Goal: Transaction & Acquisition: Purchase product/service

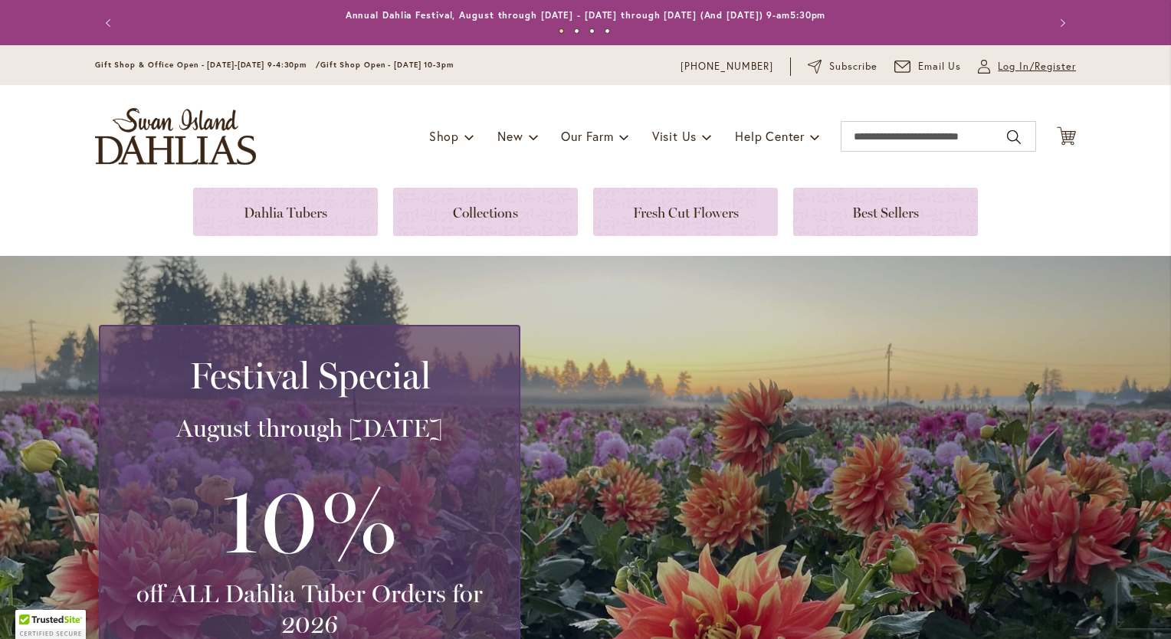
click at [998, 64] on span "Log In/Register" at bounding box center [1037, 66] width 78 height 15
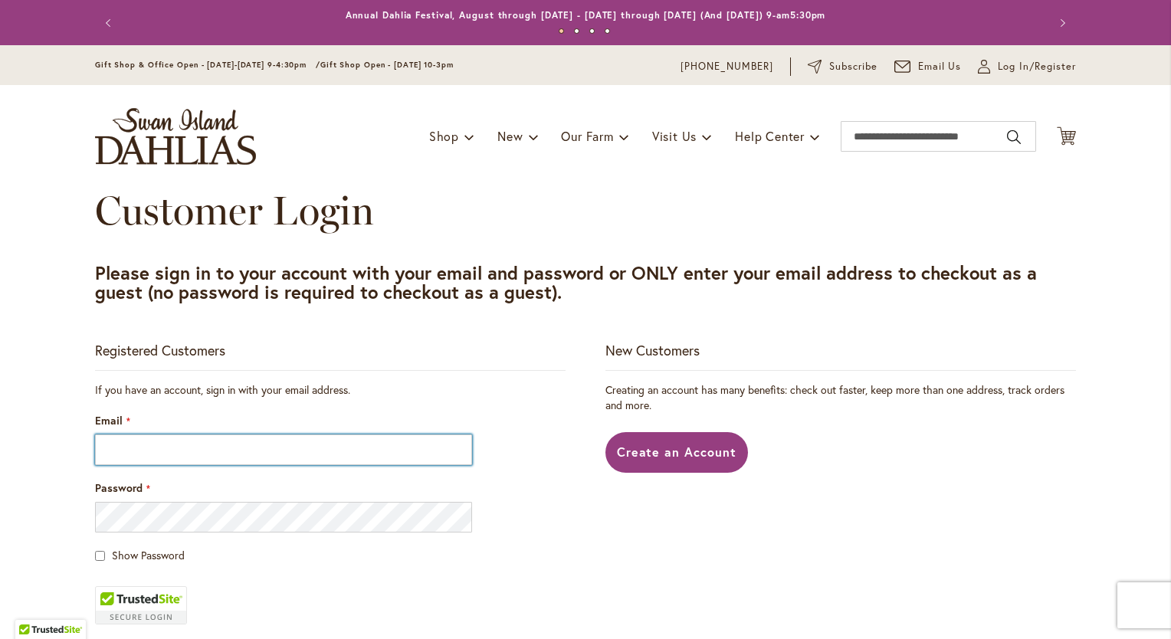
click at [218, 446] on input "Email" at bounding box center [283, 450] width 377 height 31
type input "**********"
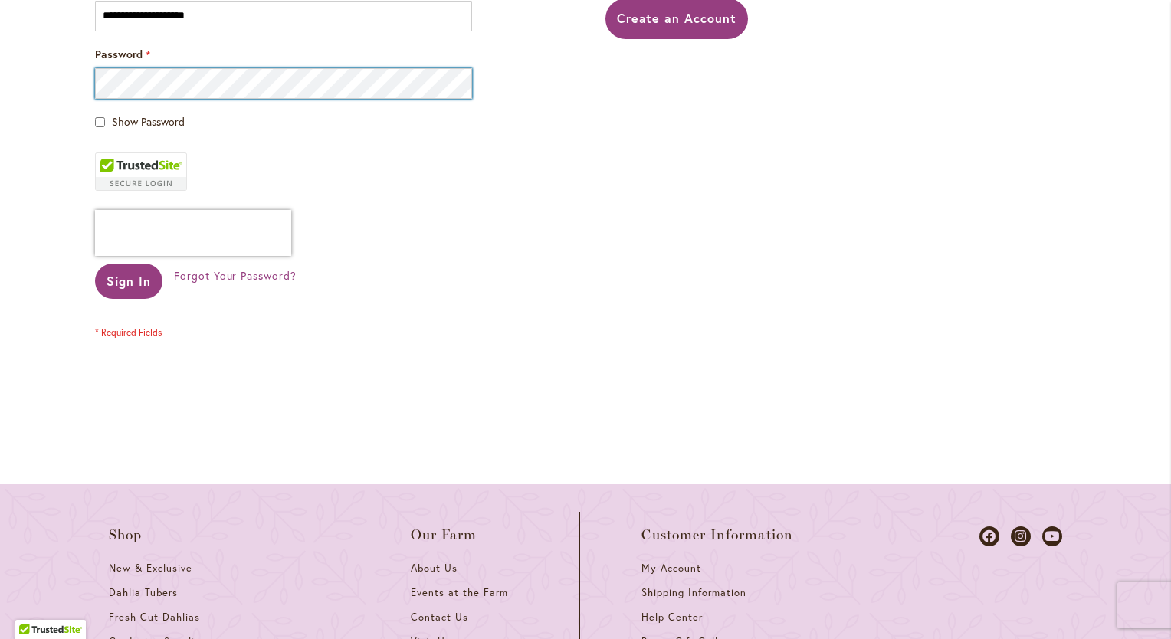
scroll to position [460, 0]
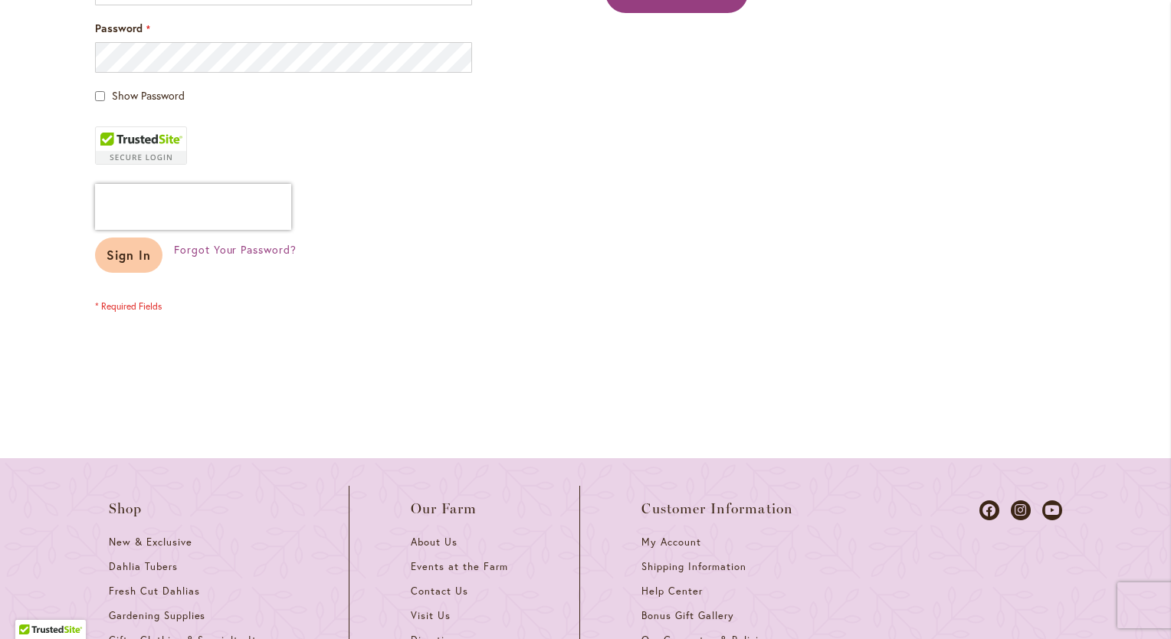
click at [113, 259] on span "Sign In" at bounding box center [129, 255] width 44 height 16
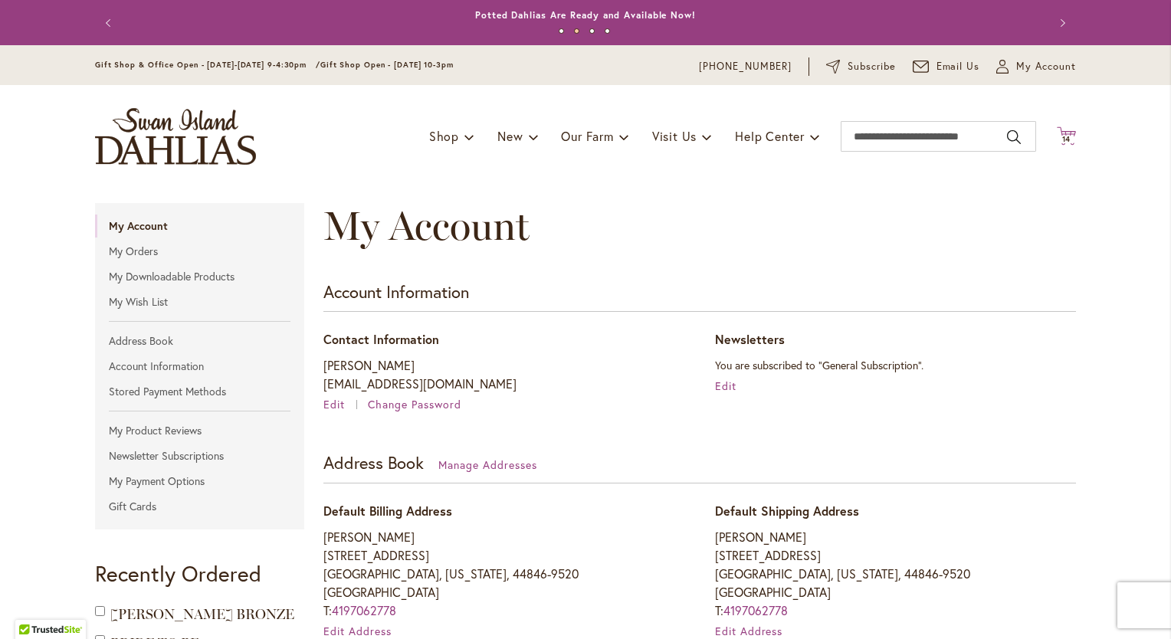
click at [1058, 130] on icon at bounding box center [1066, 136] width 19 height 18
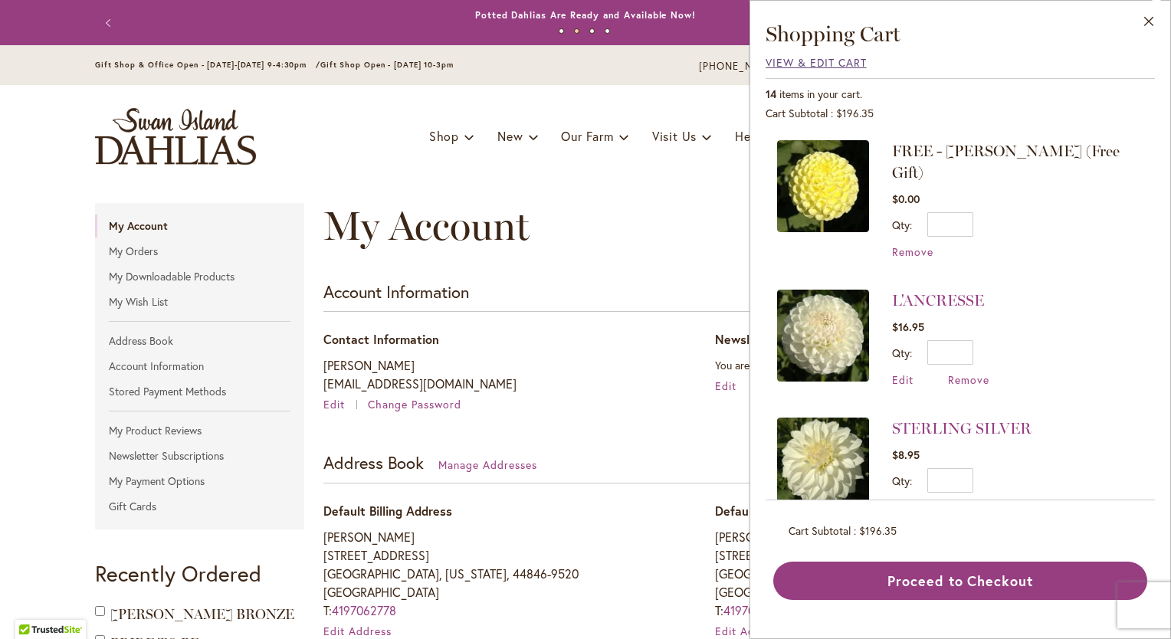
click at [788, 61] on span "View & Edit Cart" at bounding box center [816, 62] width 101 height 15
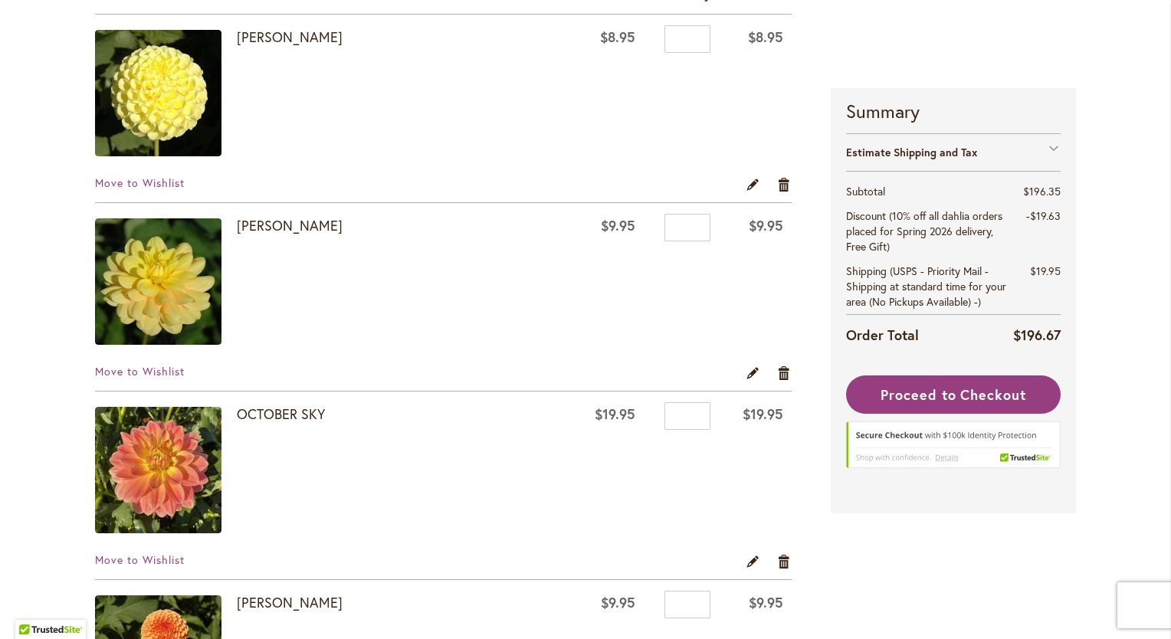
scroll to position [77, 0]
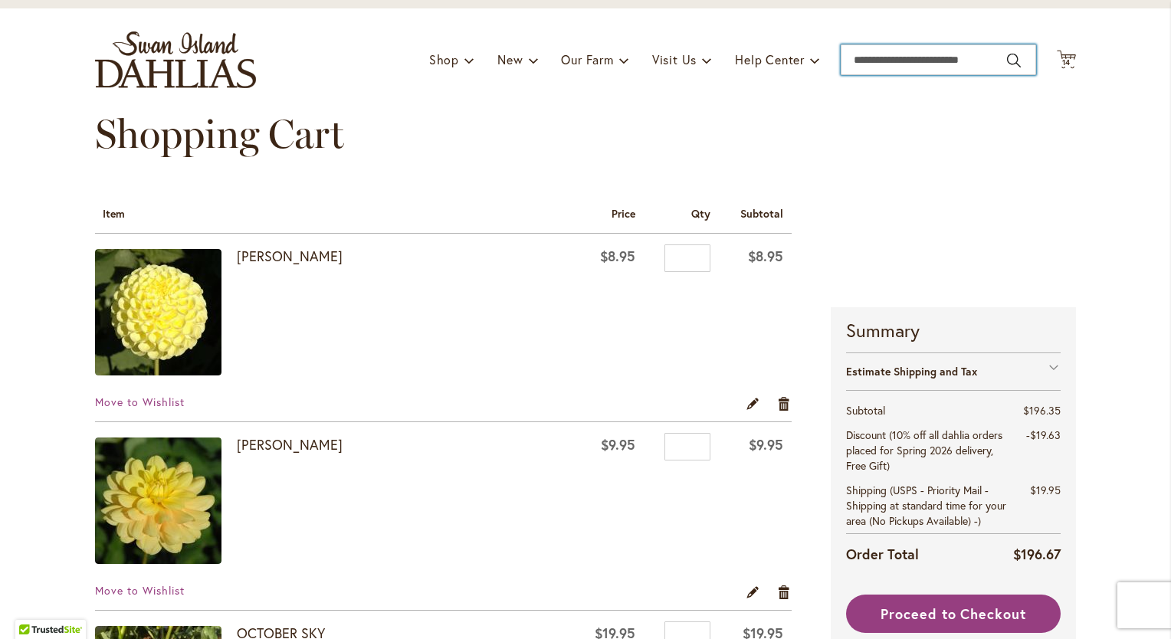
click at [877, 63] on input "Search" at bounding box center [939, 59] width 196 height 31
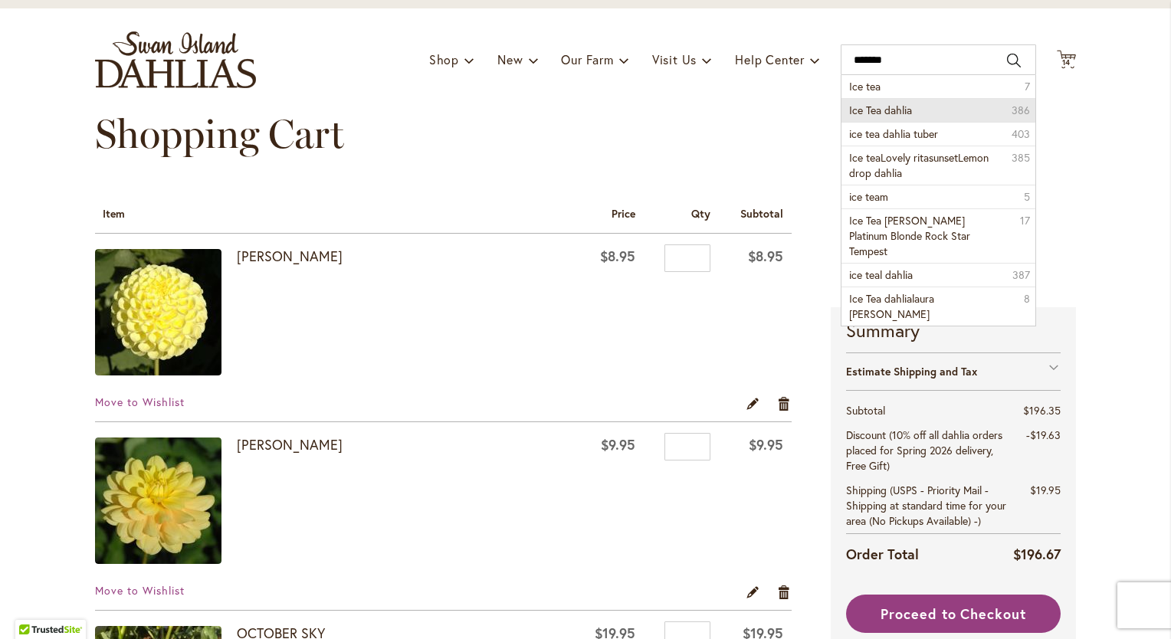
click at [905, 108] on span "Ice Tea dahlia" at bounding box center [880, 110] width 63 height 15
type input "**********"
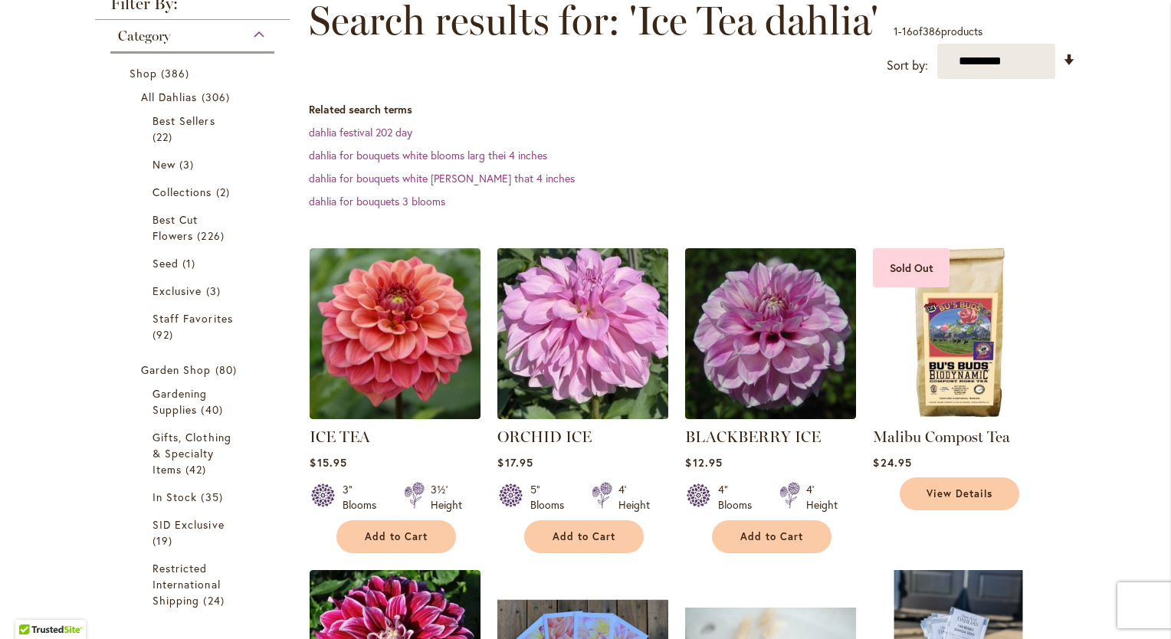
scroll to position [230, 0]
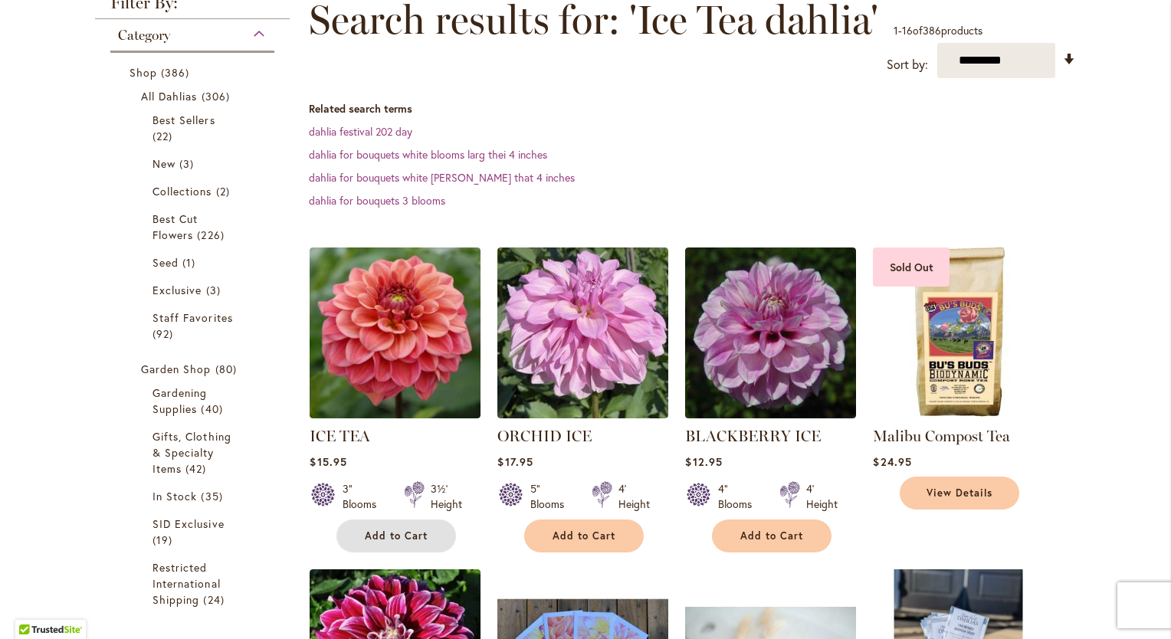
click at [386, 537] on span "Add to Cart" at bounding box center [396, 536] width 63 height 13
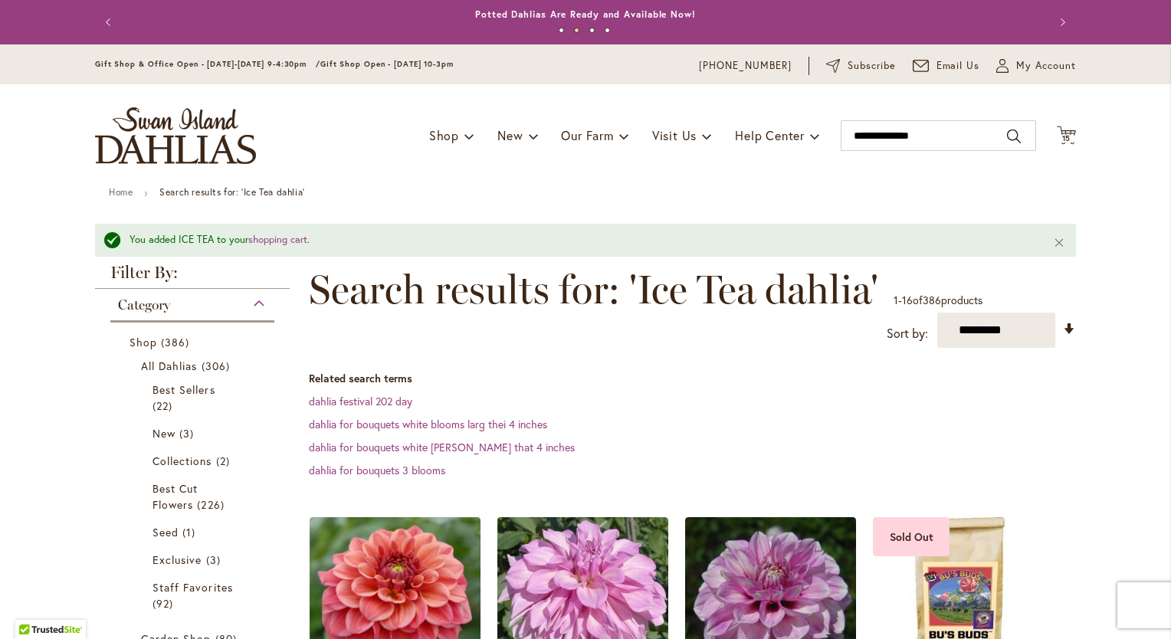
scroll to position [0, 0]
drag, startPoint x: 932, startPoint y: 132, endPoint x: 814, endPoint y: 149, distance: 118.5
click at [833, 150] on div "Toggle Nav Shop Dahlia Tubers Collections Fresh Cut Dahlias Gardening Supplies …" at bounding box center [586, 136] width 1012 height 103
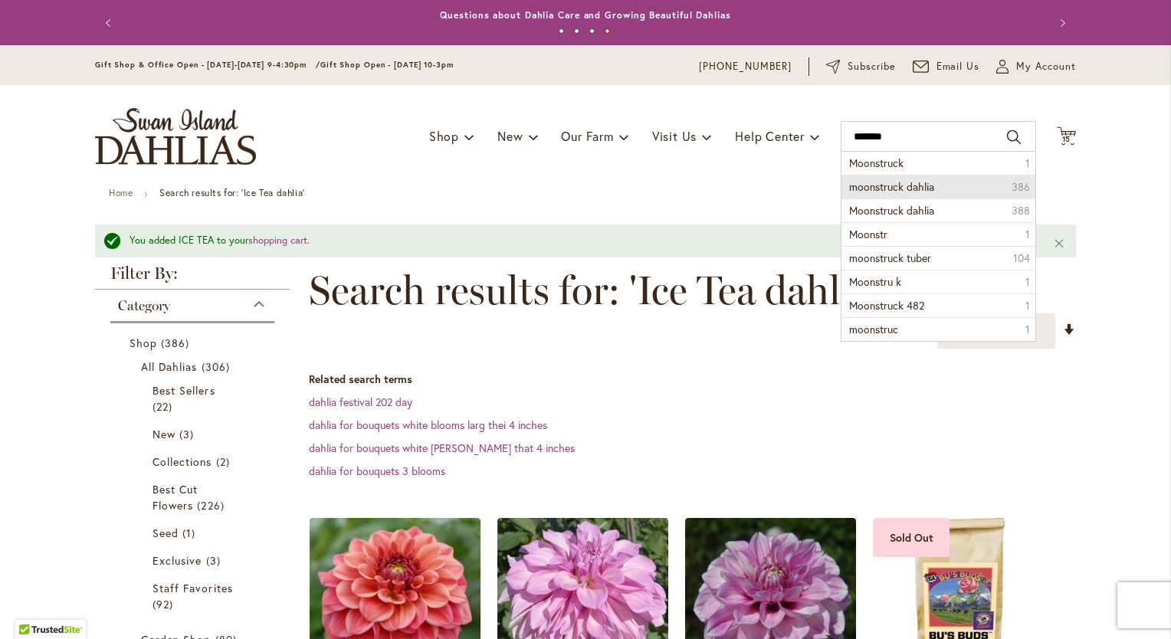
click at [850, 183] on span "moonstruck dahlia" at bounding box center [891, 186] width 85 height 15
type input "**********"
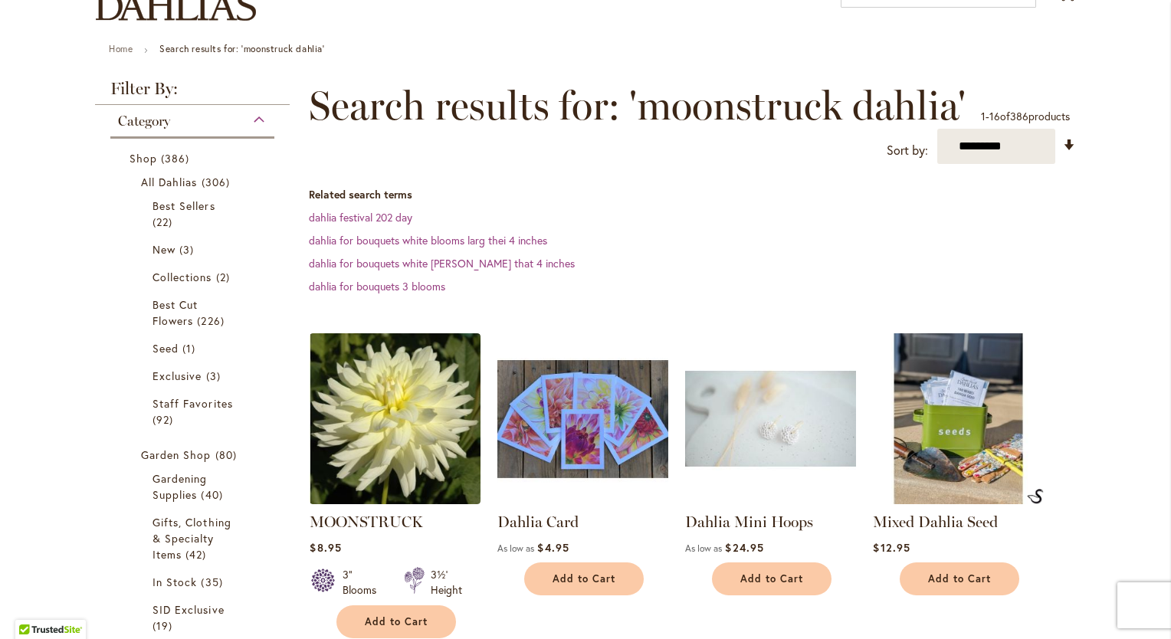
scroll to position [153, 0]
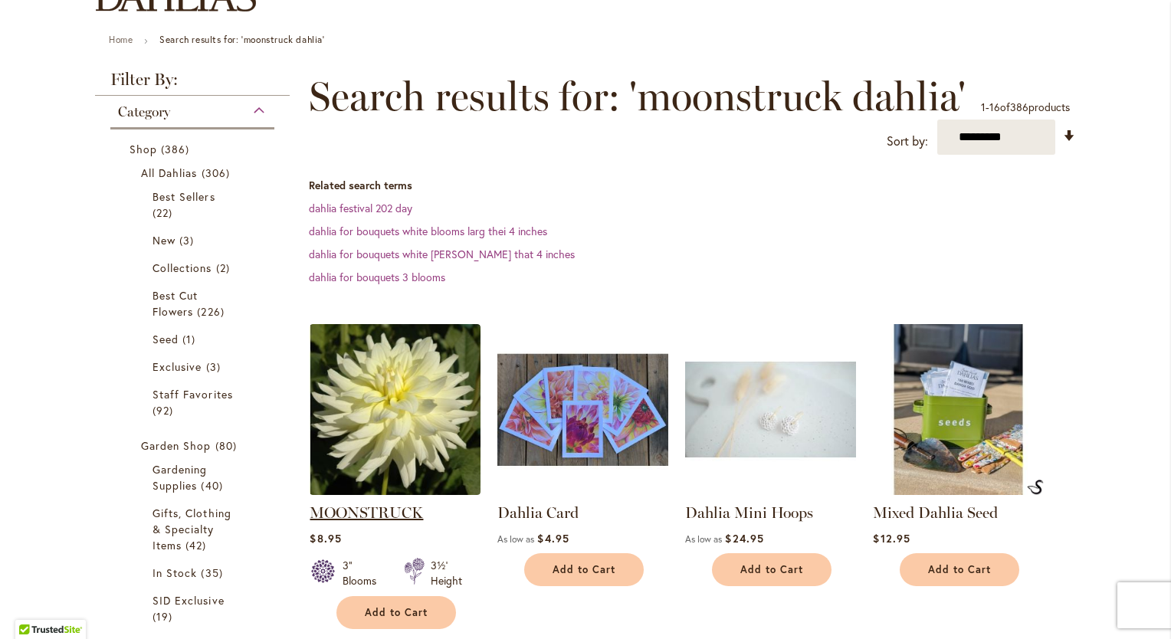
click at [368, 514] on link "MOONSTRUCK" at bounding box center [366, 513] width 113 height 18
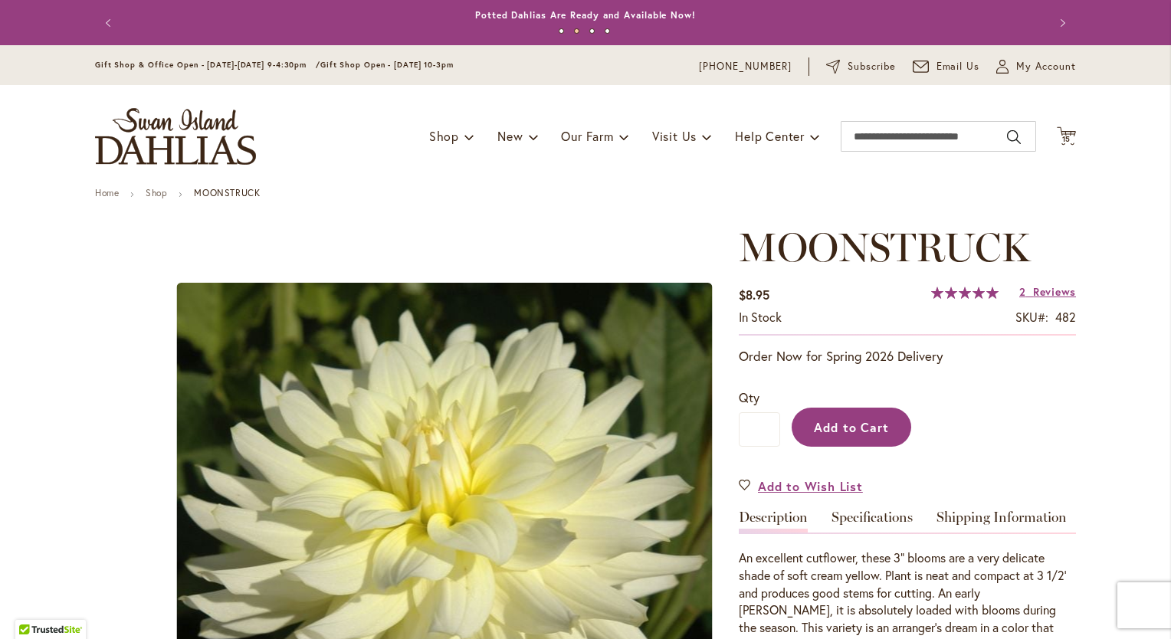
click at [853, 419] on span "Add to Cart" at bounding box center [852, 427] width 76 height 16
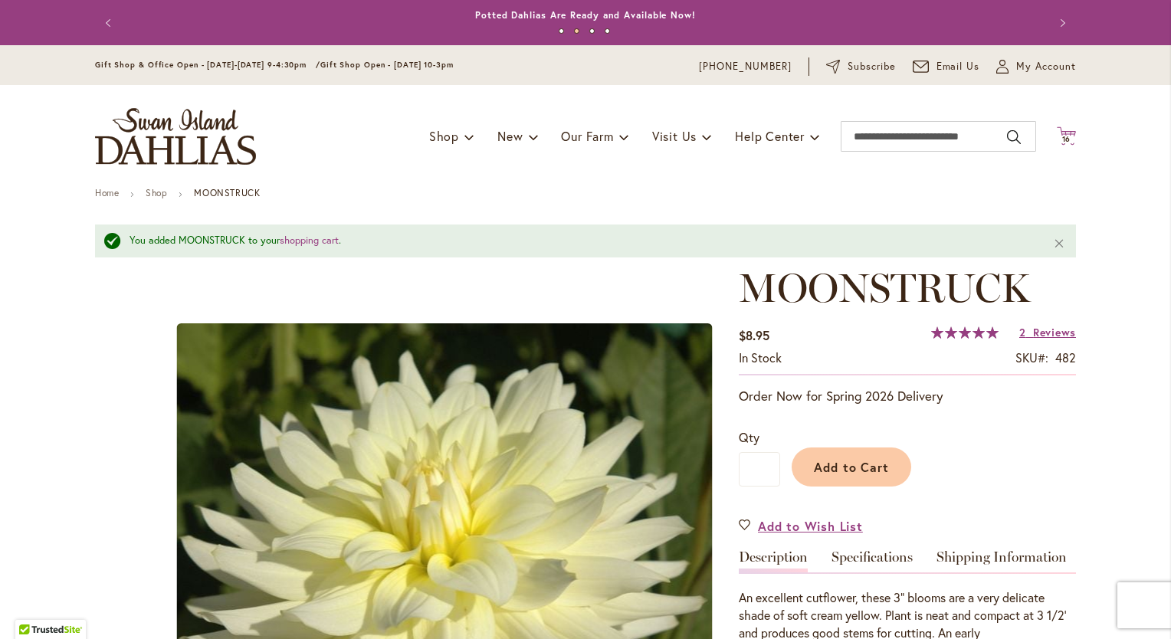
click at [1063, 138] on span "16" at bounding box center [1067, 139] width 9 height 10
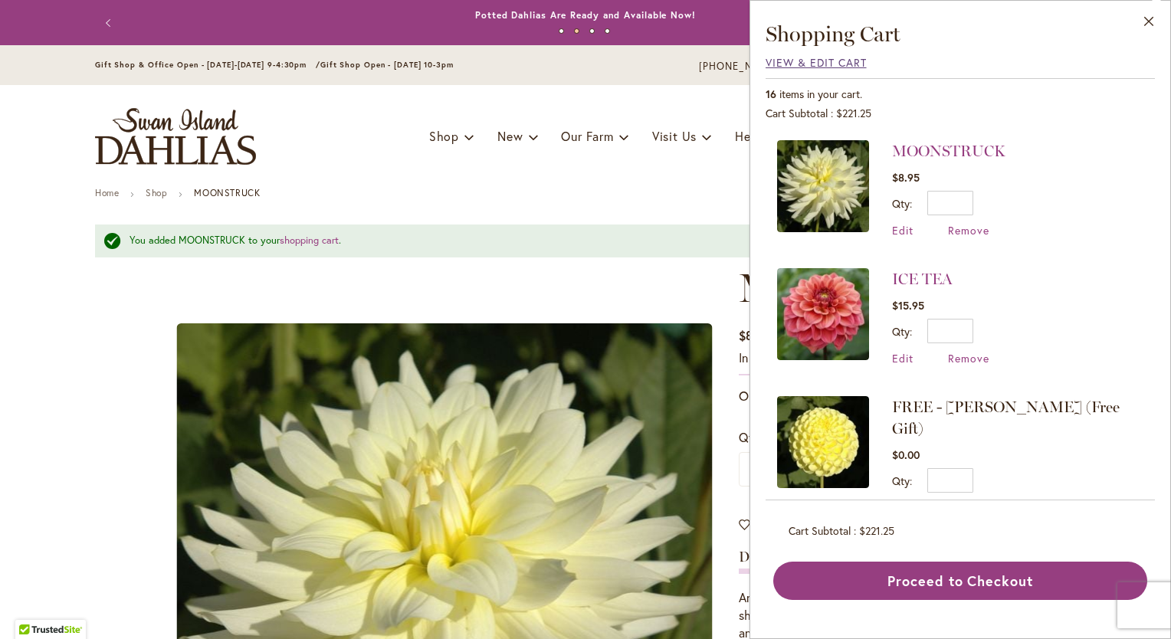
click at [813, 63] on span "View & Edit Cart" at bounding box center [816, 62] width 101 height 15
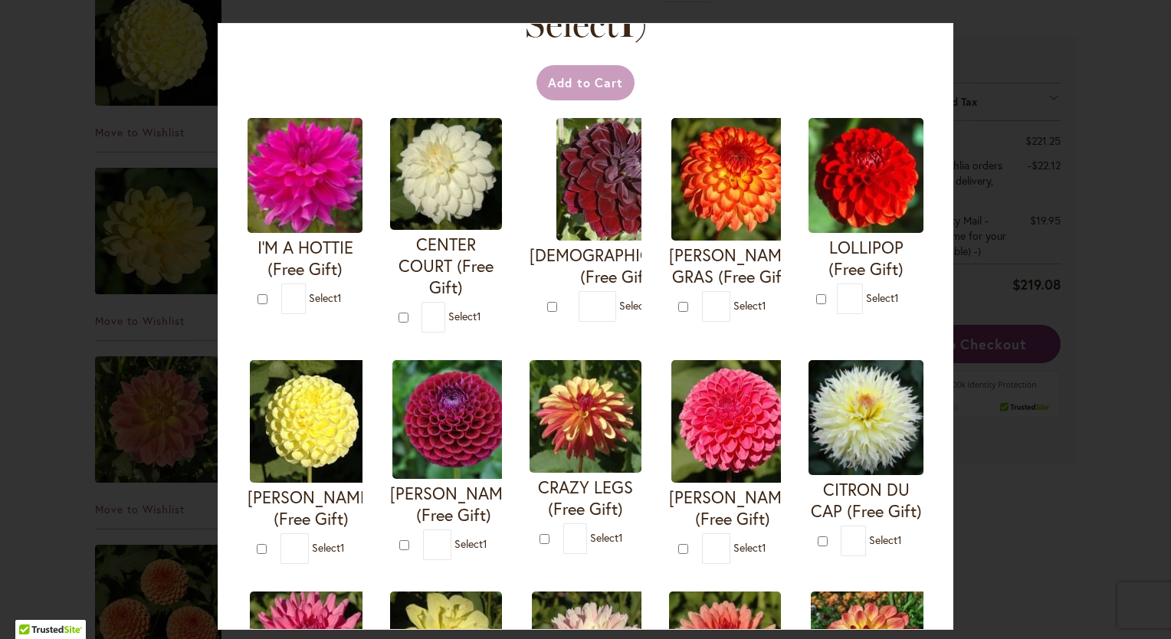
scroll to position [153, 0]
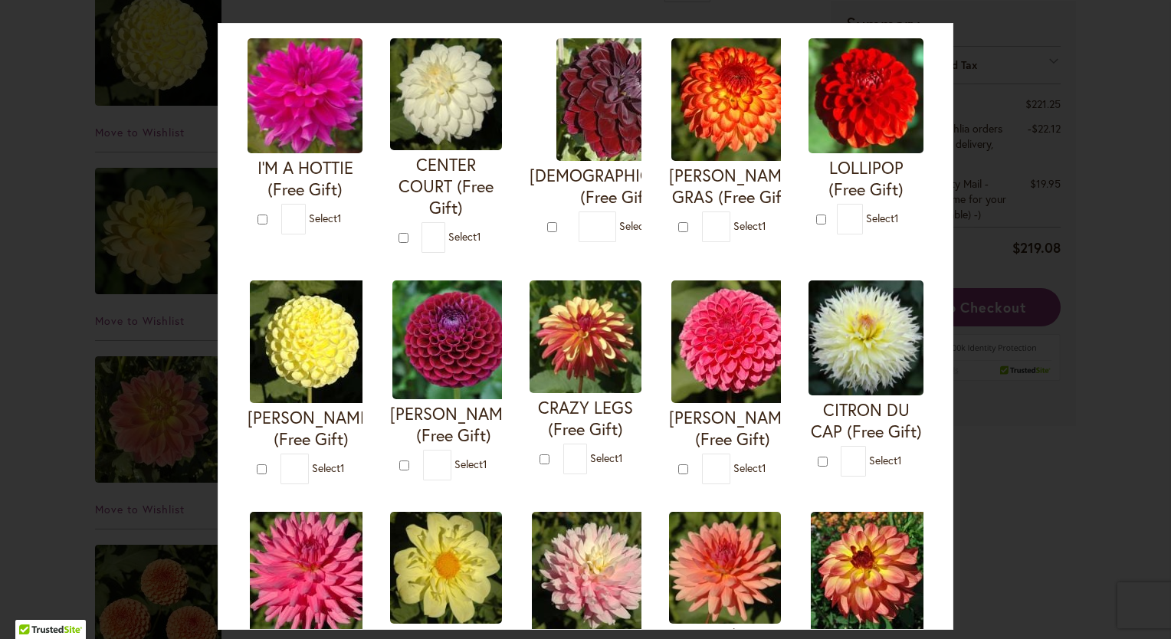
click at [1104, 26] on div "Your Order Qualifies for Bonus Dahlias ( Select 1 ) Add to Cart I'M A HOTTIE (F…" at bounding box center [585, 319] width 1171 height 639
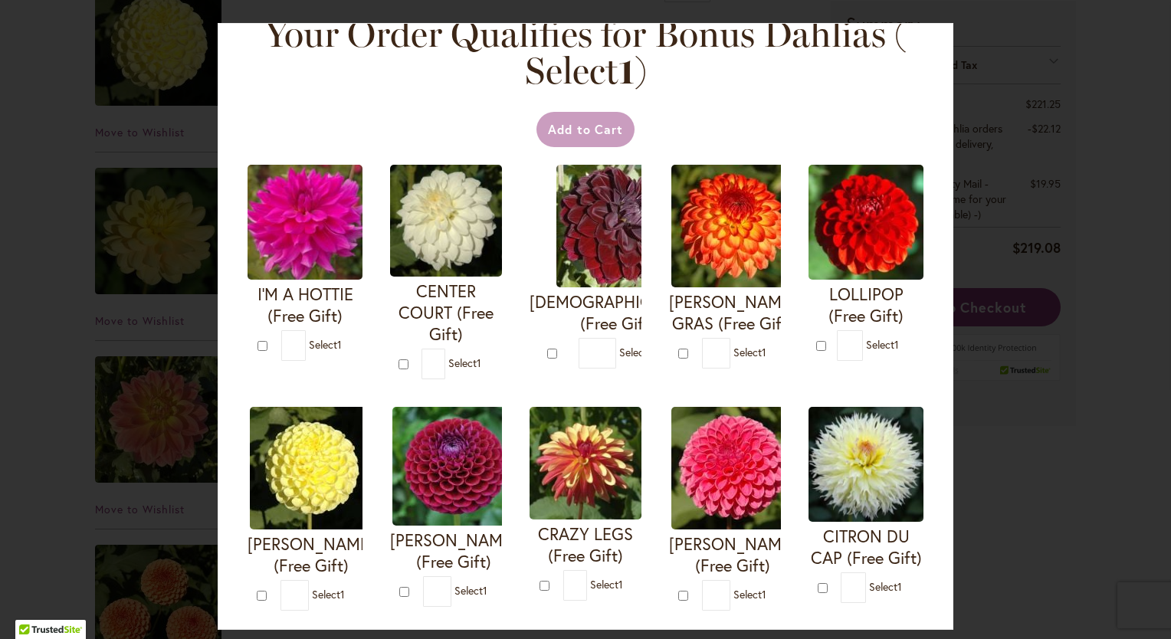
scroll to position [0, 0]
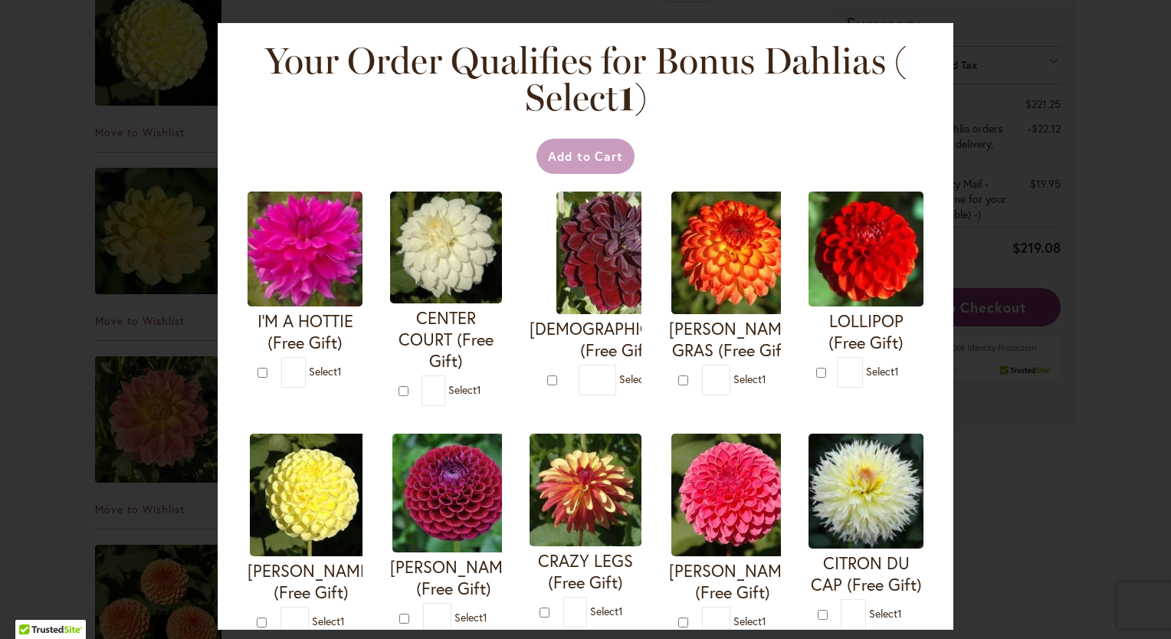
click at [36, 99] on div "Your Order Qualifies for Bonus Dahlias ( Select 1 ) Add to Cart I'M A HOTTIE (F…" at bounding box center [585, 319] width 1171 height 639
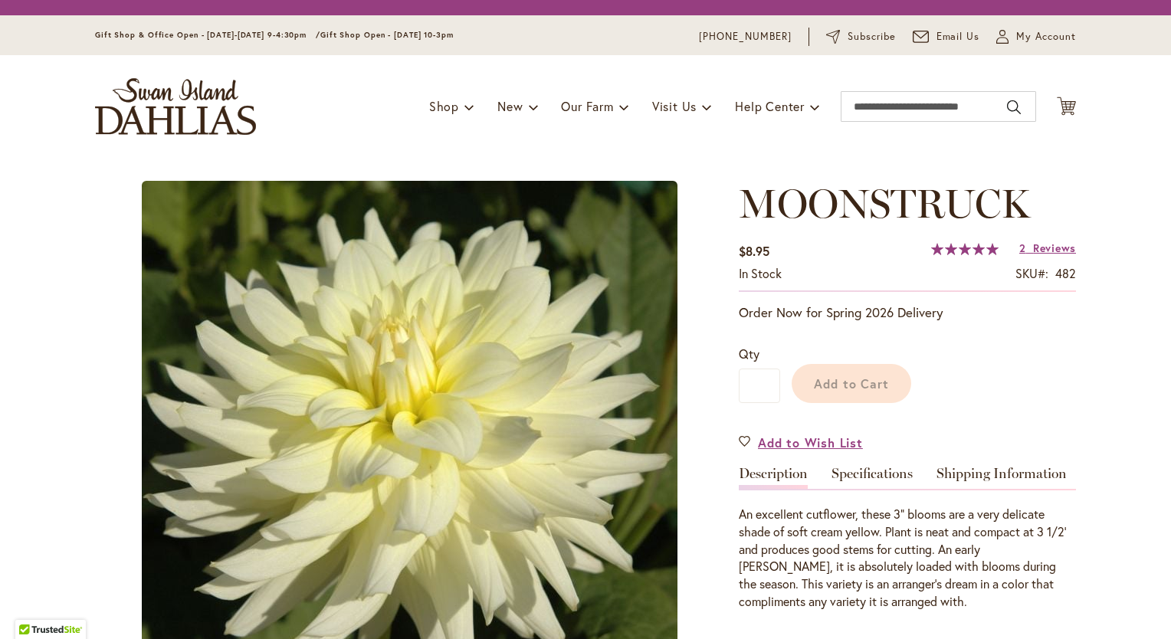
type input "****"
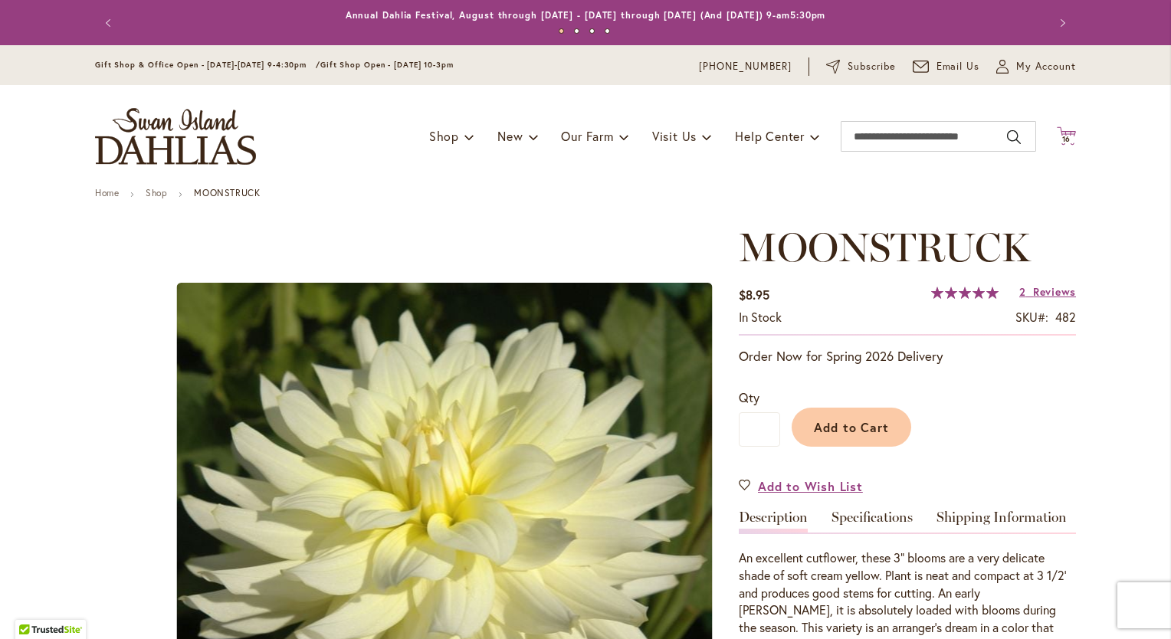
click at [1060, 133] on icon "Cart .cls-1 { fill: #231f20; }" at bounding box center [1066, 136] width 19 height 19
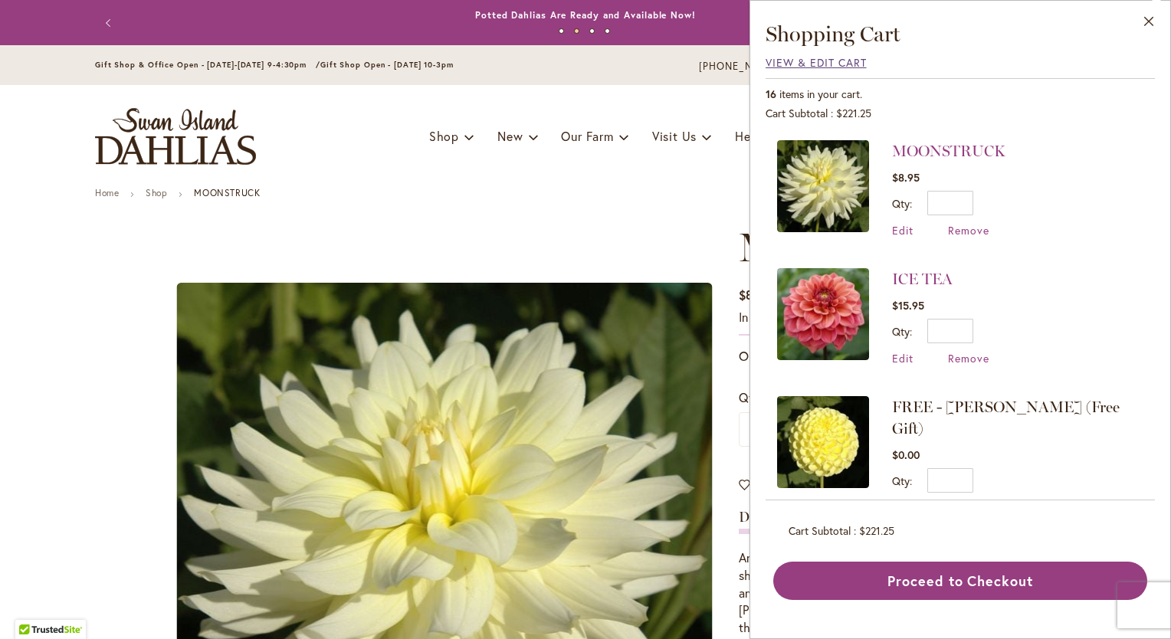
click at [810, 63] on span "View & Edit Cart" at bounding box center [816, 62] width 101 height 15
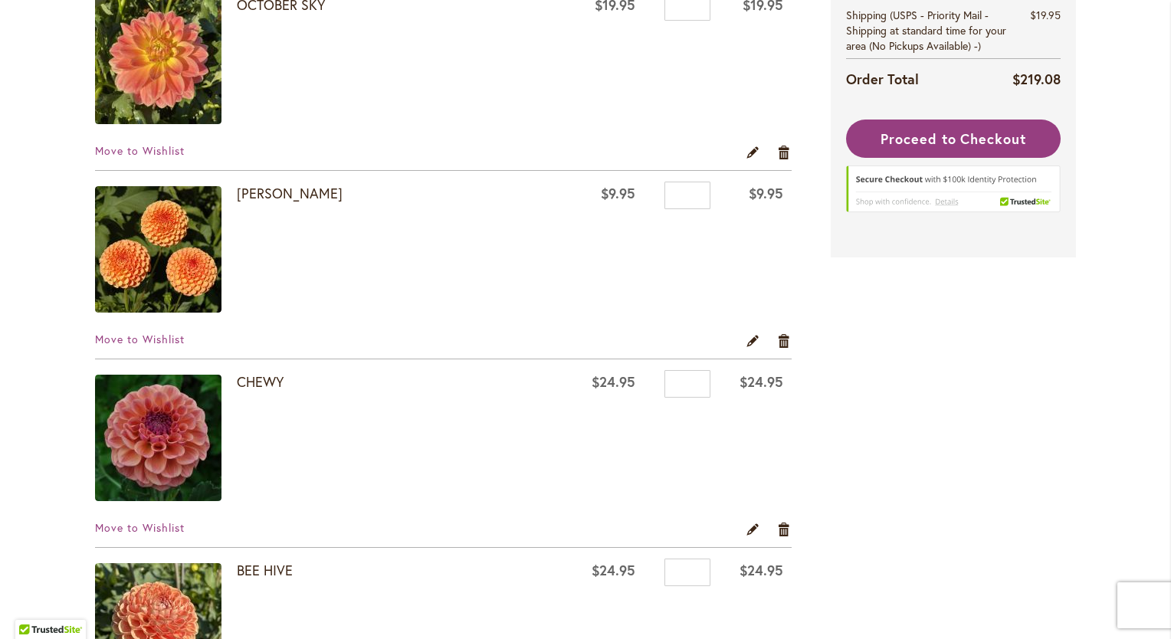
scroll to position [767, 0]
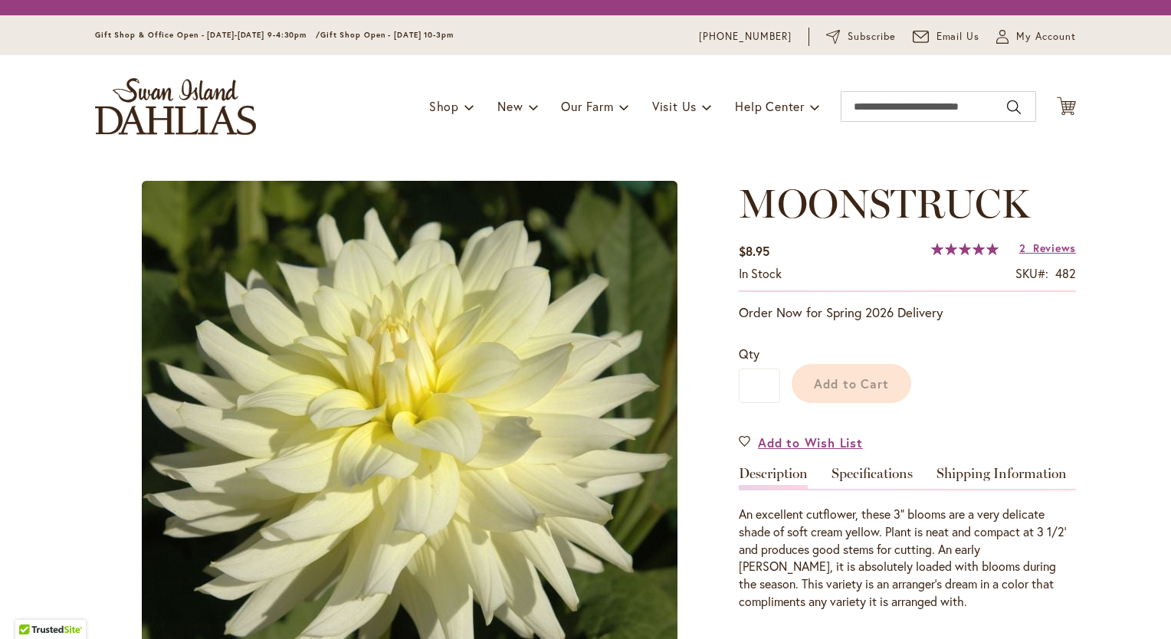
type input "****"
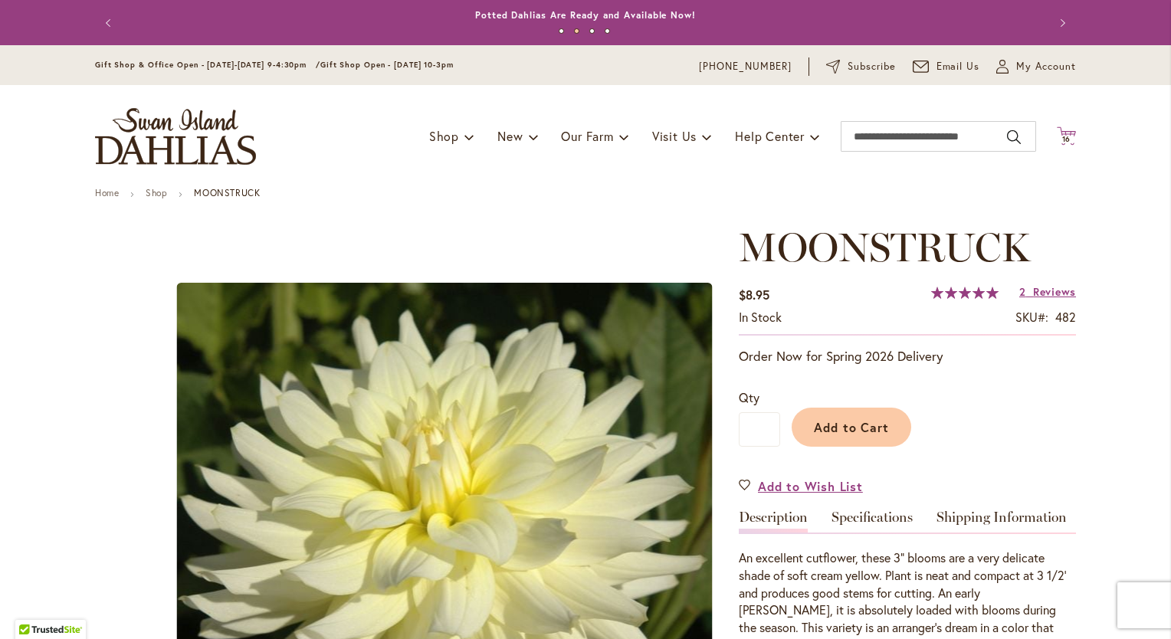
click at [1063, 131] on icon "Cart .cls-1 { fill: #231f20; }" at bounding box center [1066, 136] width 19 height 19
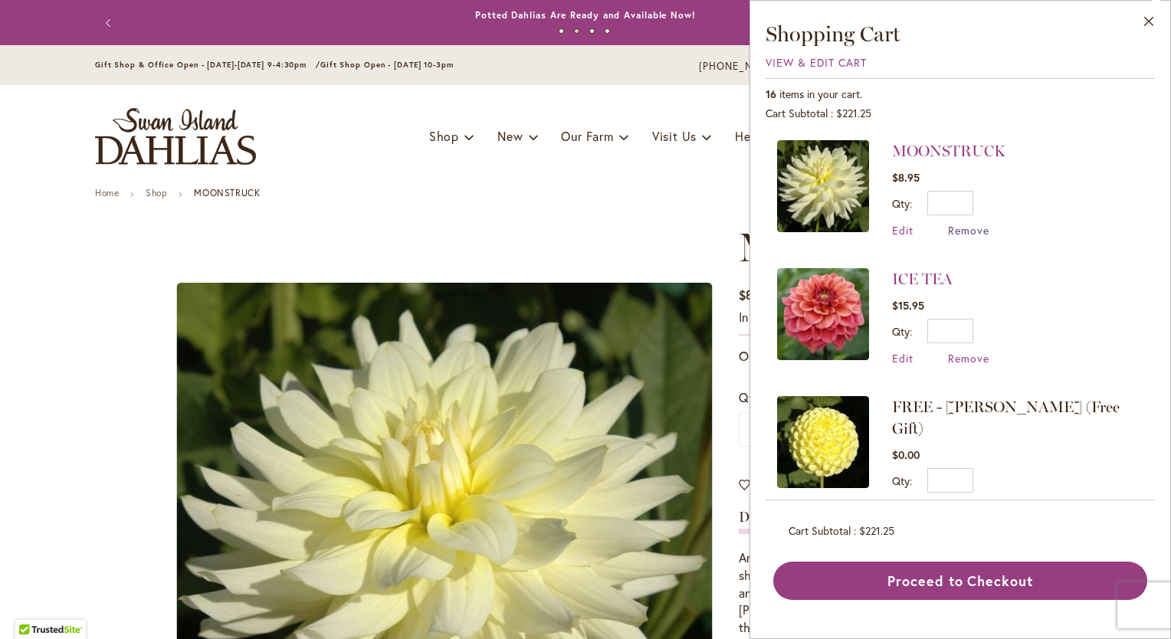
click at [977, 230] on span "Remove" at bounding box center [968, 230] width 41 height 15
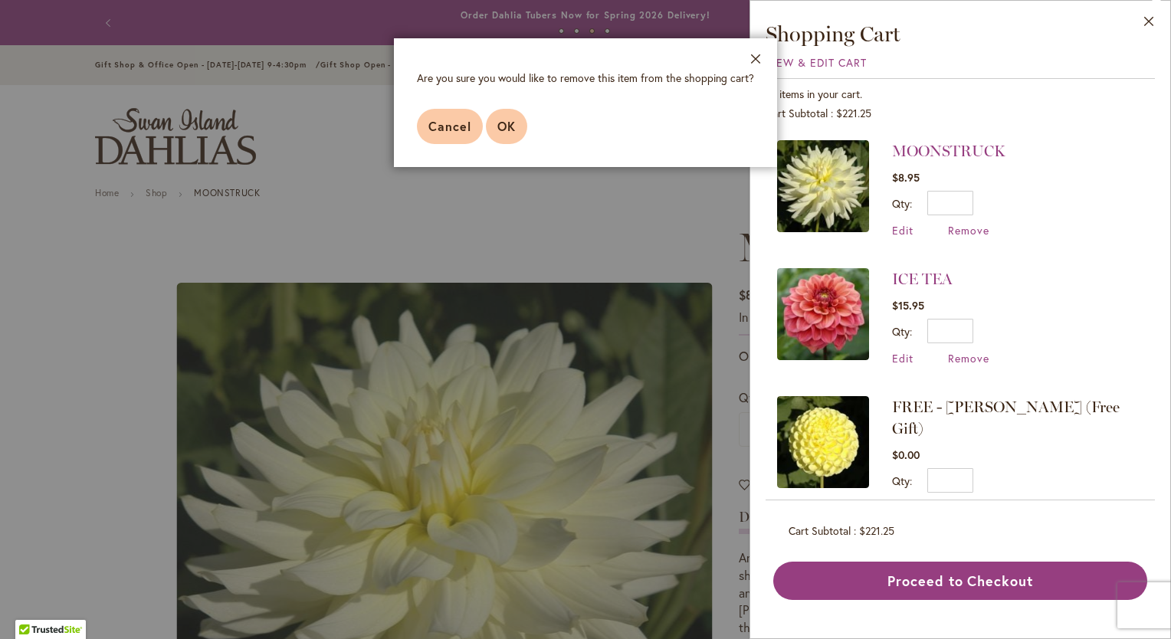
click at [508, 128] on span "OK" at bounding box center [507, 126] width 18 height 16
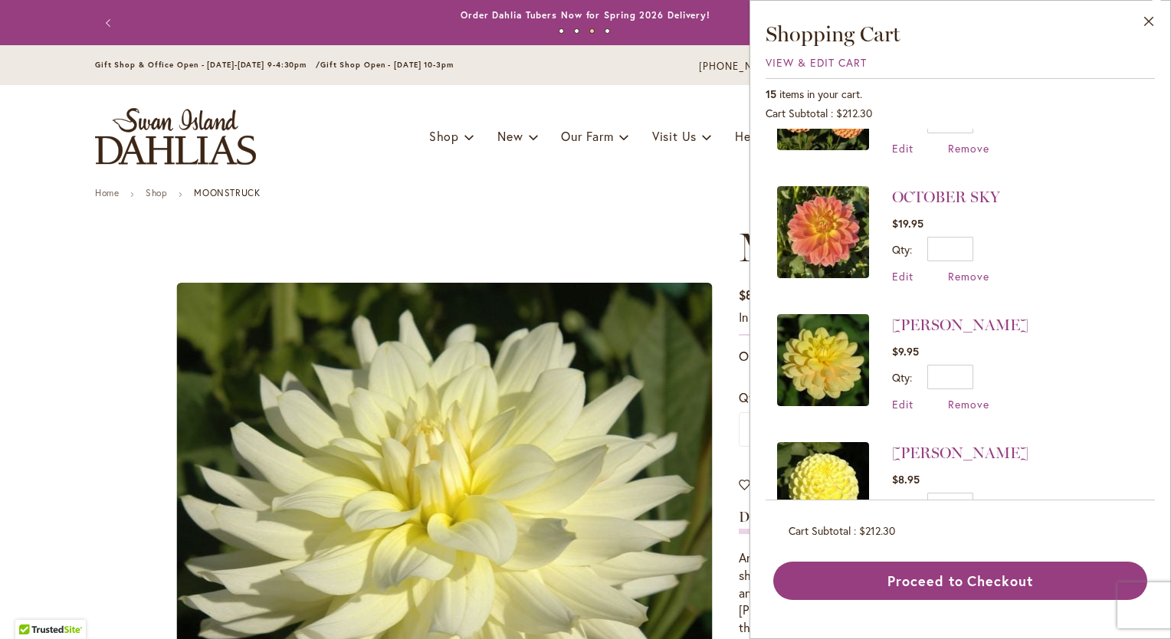
scroll to position [1549, 0]
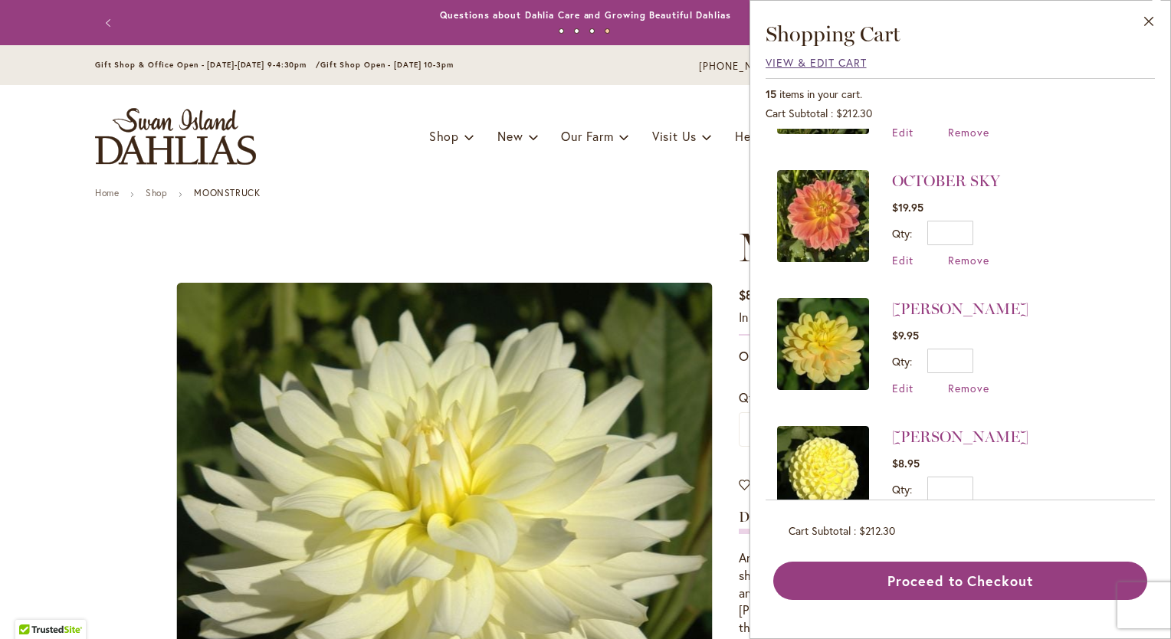
click at [840, 63] on span "View & Edit Cart" at bounding box center [816, 62] width 101 height 15
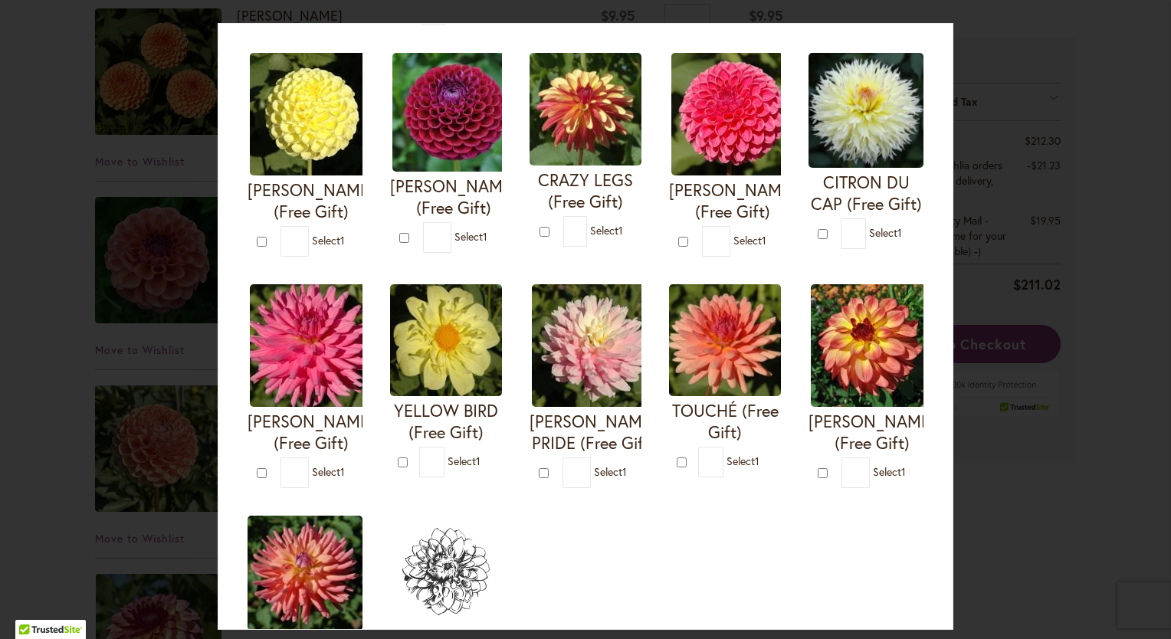
scroll to position [537, 0]
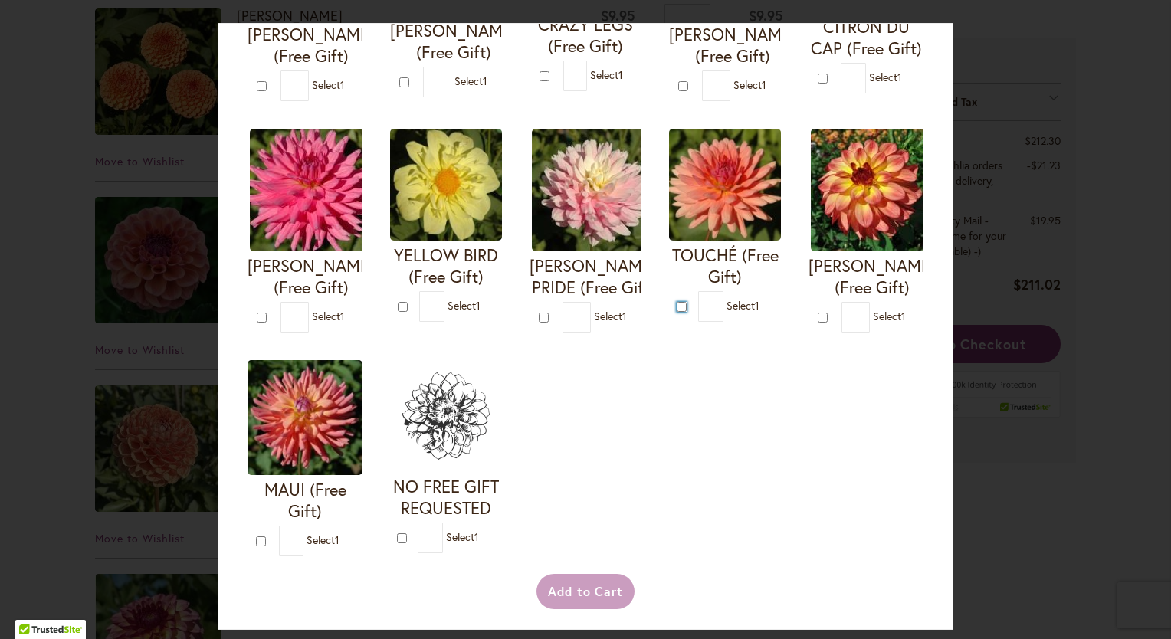
type input "*"
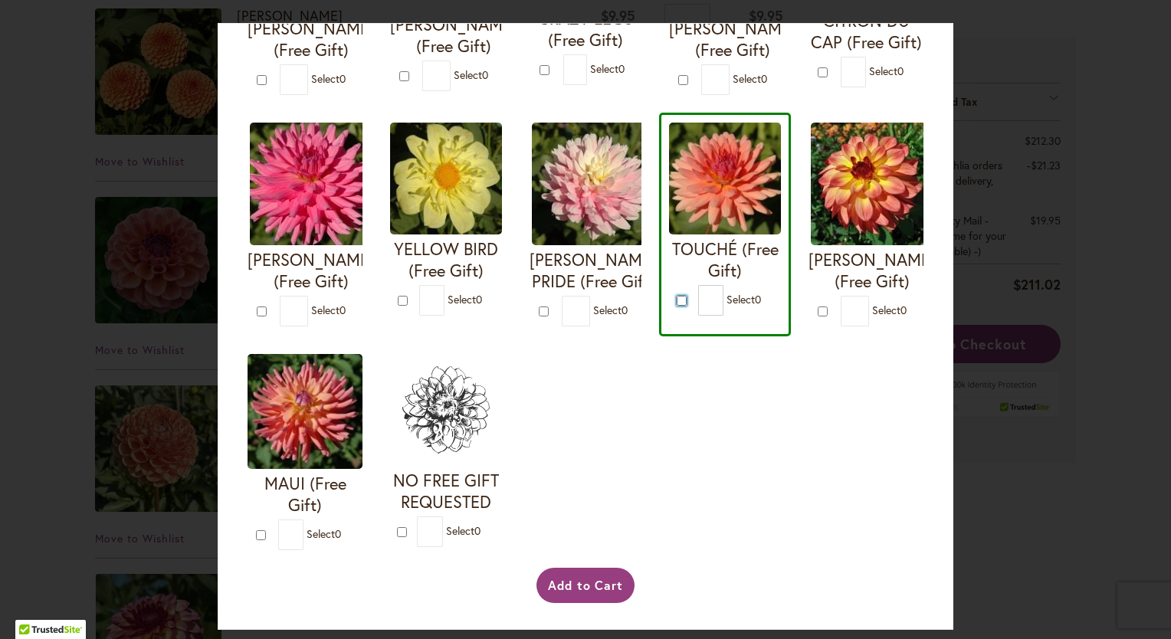
scroll to position [767, 0]
click at [601, 587] on button "Add to Cart" at bounding box center [586, 585] width 99 height 35
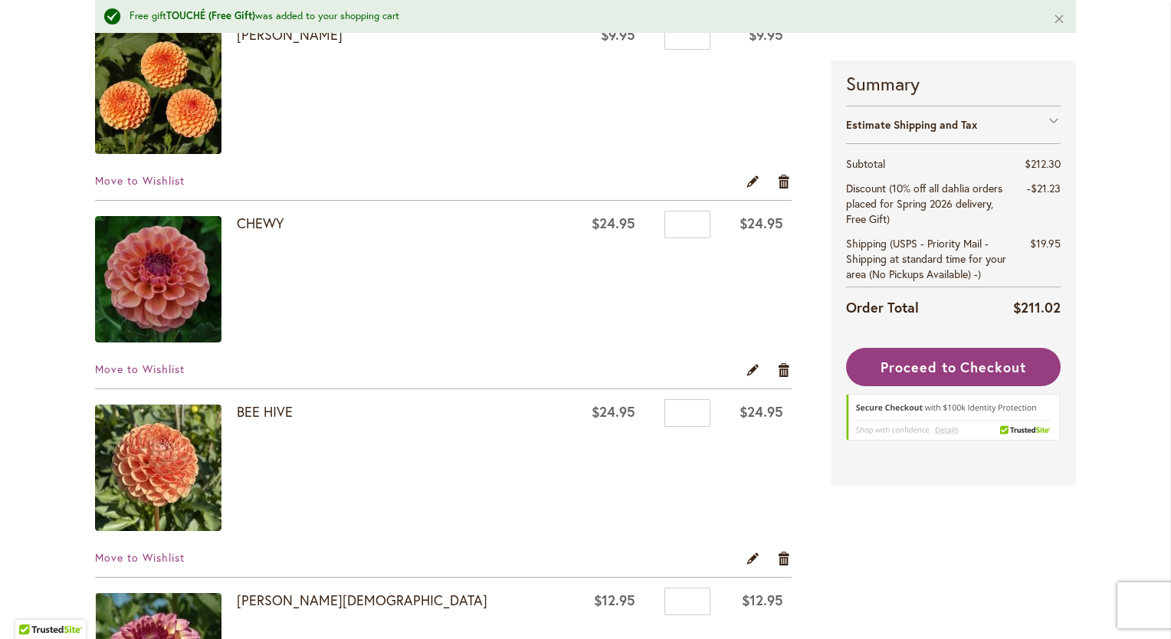
scroll to position [997, 0]
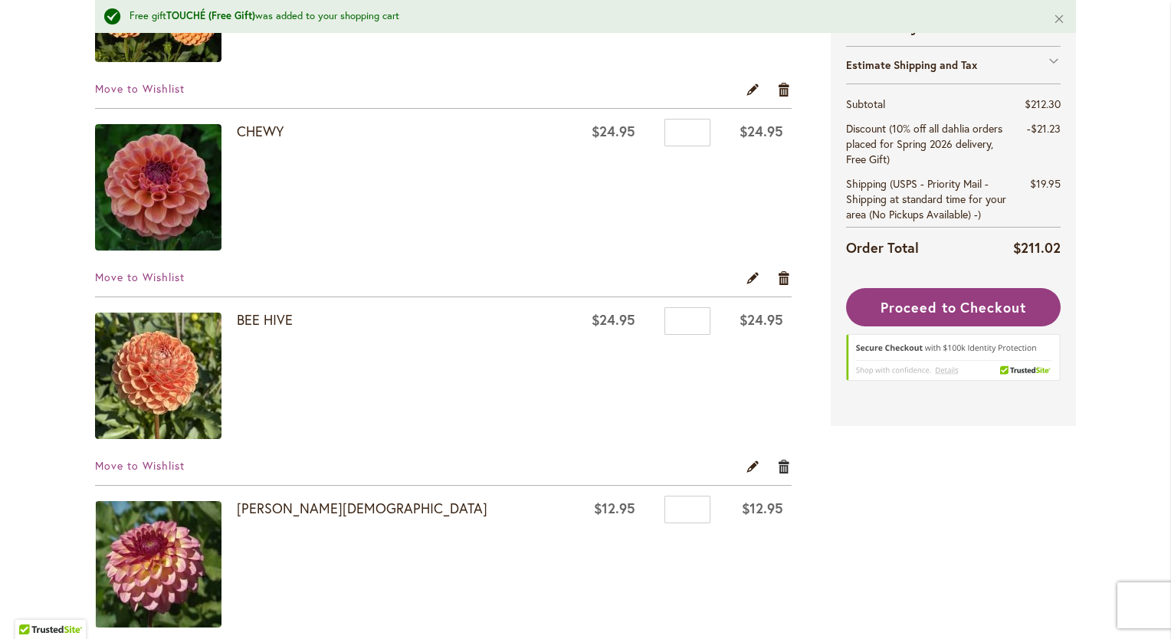
click at [777, 462] on link "Remove item" at bounding box center [784, 466] width 15 height 17
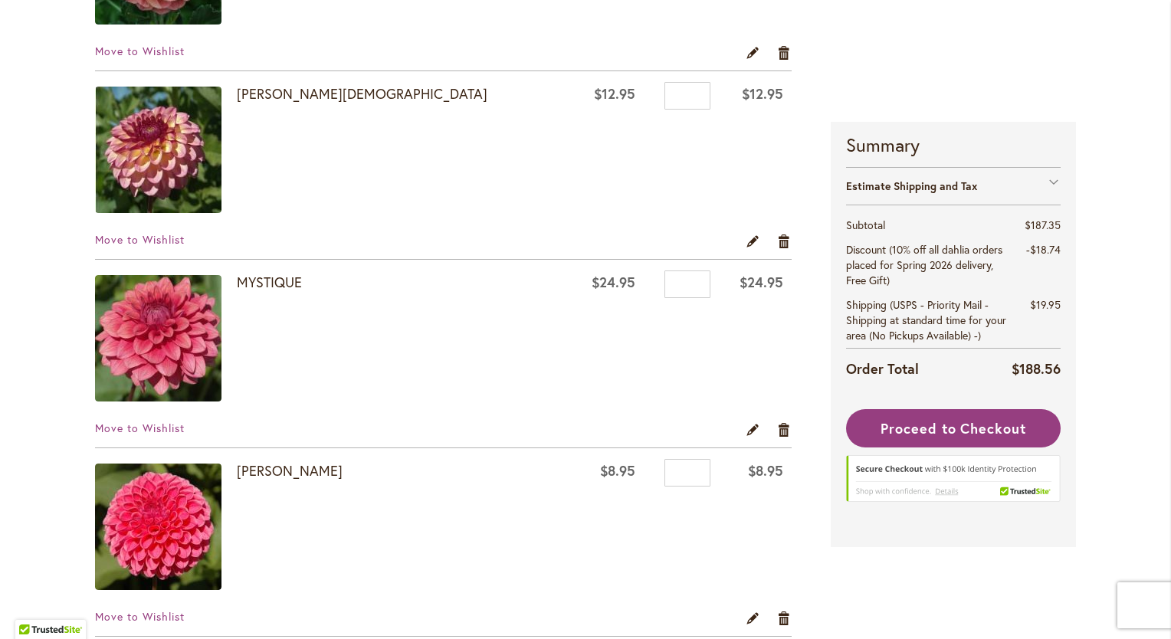
scroll to position [1227, 0]
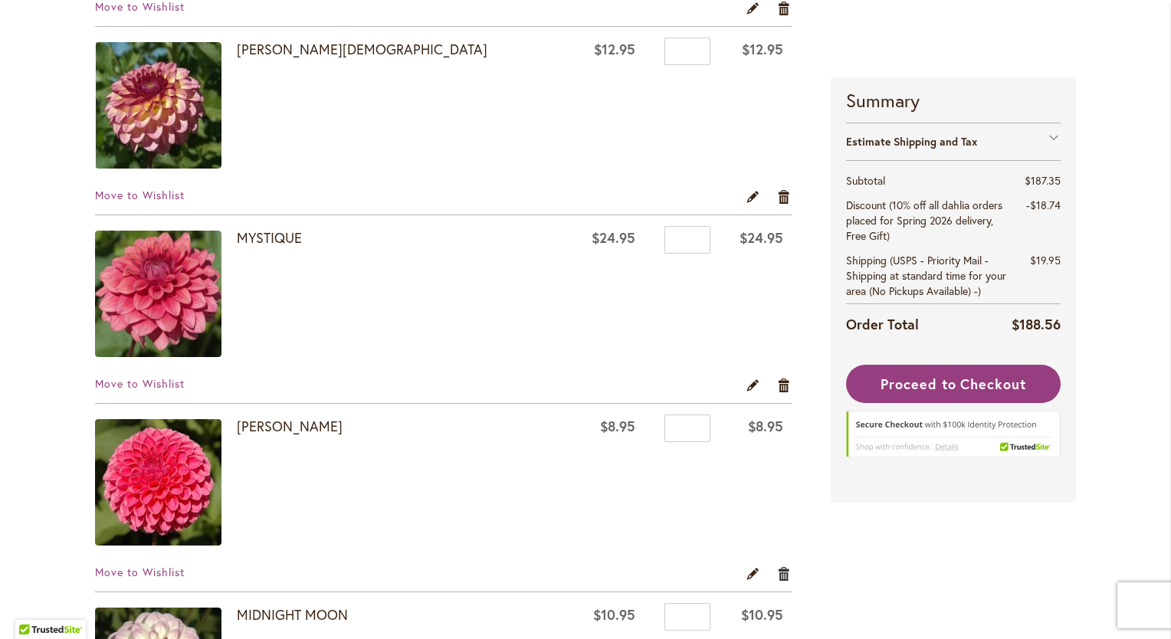
click at [777, 572] on link "Remove item" at bounding box center [784, 573] width 15 height 17
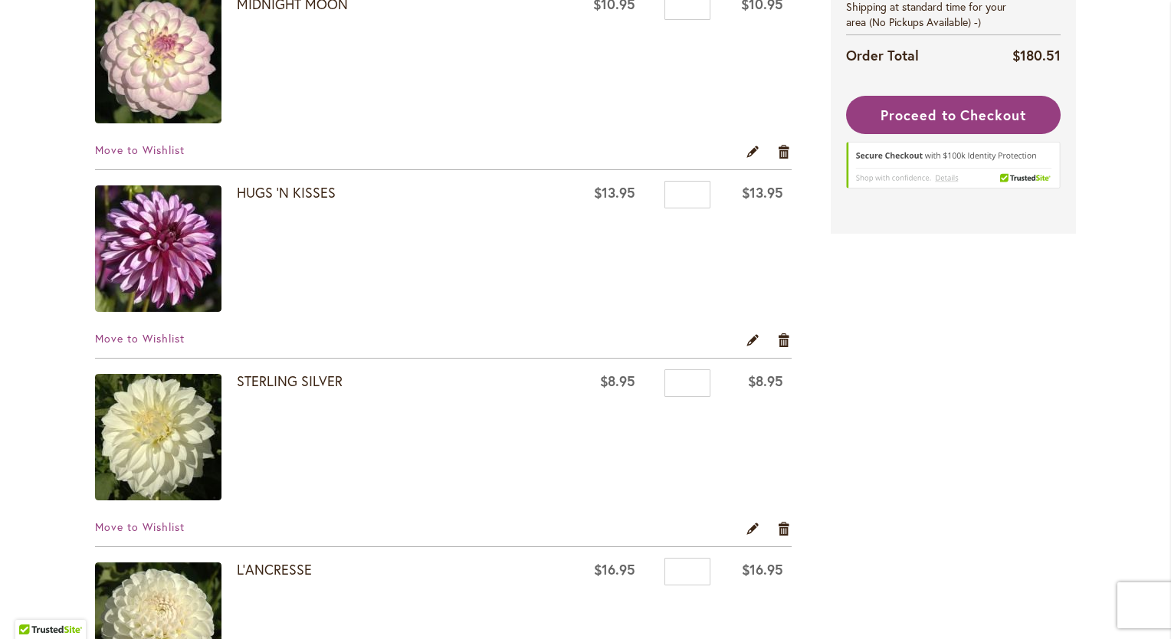
scroll to position [1763, 0]
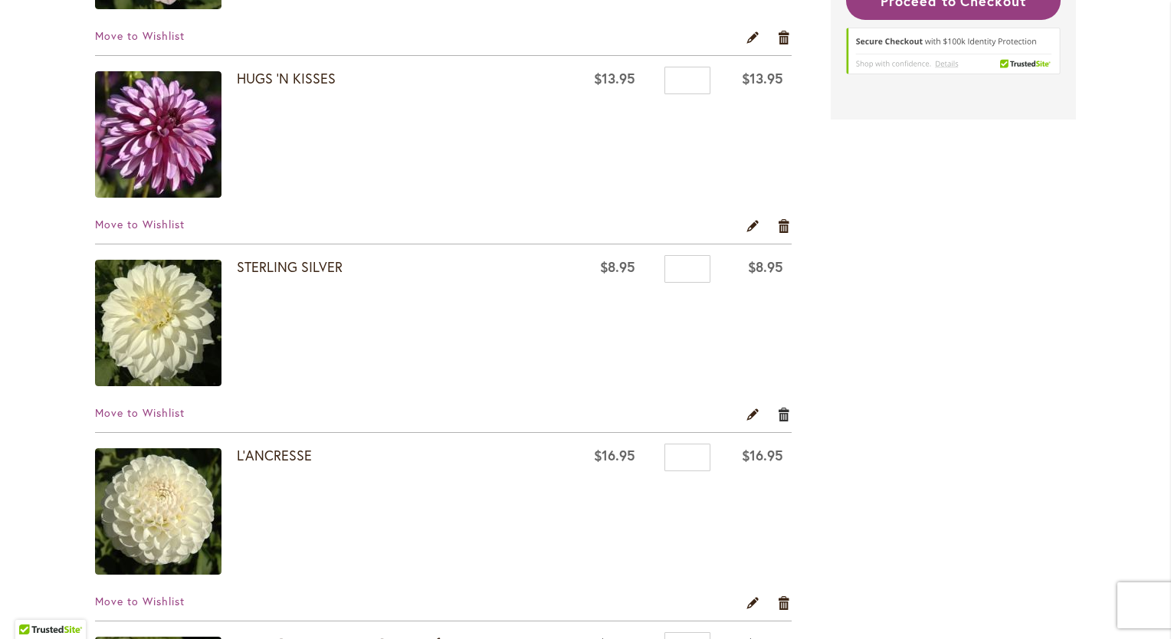
click at [779, 410] on link "Remove item" at bounding box center [784, 414] width 15 height 17
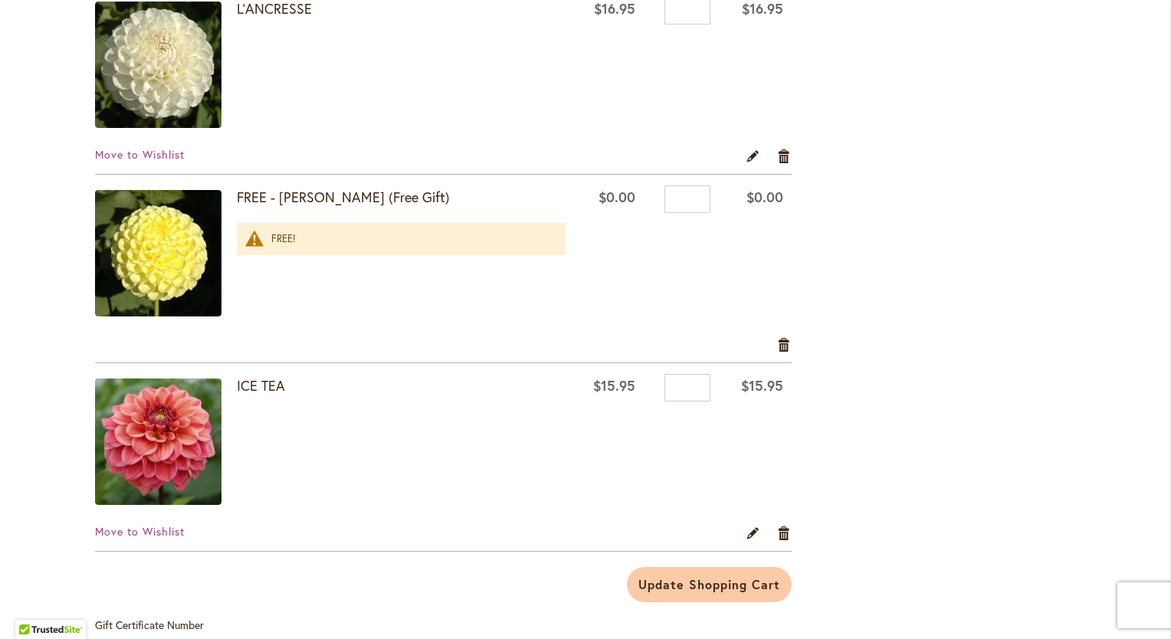
scroll to position [2070, 0]
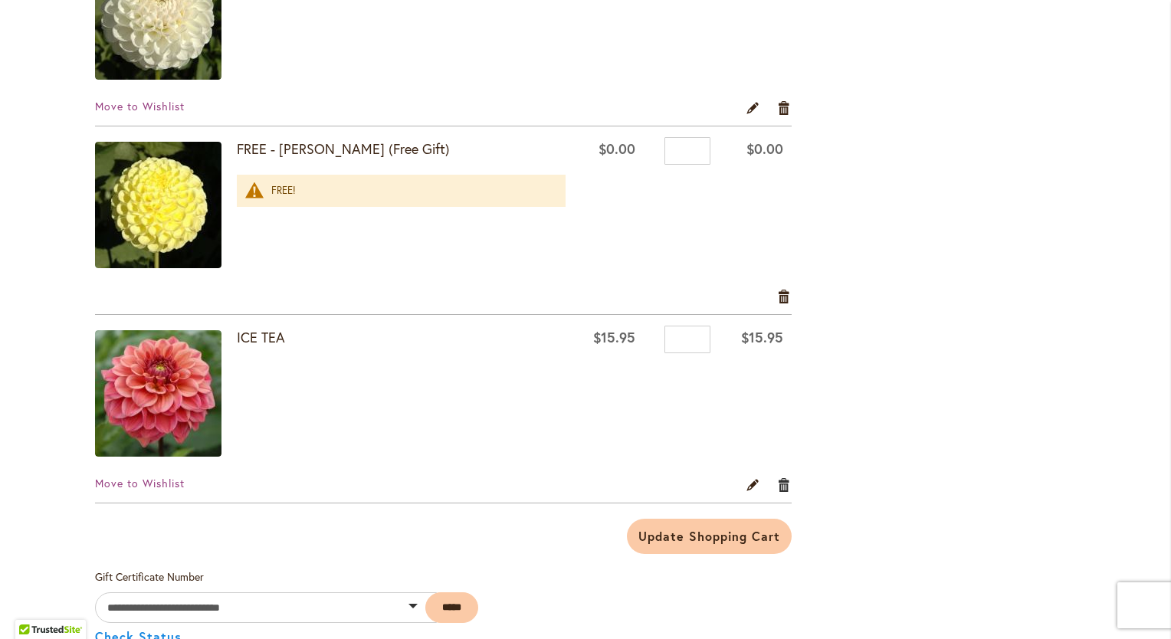
click at [779, 480] on link "Remove item" at bounding box center [784, 484] width 15 height 17
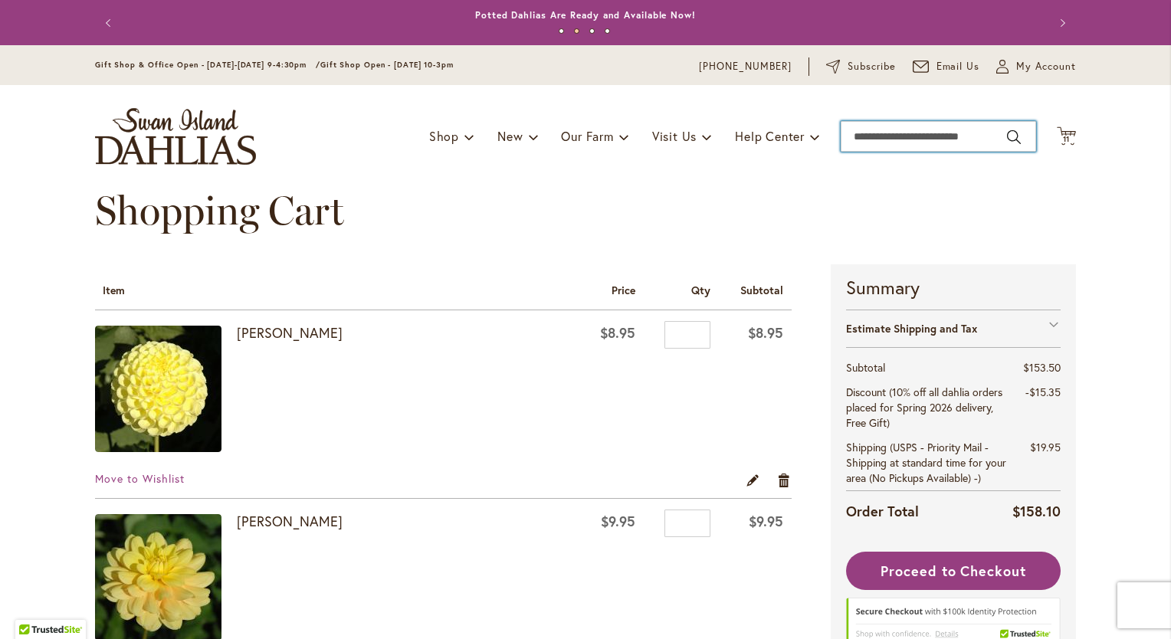
click at [902, 141] on input "Search" at bounding box center [939, 136] width 196 height 31
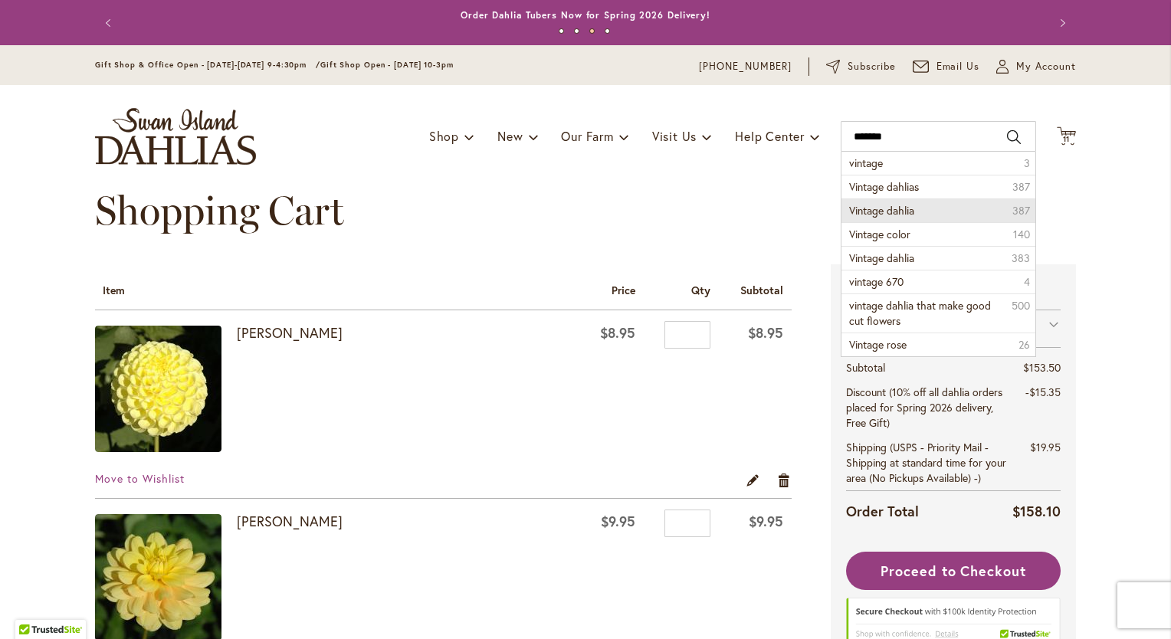
click at [905, 213] on span "Vintage dahlia" at bounding box center [881, 210] width 65 height 15
type input "**********"
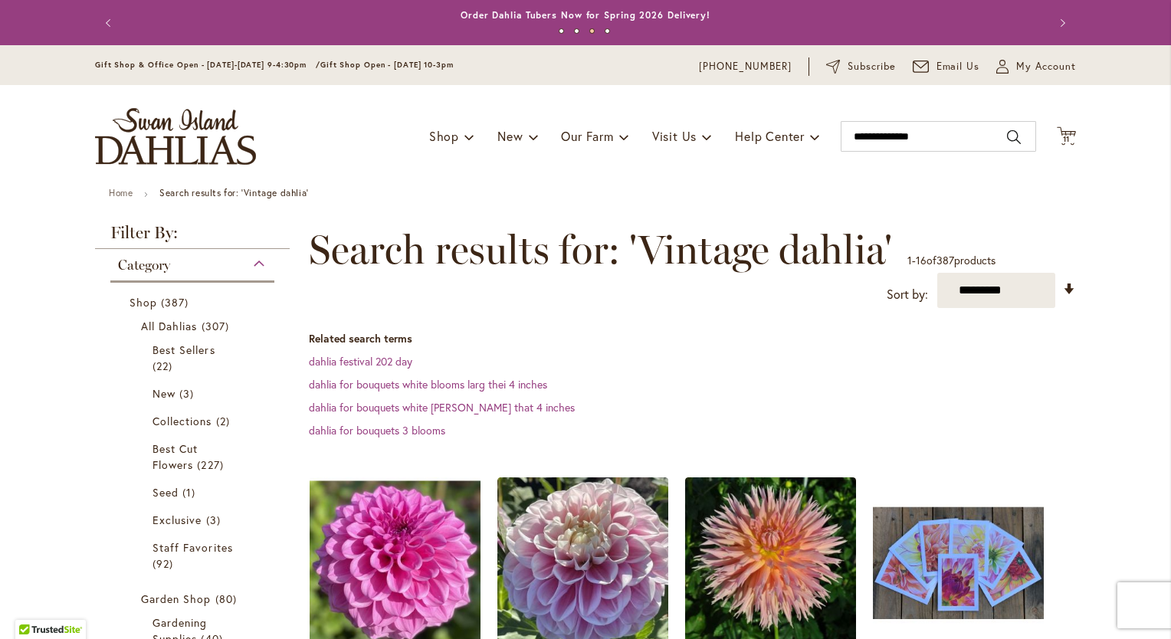
click at [1061, 127] on icon "Cart .cls-1 { fill: #231f20; }" at bounding box center [1066, 136] width 19 height 19
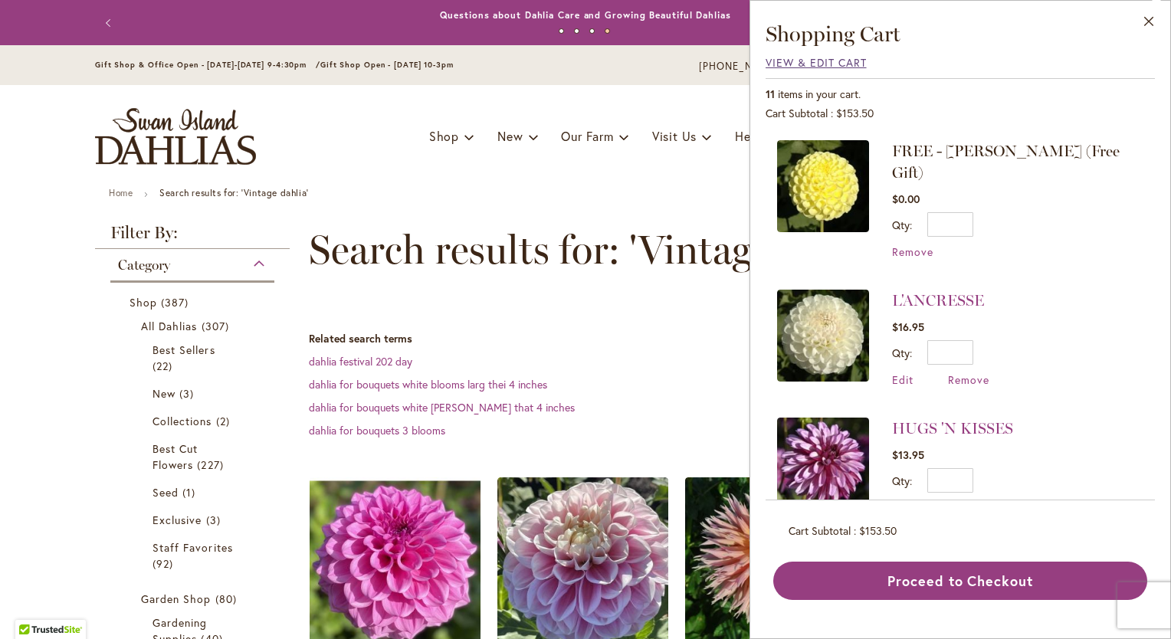
click at [790, 59] on span "View & Edit Cart" at bounding box center [816, 62] width 101 height 15
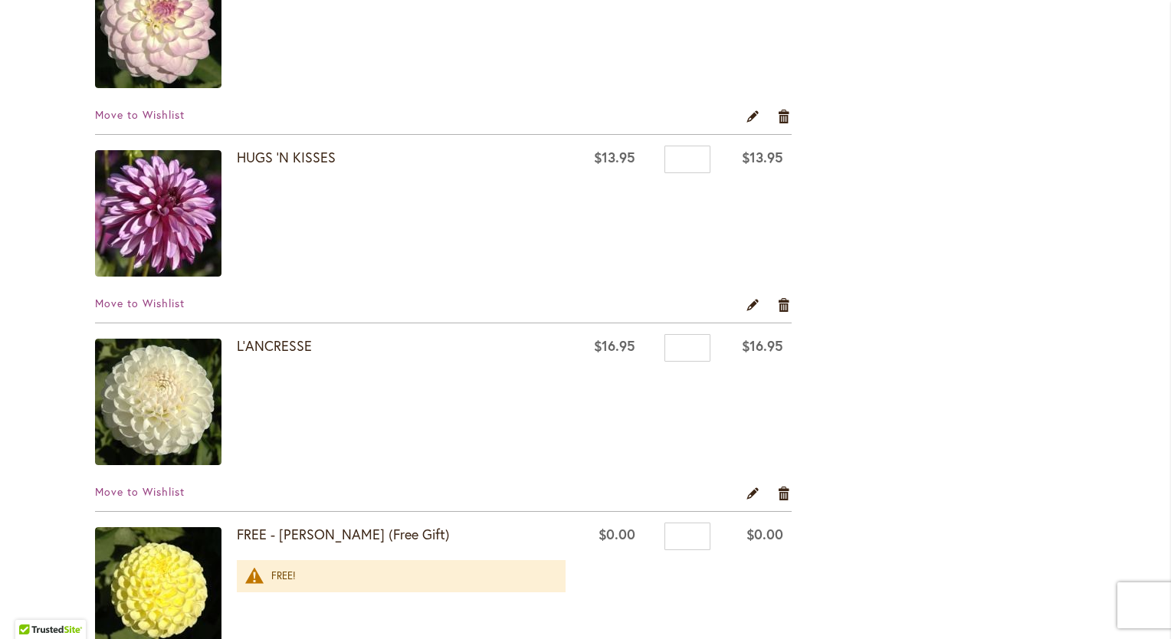
scroll to position [1763, 0]
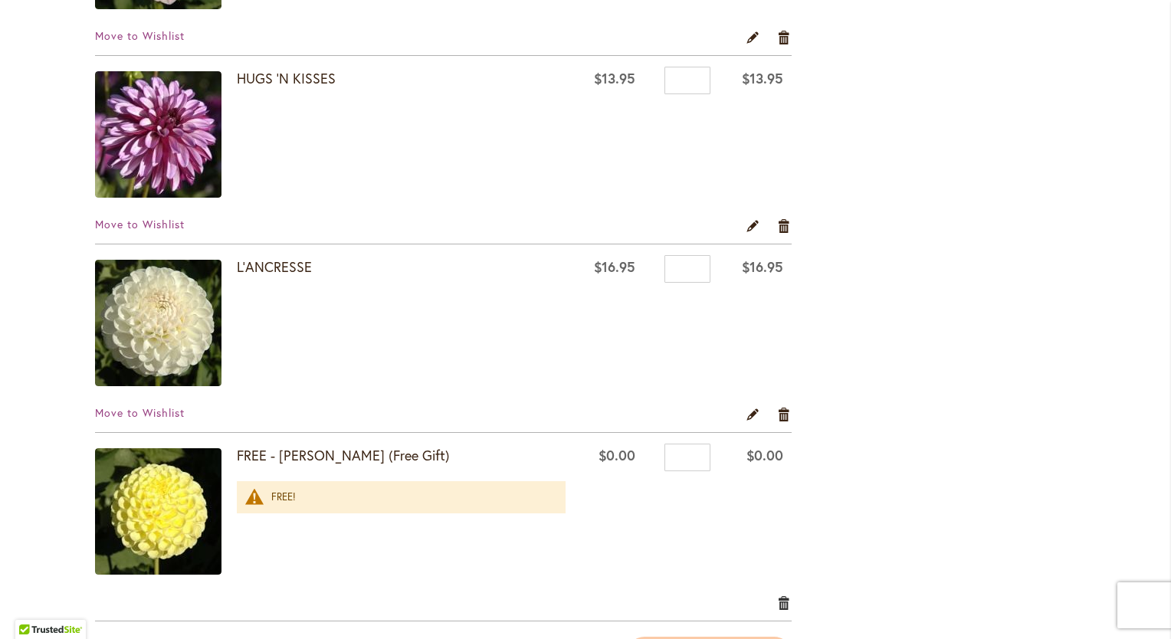
click at [779, 596] on link "Remove item" at bounding box center [784, 602] width 15 height 17
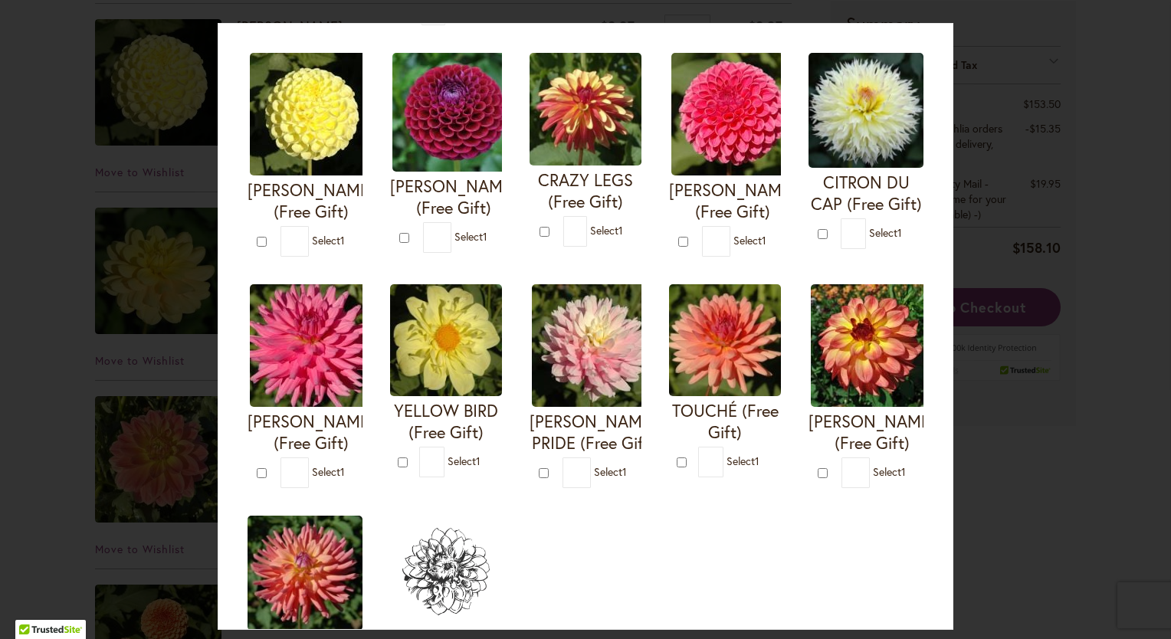
scroll to position [383, 0]
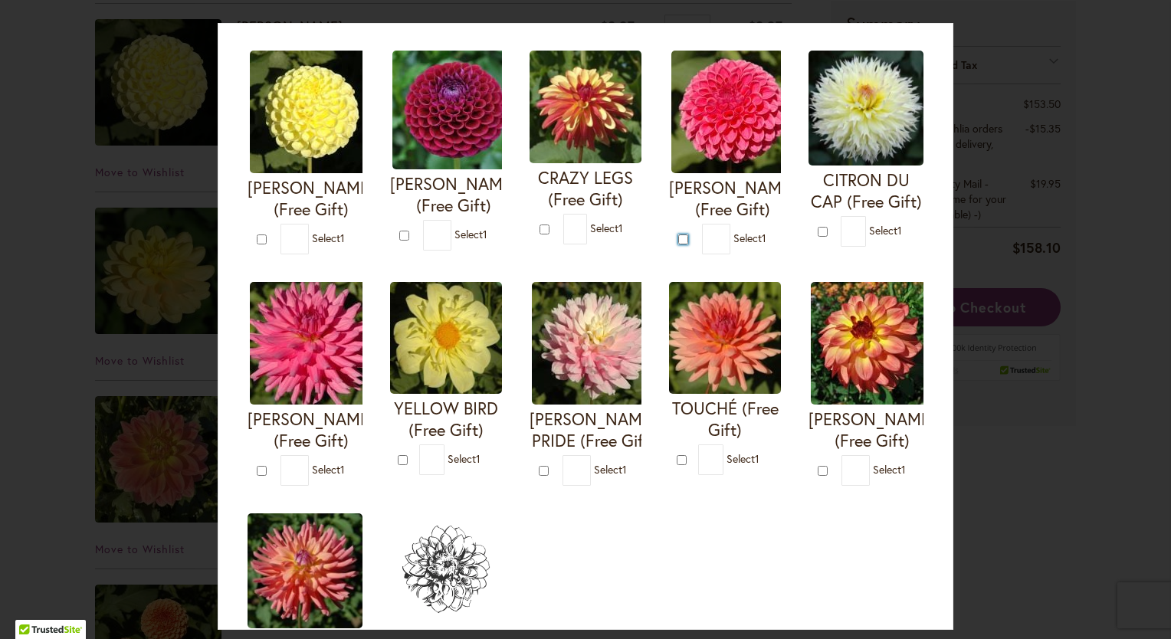
type input "*"
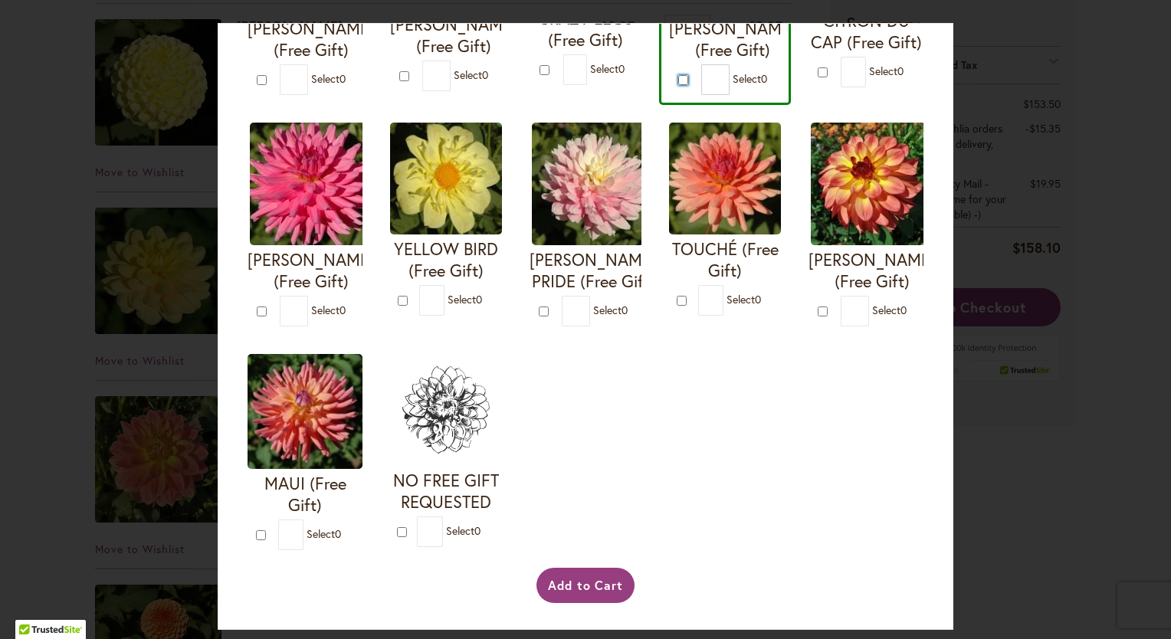
scroll to position [767, 0]
click at [550, 583] on button "Add to Cart" at bounding box center [586, 585] width 99 height 35
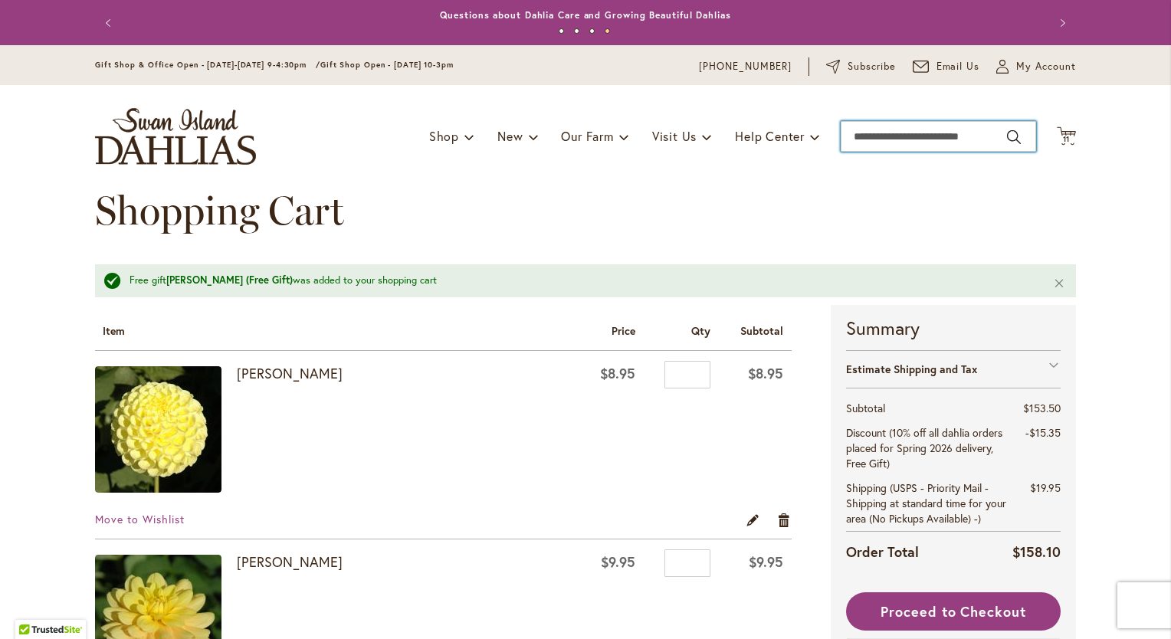
click at [847, 136] on input "Search" at bounding box center [939, 136] width 196 height 31
type input "********"
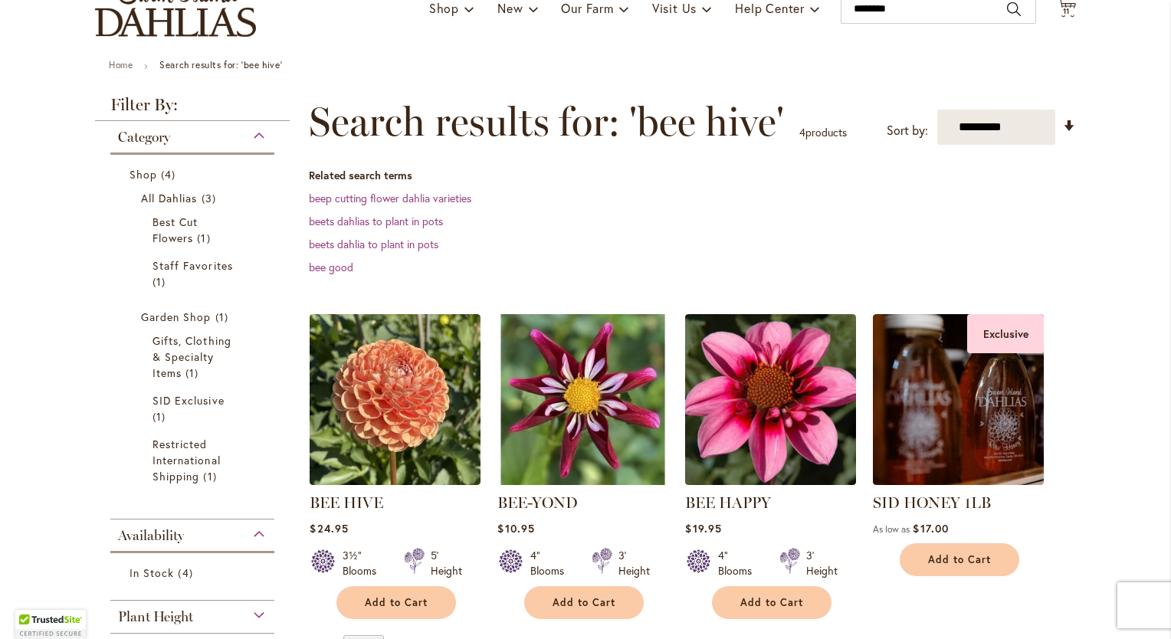
scroll to position [230, 0]
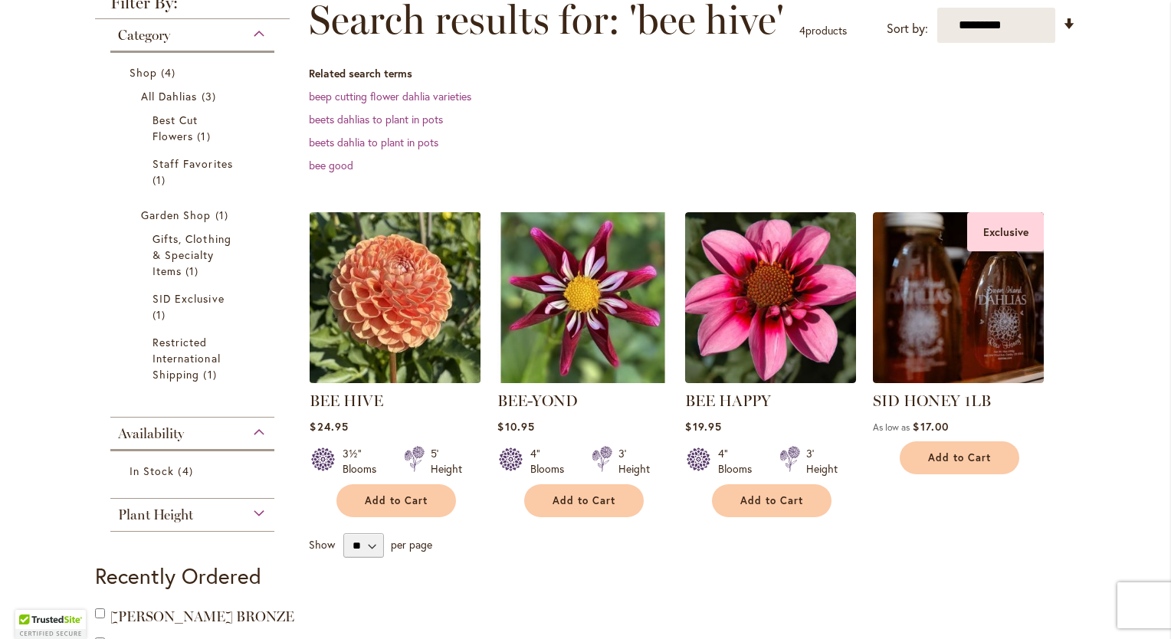
click at [403, 327] on img at bounding box center [395, 297] width 179 height 179
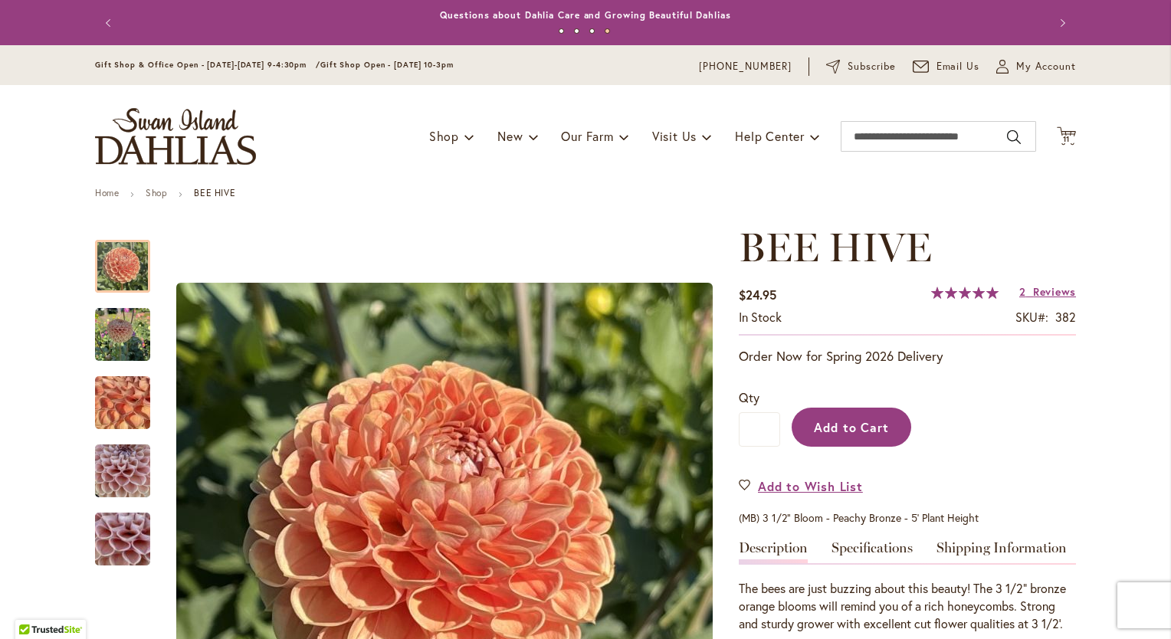
click at [859, 425] on span "Add to Cart" at bounding box center [852, 427] width 76 height 16
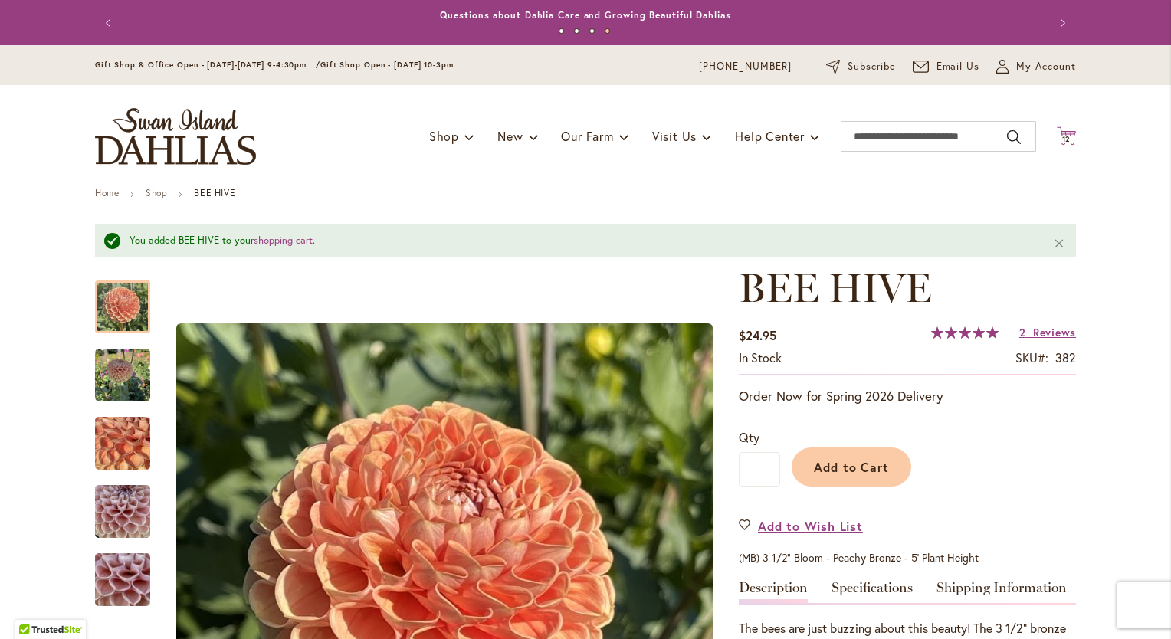
click at [1059, 134] on icon "Cart .cls-1 { fill: #231f20; }" at bounding box center [1066, 136] width 19 height 19
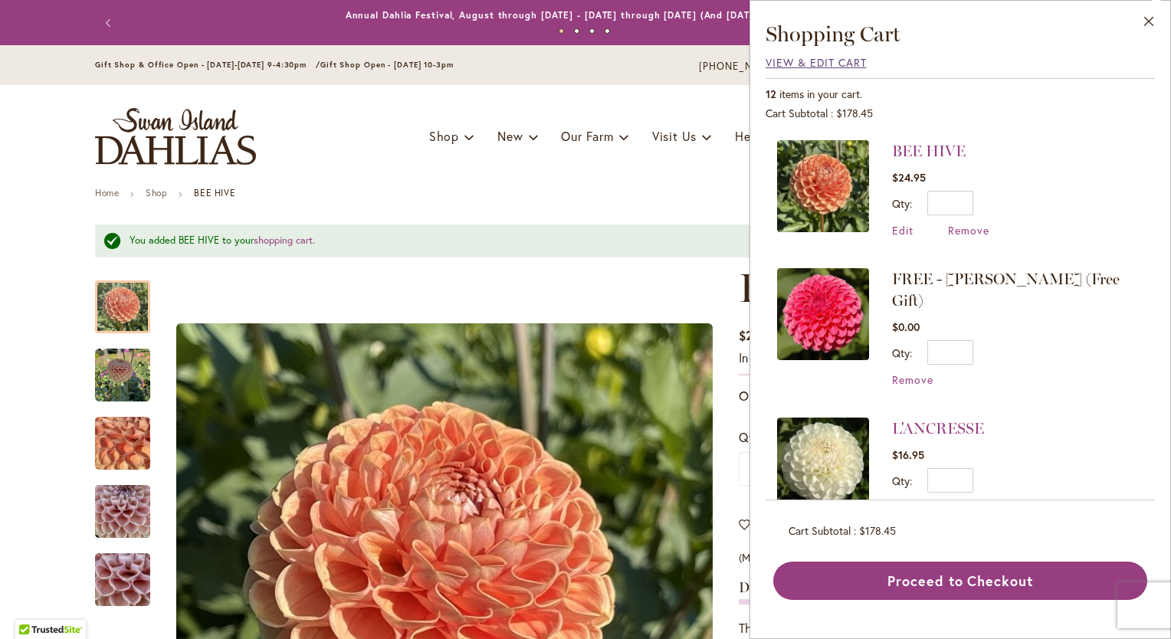
click at [821, 60] on span "View & Edit Cart" at bounding box center [816, 62] width 101 height 15
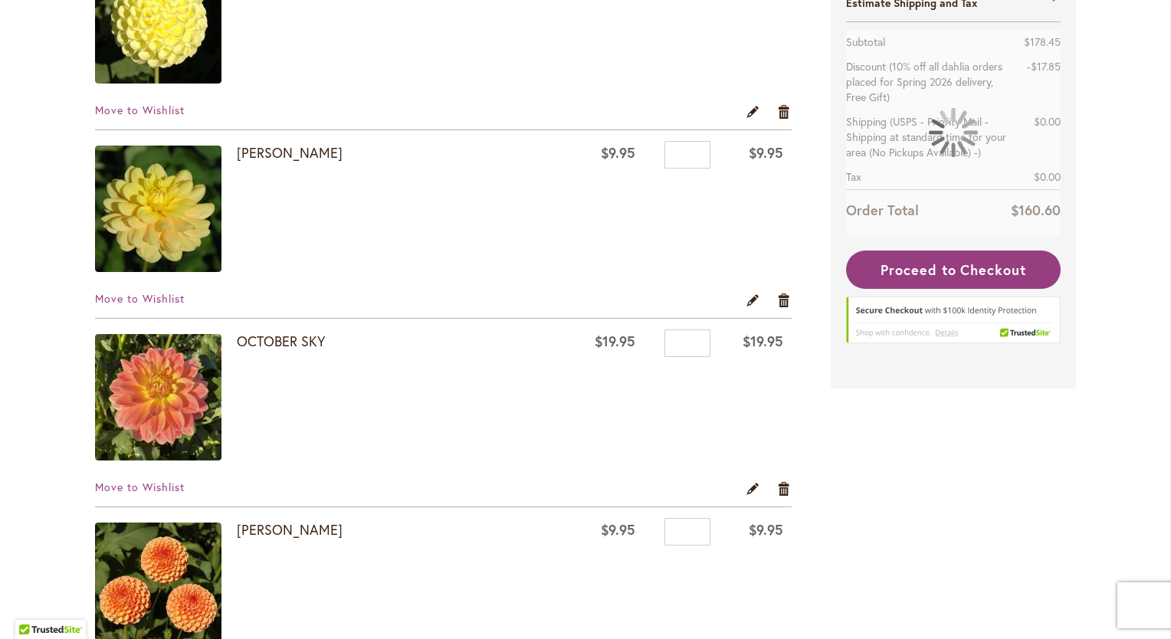
scroll to position [460, 0]
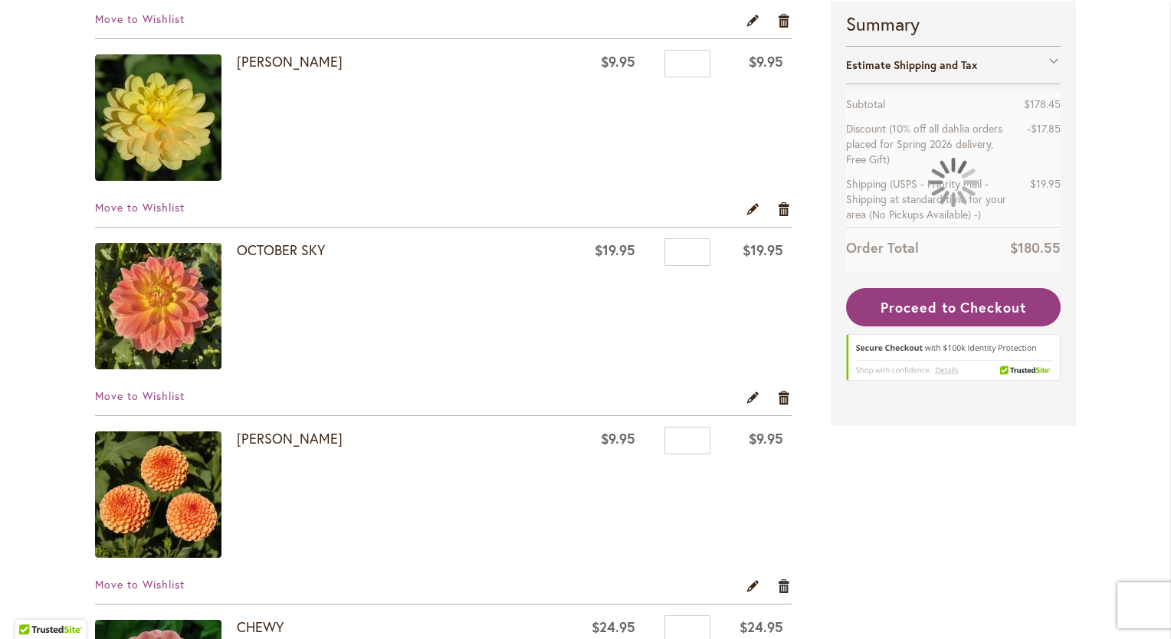
click at [781, 586] on link "Remove item" at bounding box center [784, 585] width 15 height 17
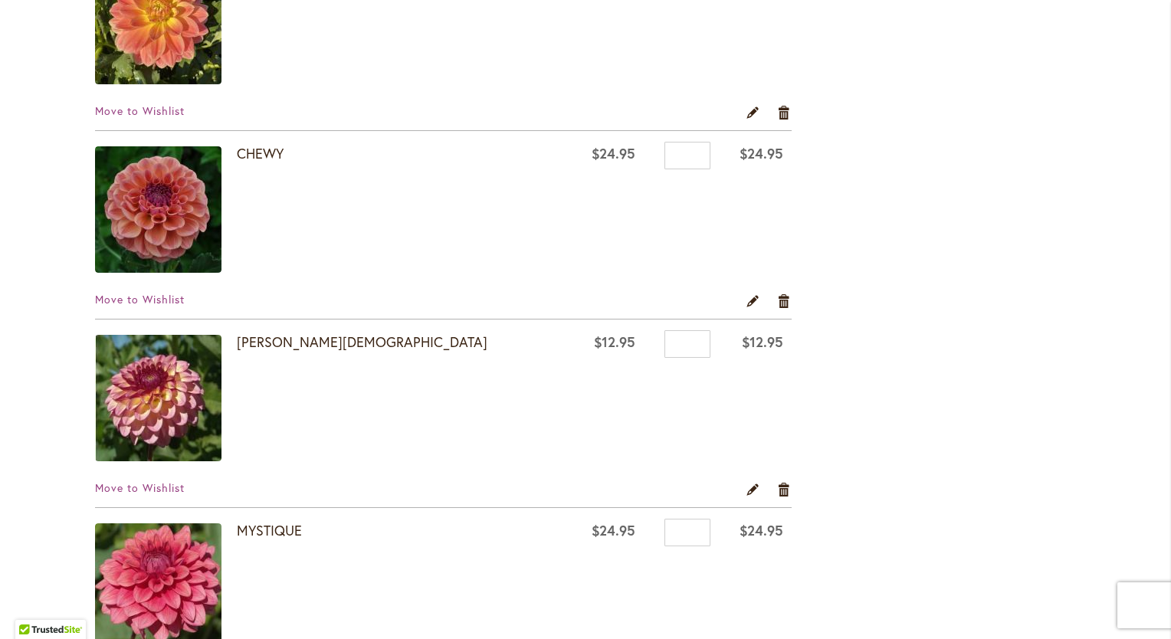
scroll to position [767, 0]
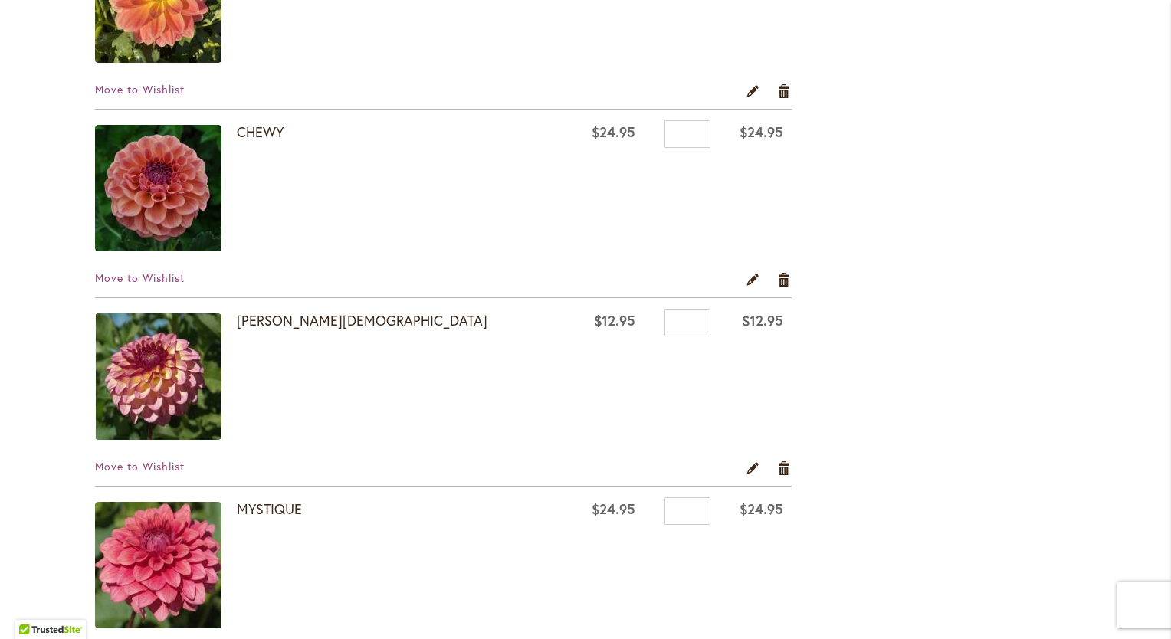
click at [146, 380] on img at bounding box center [158, 377] width 127 height 127
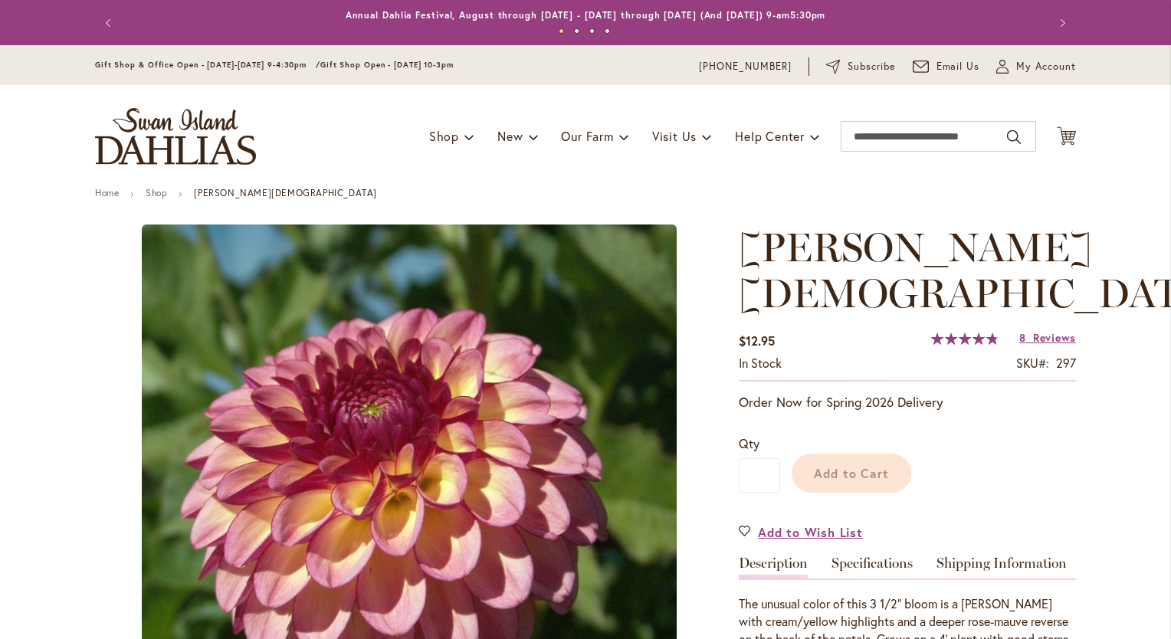
type input "****"
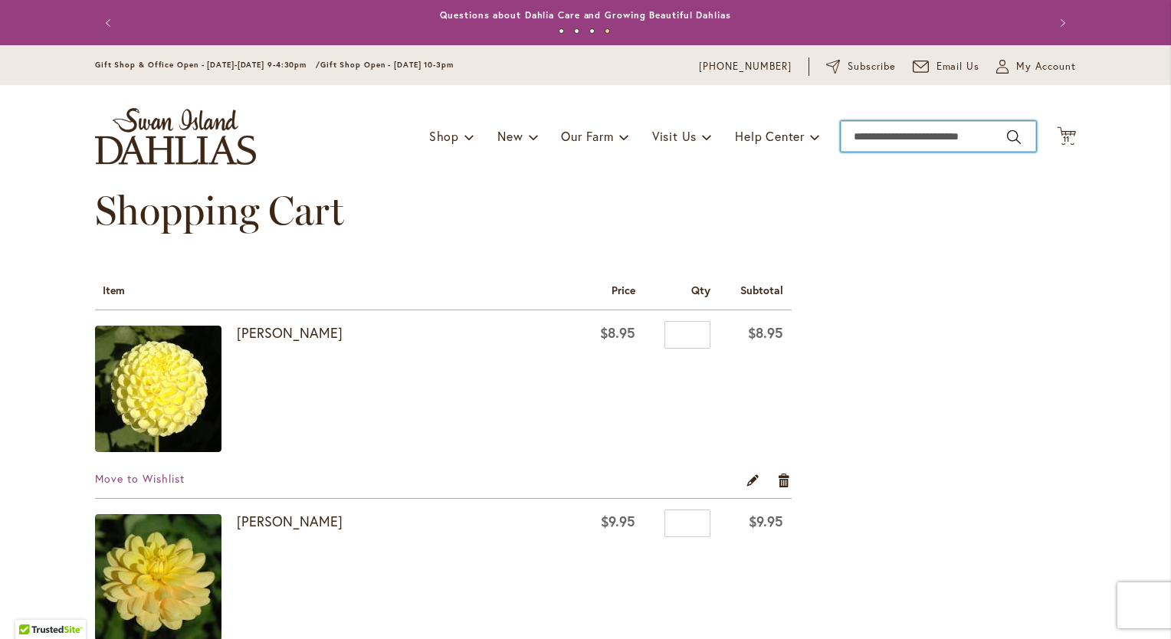
click at [866, 142] on input "Search" at bounding box center [939, 136] width 196 height 31
type input "*****"
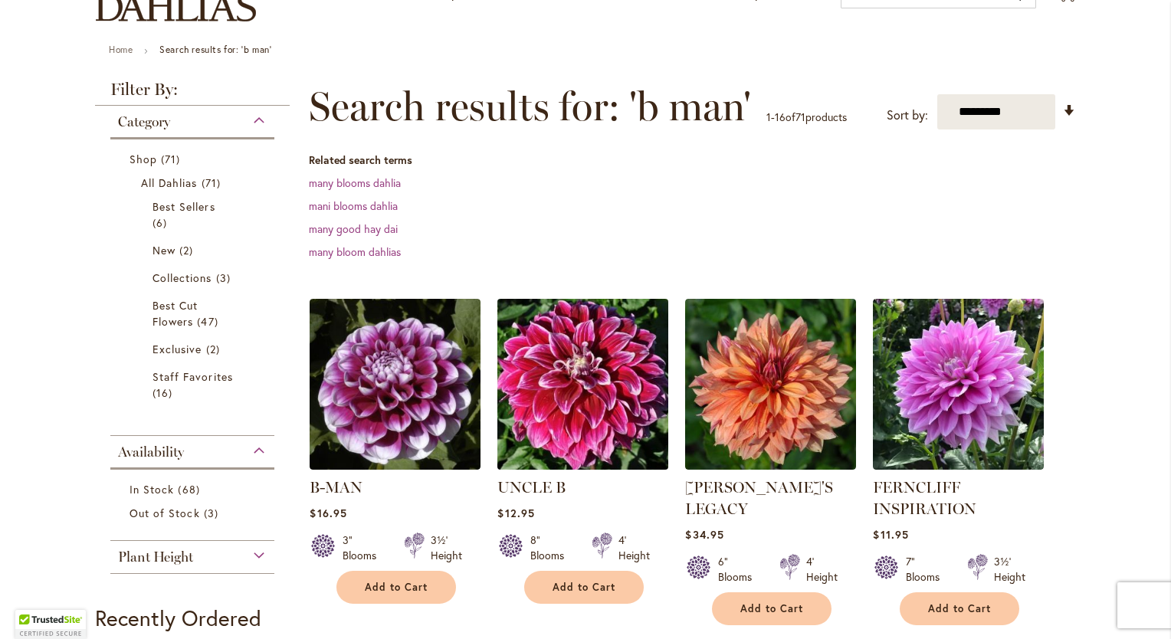
scroll to position [153, 0]
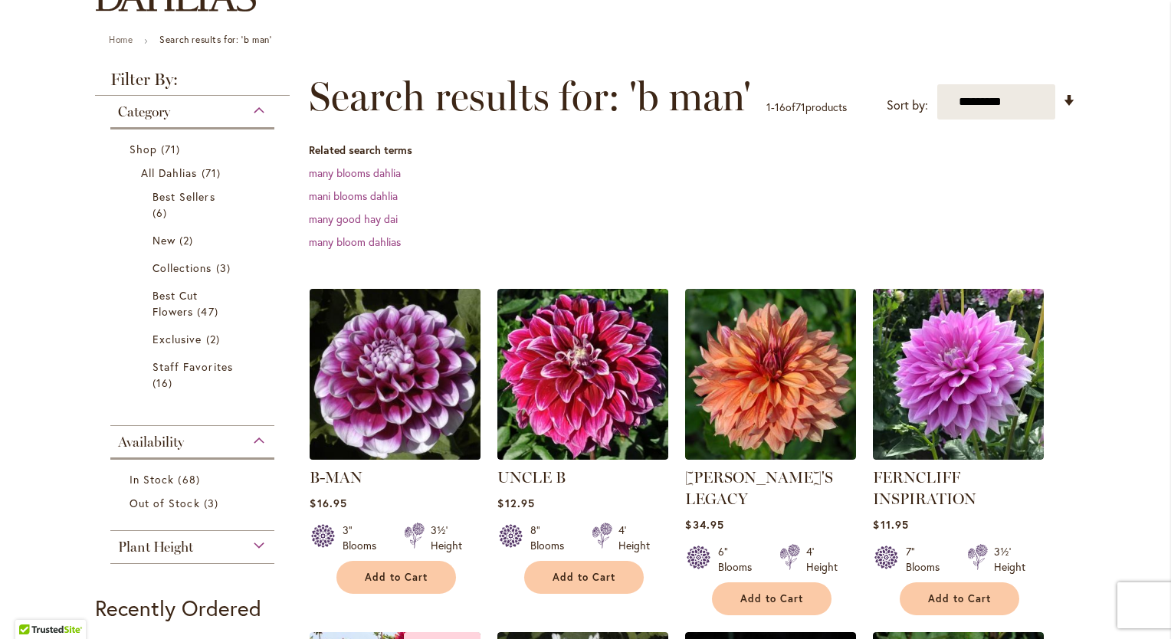
click at [405, 419] on img at bounding box center [395, 373] width 179 height 179
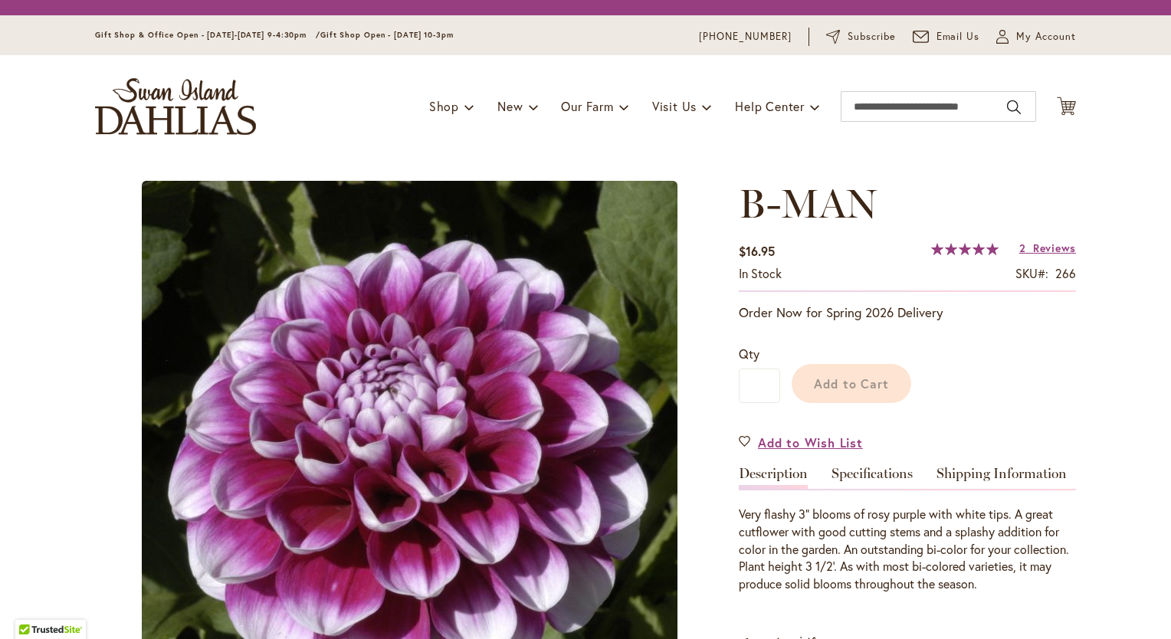
type input "****"
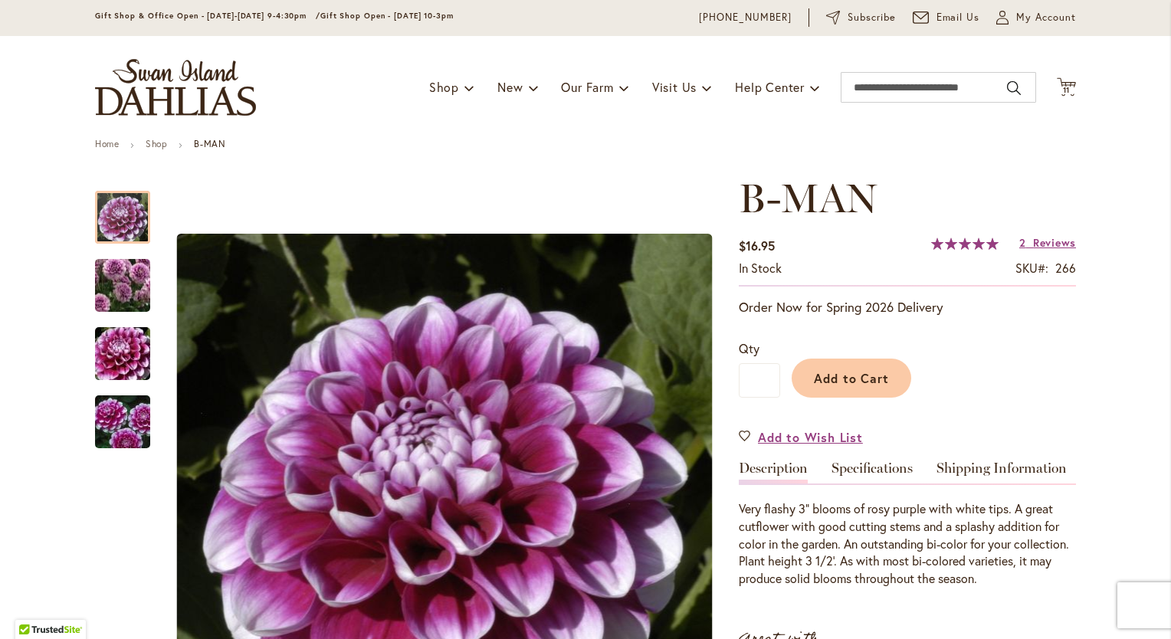
scroll to position [77, 0]
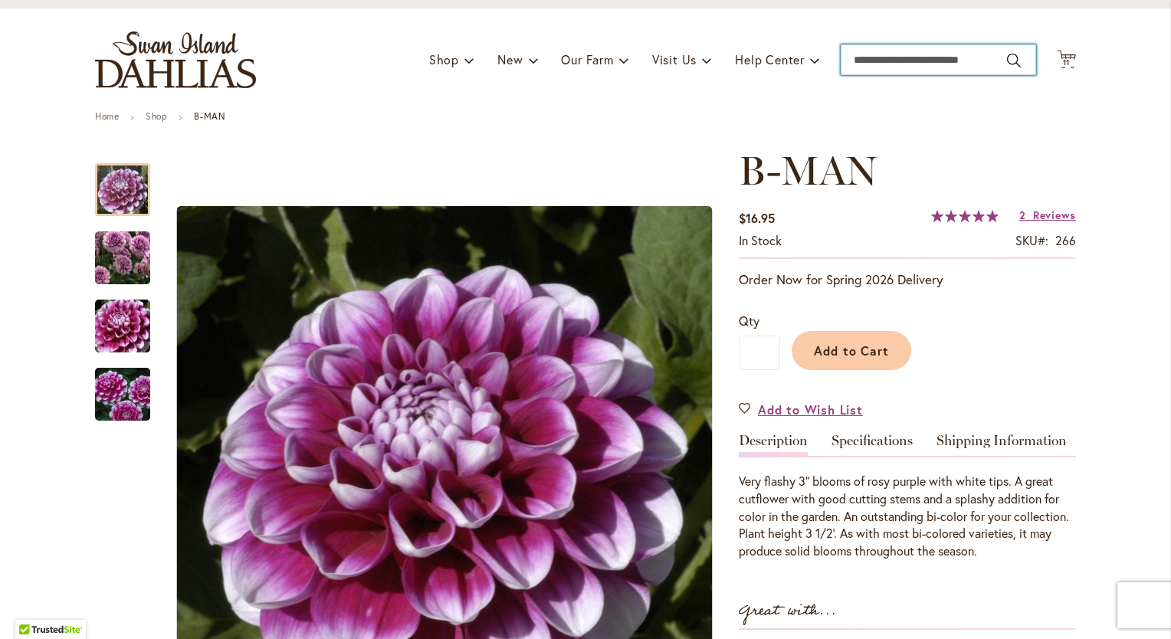
click at [865, 67] on input "Search" at bounding box center [939, 59] width 196 height 31
type input "**********"
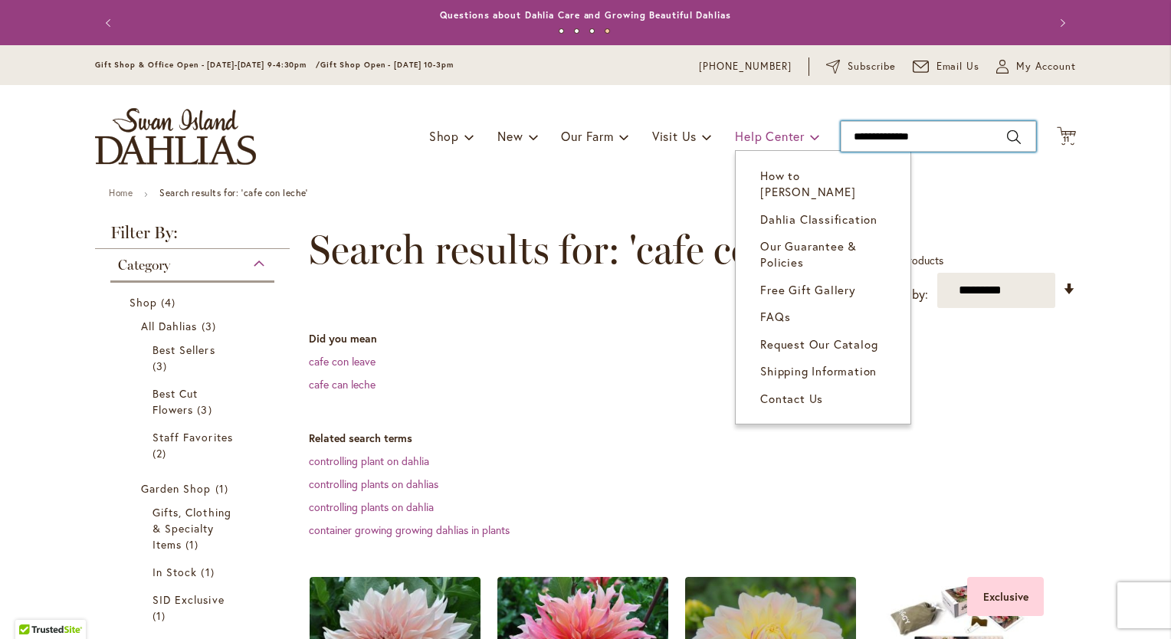
drag, startPoint x: 932, startPoint y: 135, endPoint x: 767, endPoint y: 139, distance: 164.9
click at [767, 139] on div "Toggle Nav Shop Dahlia Tubers Collections Fresh Cut Dahlias Gardening Supplies …" at bounding box center [586, 136] width 1012 height 103
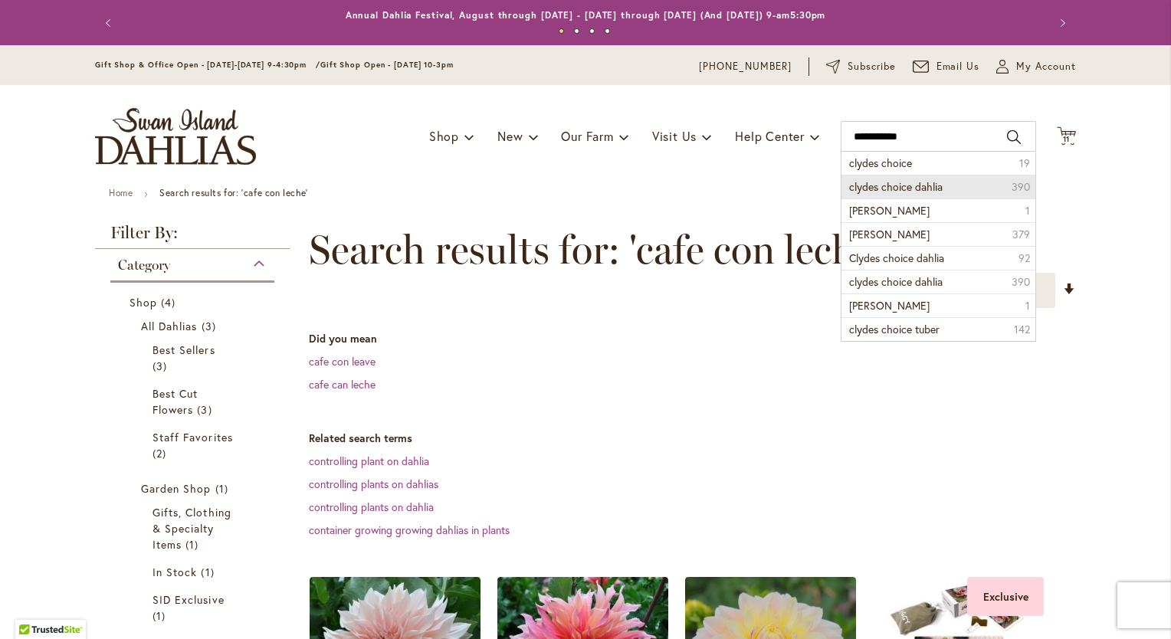
click at [886, 192] on span "clydes choice dahlia" at bounding box center [896, 186] width 94 height 15
type input "**********"
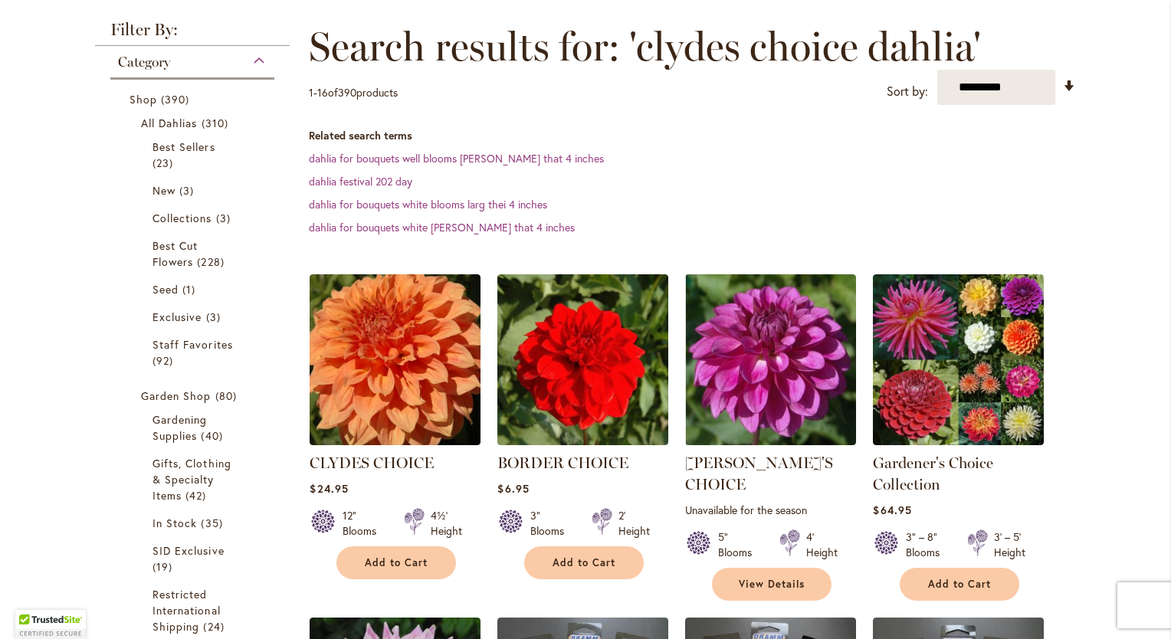
scroll to position [307, 0]
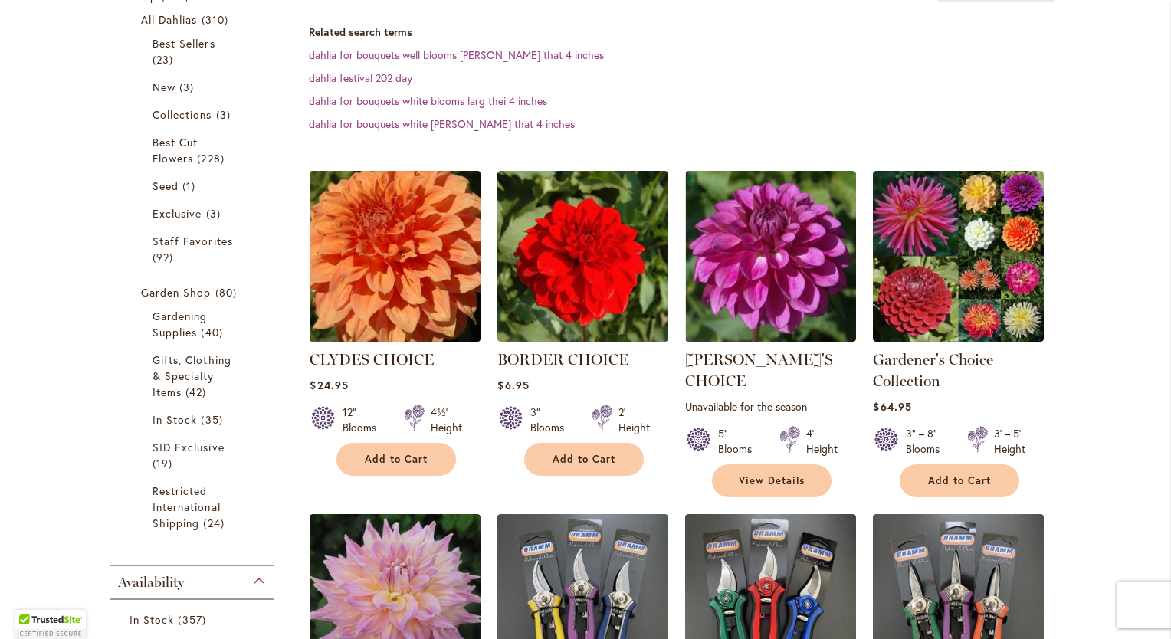
click at [383, 296] on img at bounding box center [395, 256] width 179 height 179
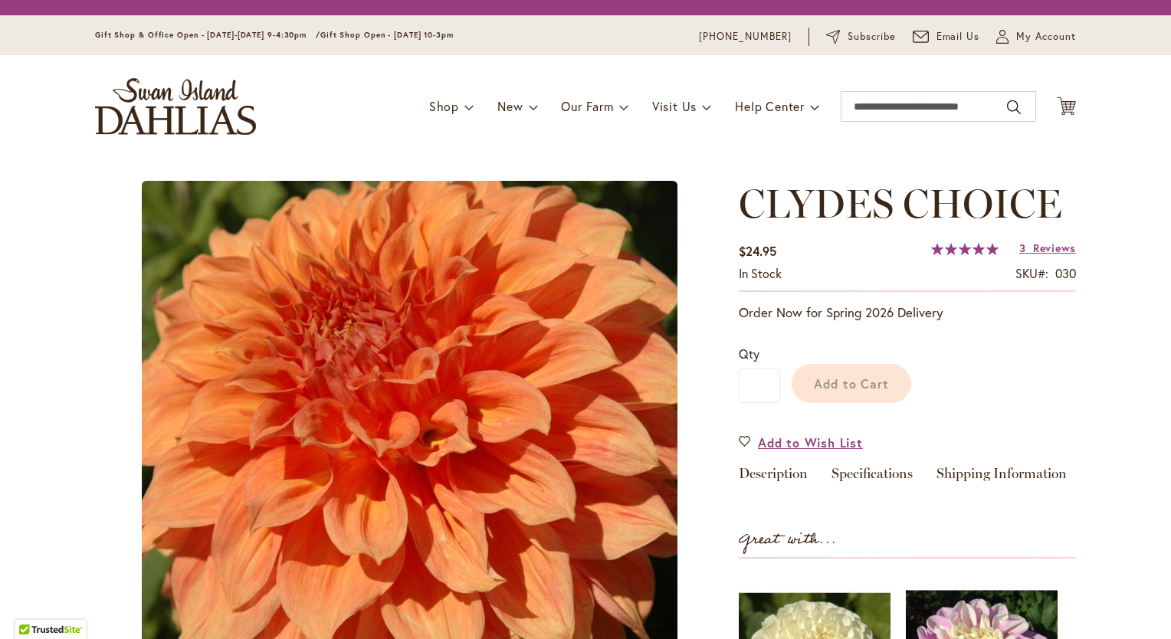
type input "****"
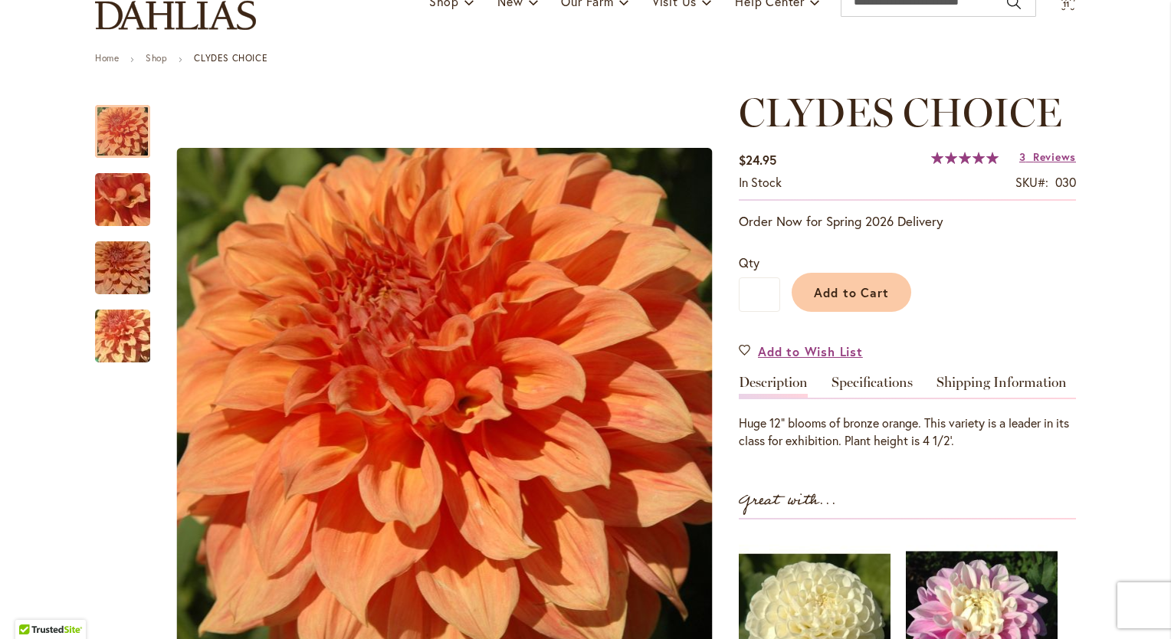
scroll to position [153, 0]
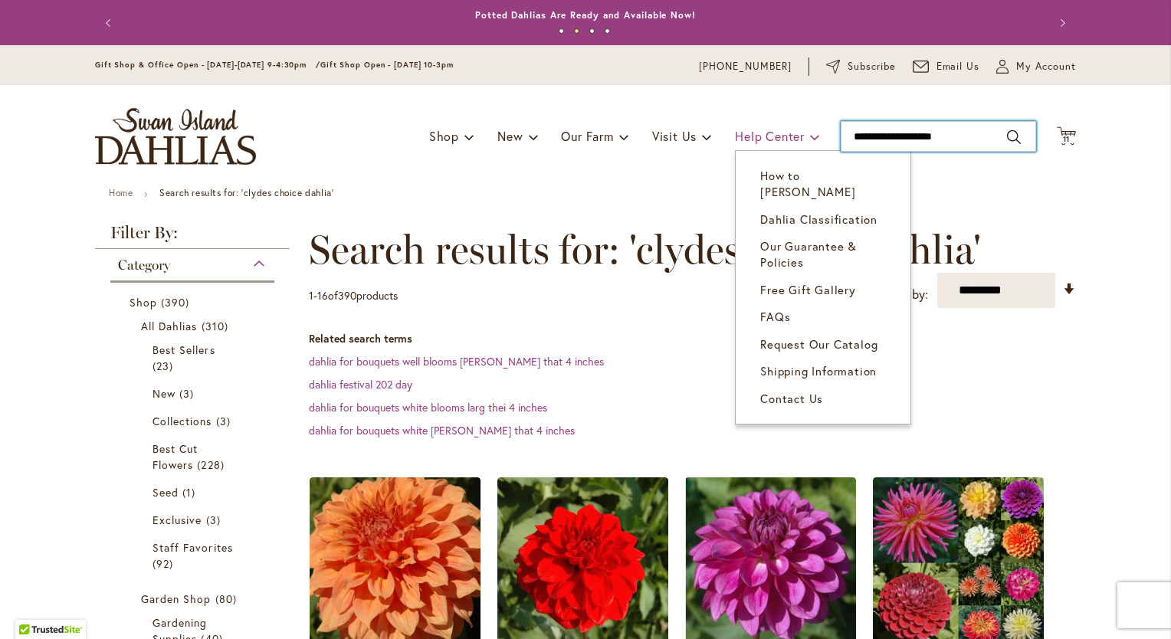
drag, startPoint x: 965, startPoint y: 130, endPoint x: 784, endPoint y: 124, distance: 181.8
click at [784, 123] on div "Toggle Nav Shop Dahlia Tubers Collections Fresh Cut Dahlias Gardening Supplies …" at bounding box center [586, 136] width 1012 height 103
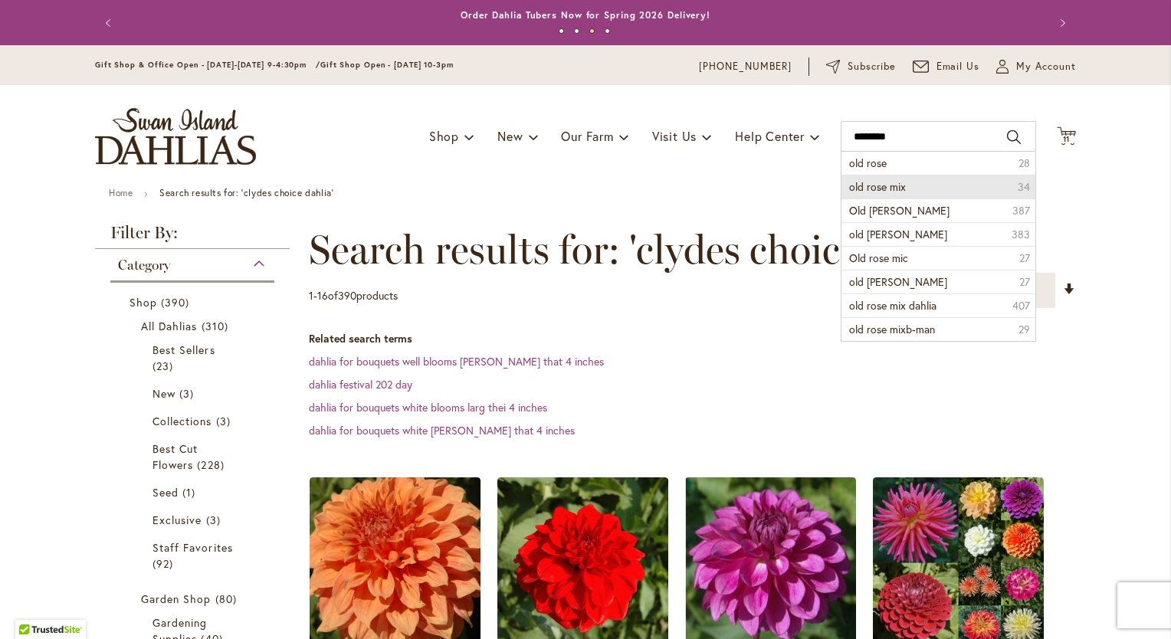
click at [874, 186] on span "old rose mix" at bounding box center [877, 186] width 57 height 15
type input "**********"
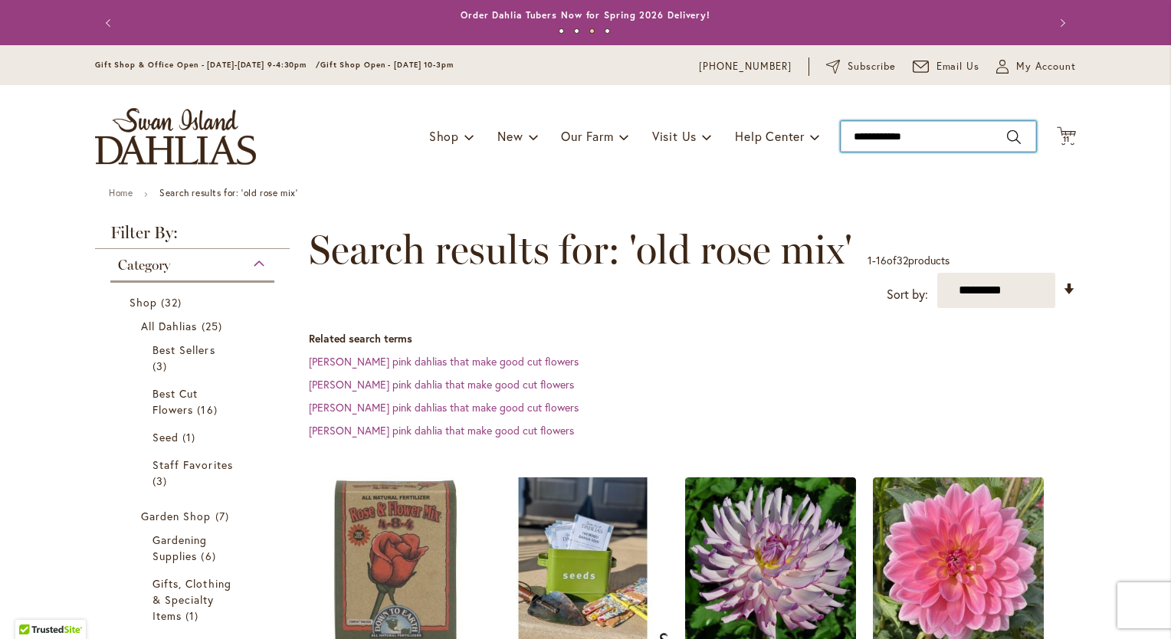
click at [924, 133] on input "**********" at bounding box center [939, 136] width 196 height 31
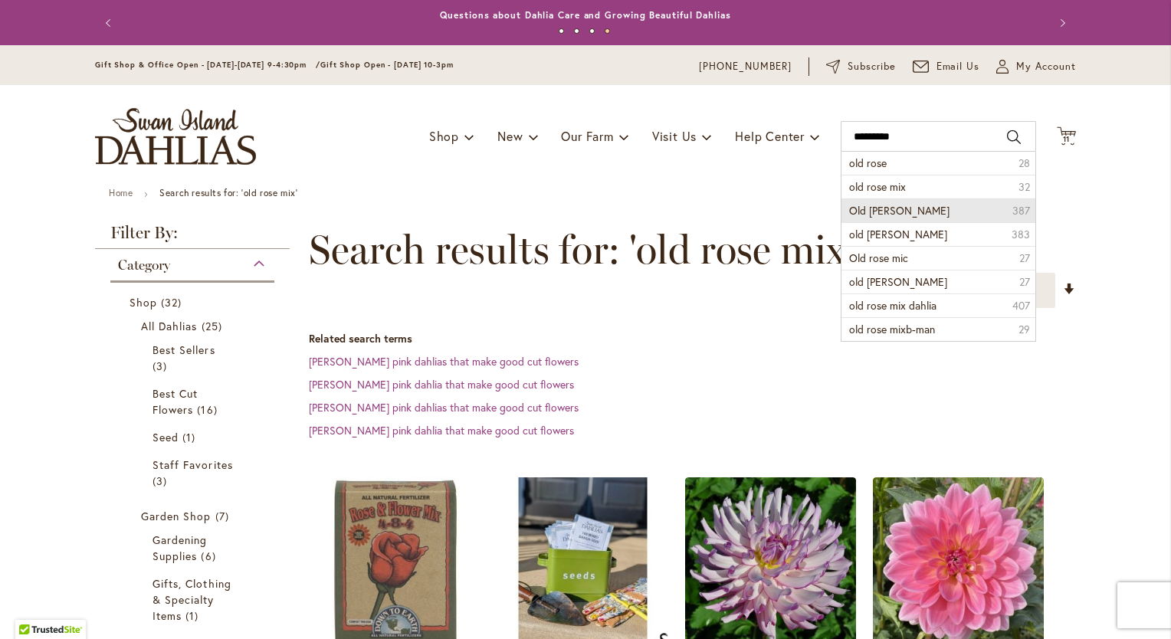
click at [915, 205] on li "Old [PERSON_NAME] 387" at bounding box center [939, 211] width 194 height 24
type input "**********"
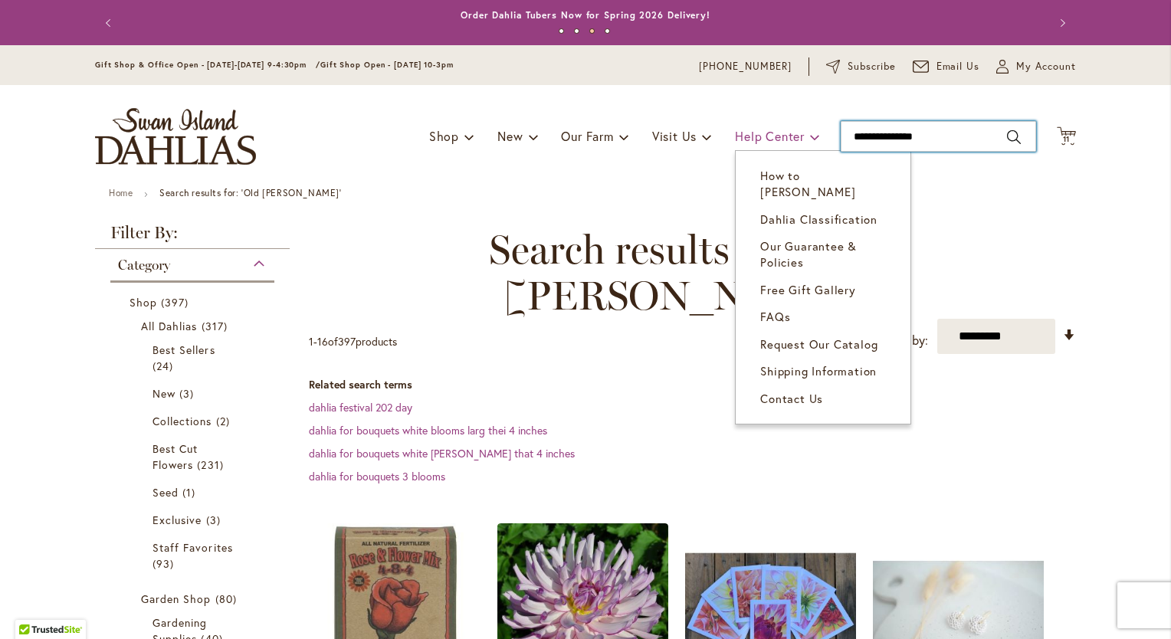
drag, startPoint x: 935, startPoint y: 135, endPoint x: 791, endPoint y: 133, distance: 143.4
click at [790, 127] on div "Toggle Nav Shop Dahlia Tubers Collections Fresh Cut Dahlias Gardening Supplies …" at bounding box center [586, 136] width 1012 height 103
type input "**********"
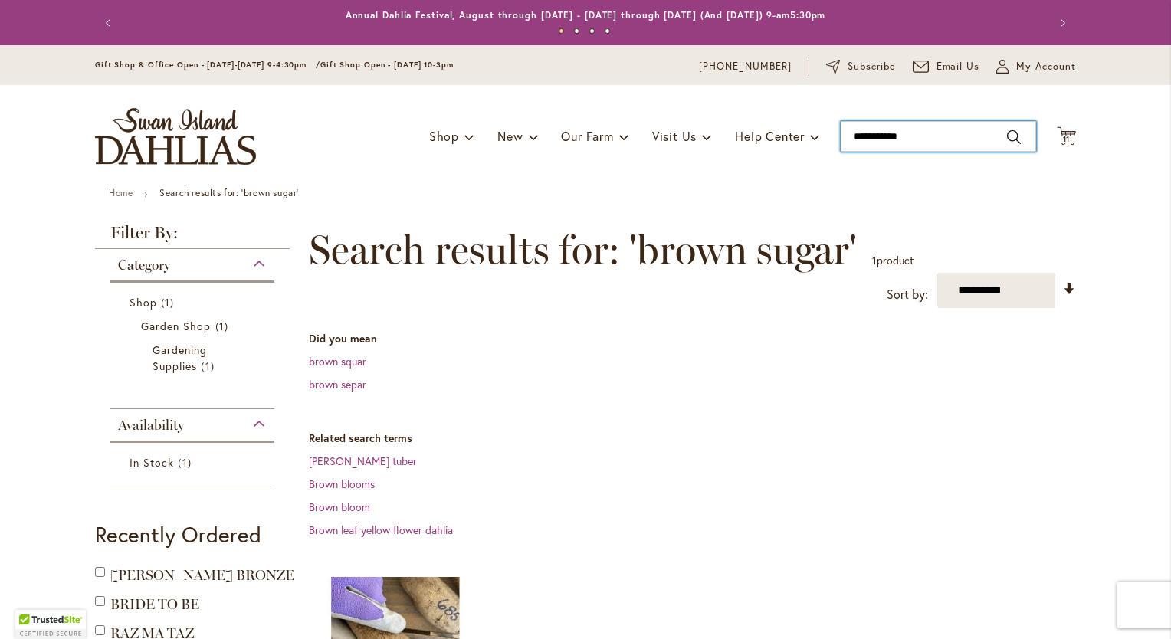
click at [935, 135] on input "**********" at bounding box center [939, 136] width 196 height 31
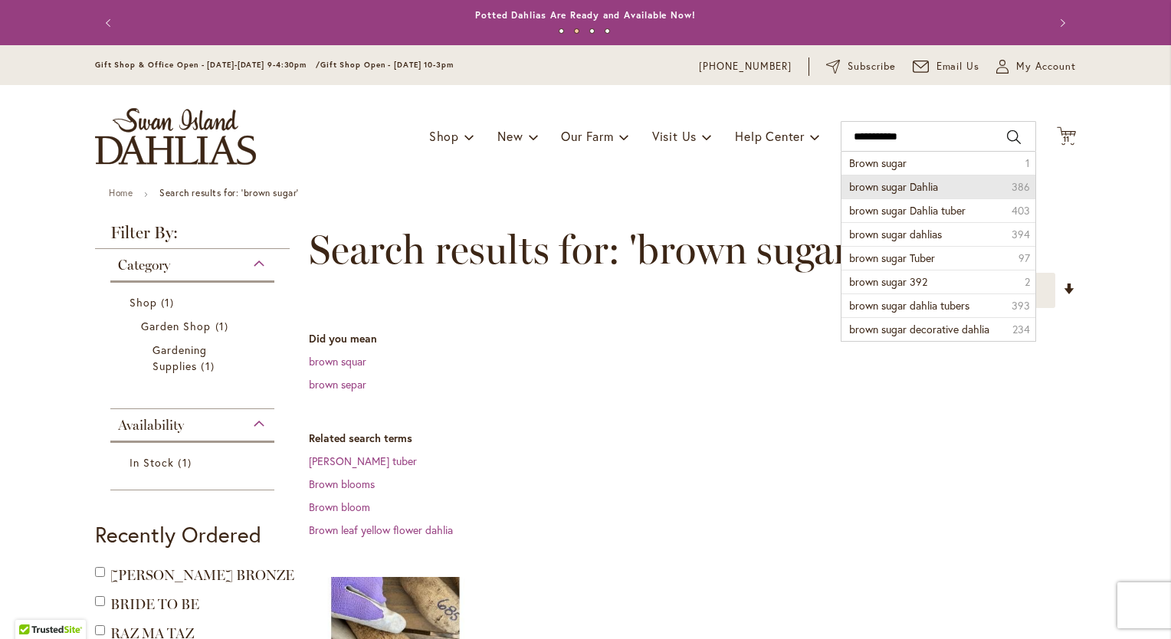
click at [926, 186] on span "brown sugar Dahlia" at bounding box center [893, 186] width 89 height 15
type input "**********"
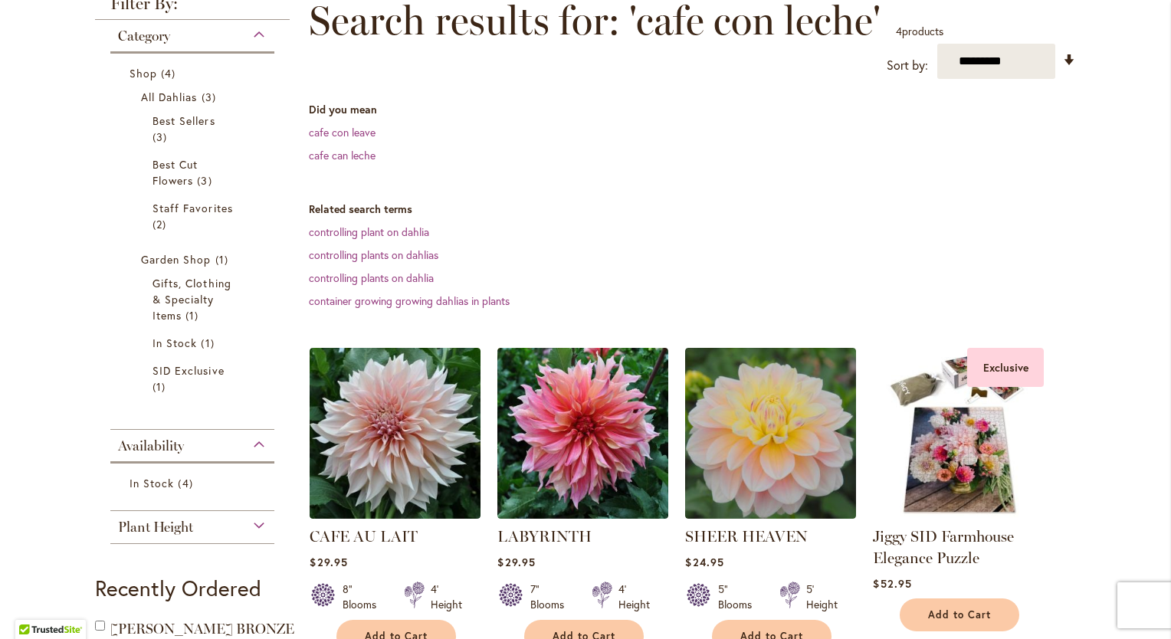
scroll to position [230, 0]
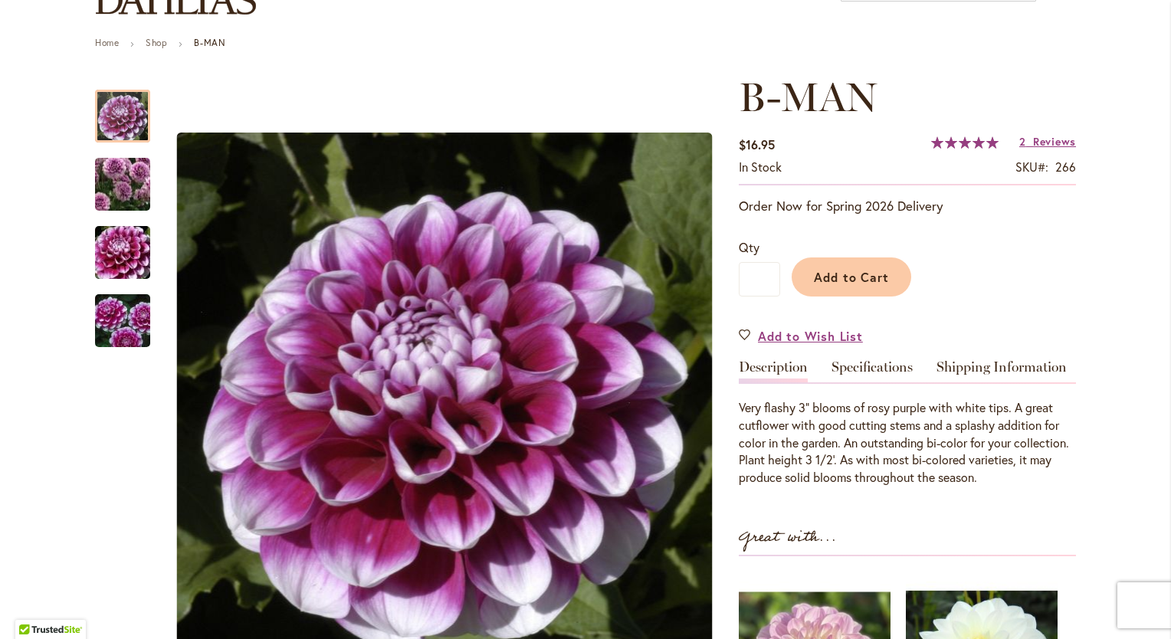
scroll to position [153, 0]
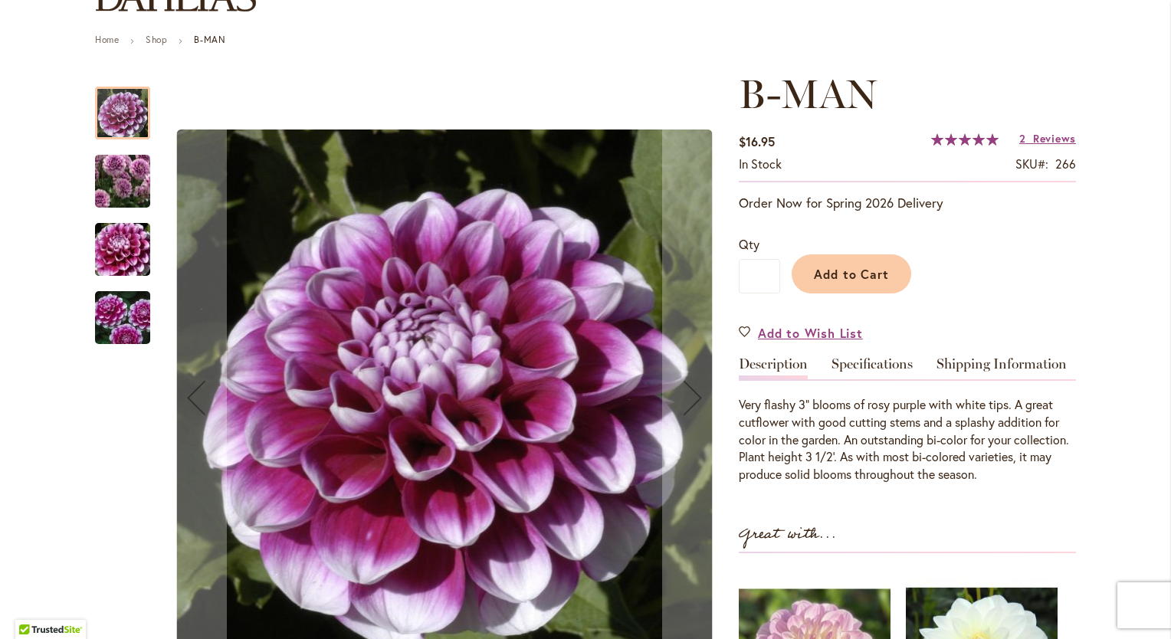
click at [127, 186] on img "B-MAN" at bounding box center [122, 181] width 110 height 96
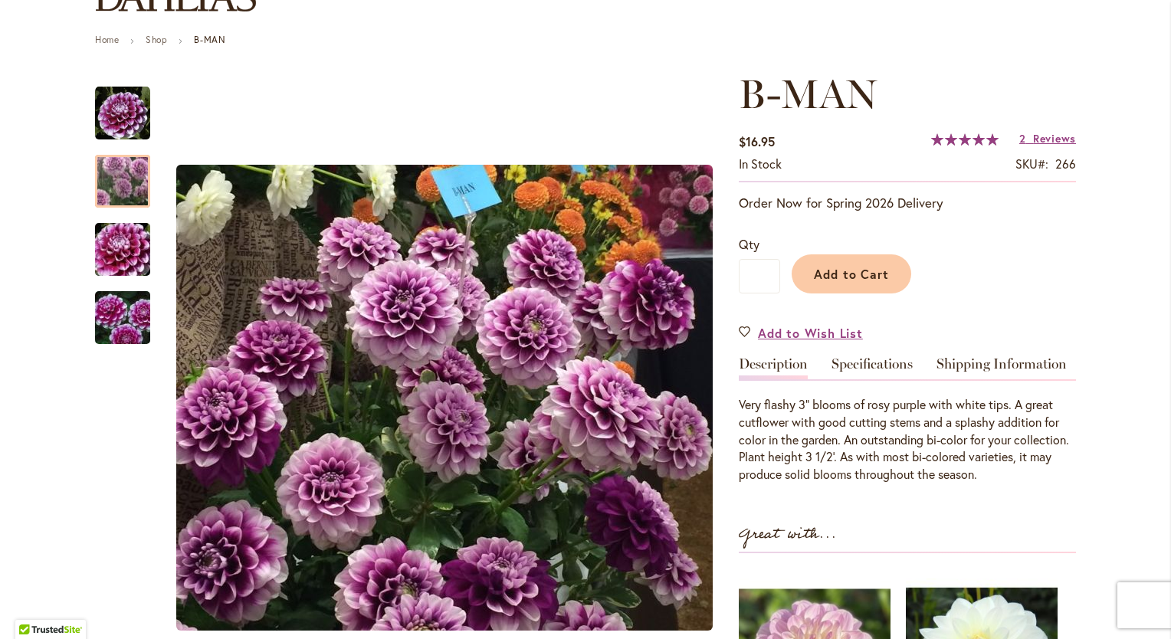
scroll to position [0, 0]
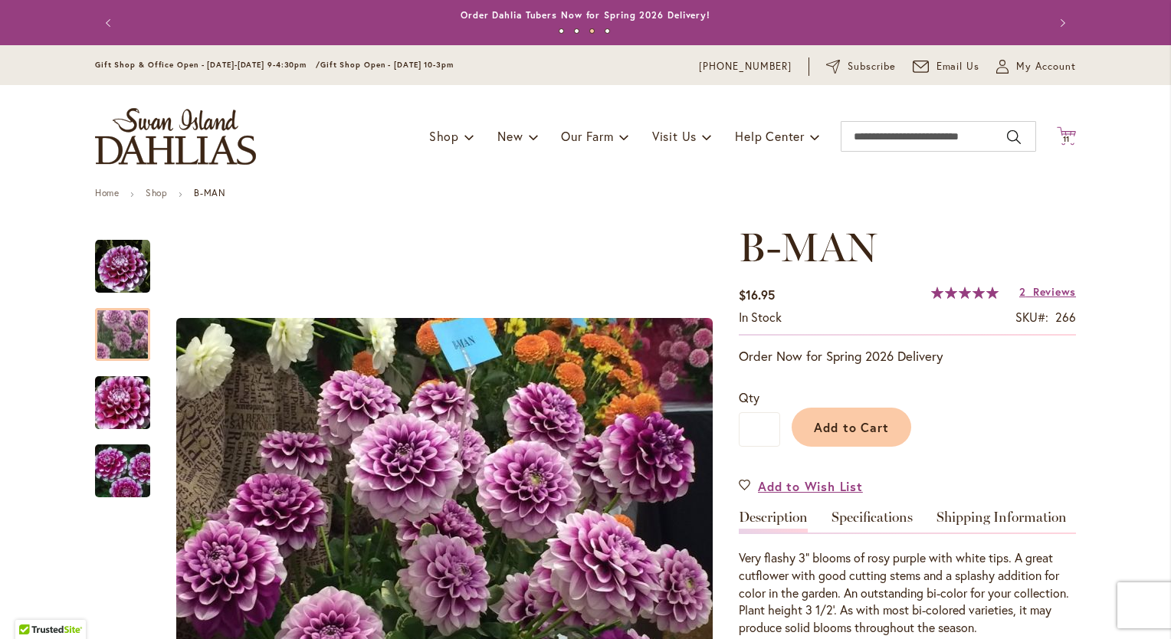
click at [1063, 137] on span "11" at bounding box center [1067, 139] width 8 height 10
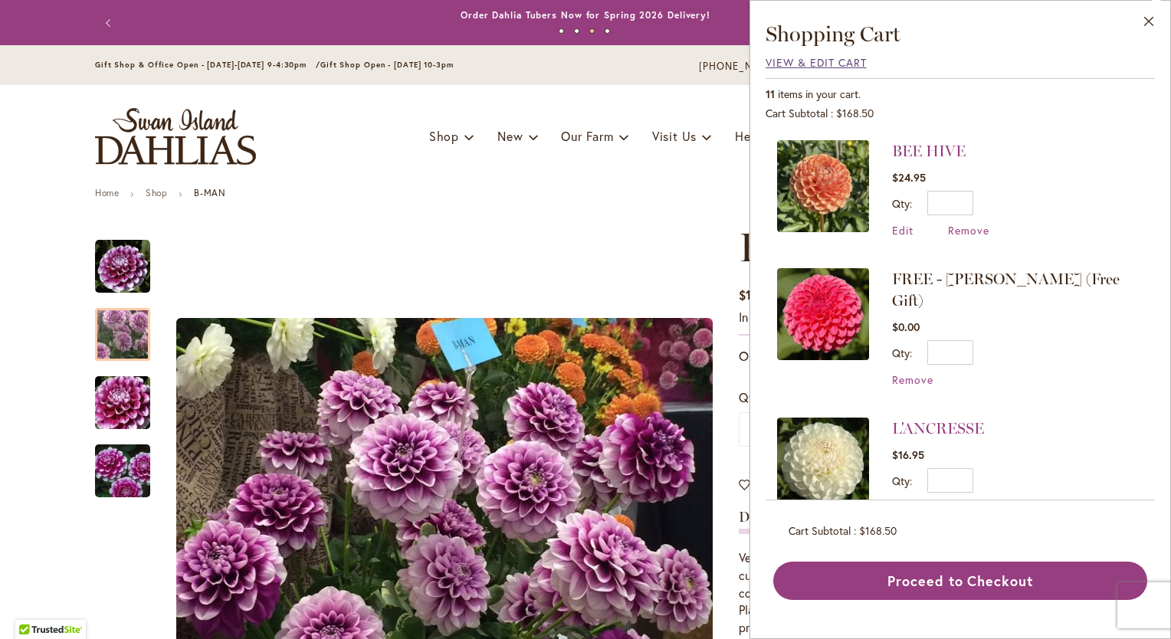
click at [810, 64] on span "View & Edit Cart" at bounding box center [816, 62] width 101 height 15
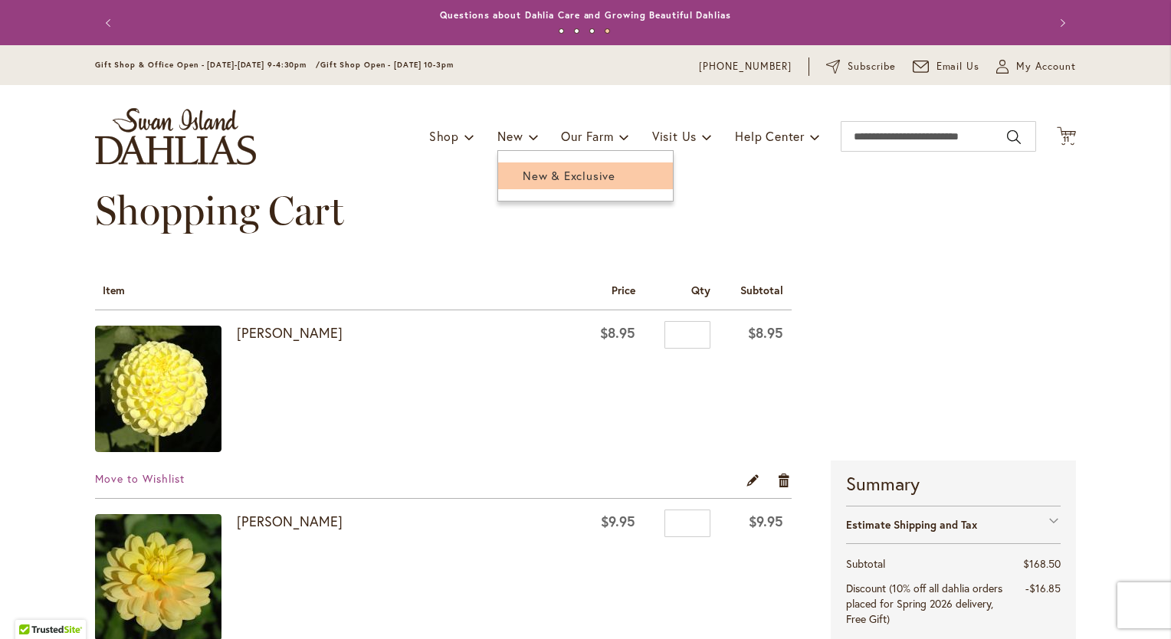
click at [533, 173] on span "New & Exclusive" at bounding box center [569, 175] width 93 height 15
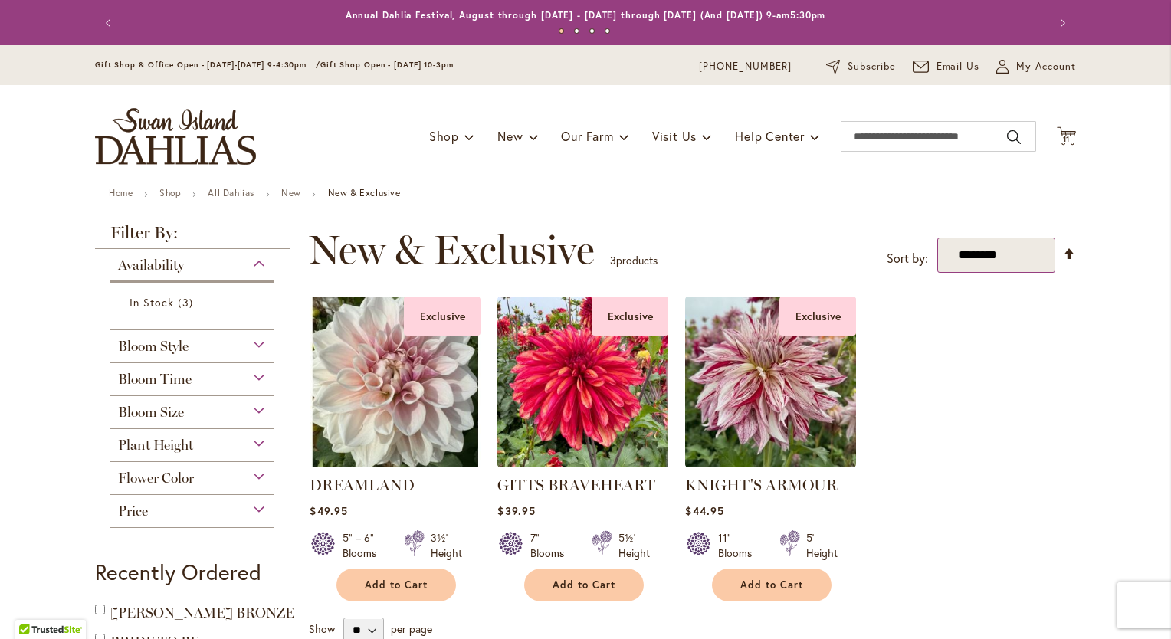
click at [1012, 249] on select "**********" at bounding box center [997, 255] width 118 height 35
click at [258, 473] on div "Flower Color" at bounding box center [192, 474] width 164 height 25
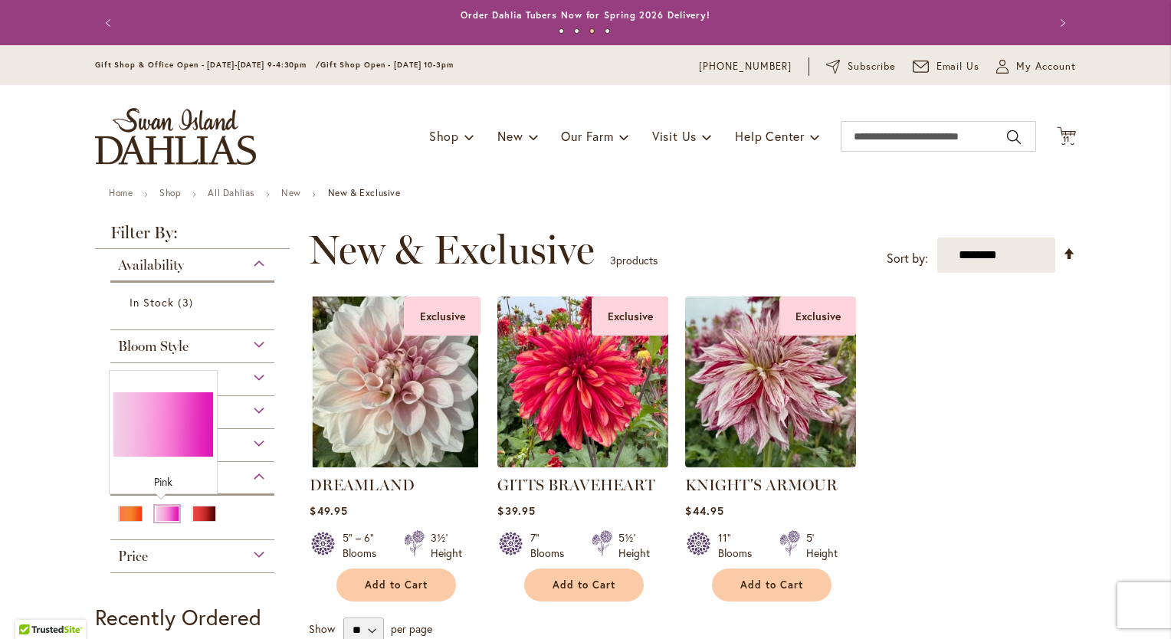
click at [155, 515] on div "Pink" at bounding box center [167, 514] width 25 height 16
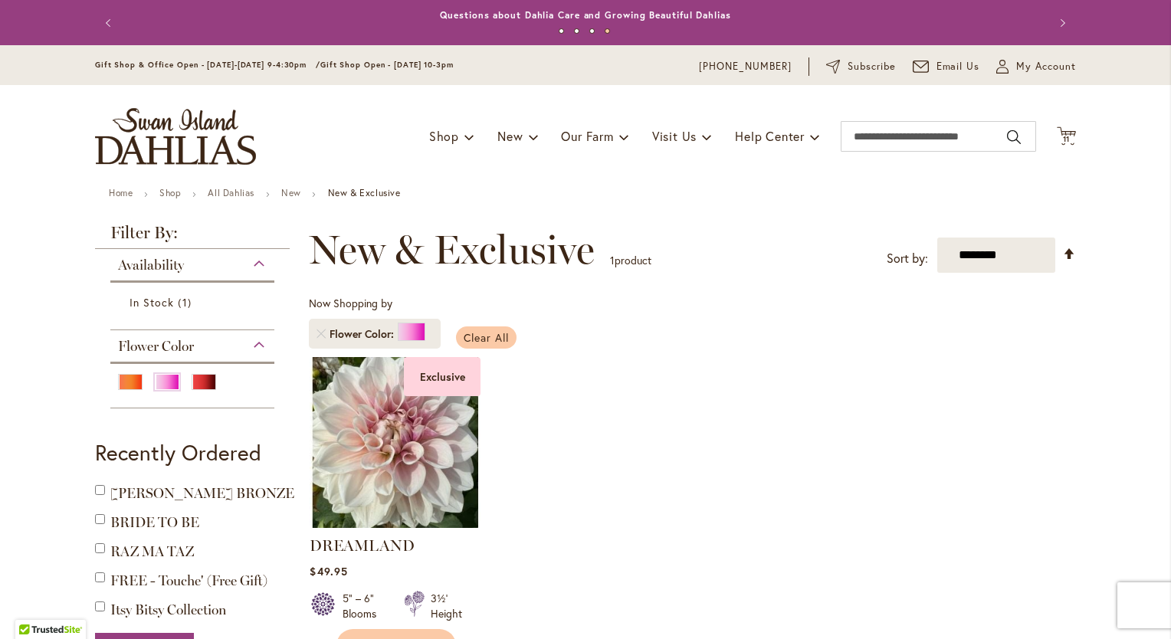
click at [479, 332] on span "Clear All" at bounding box center [486, 337] width 45 height 15
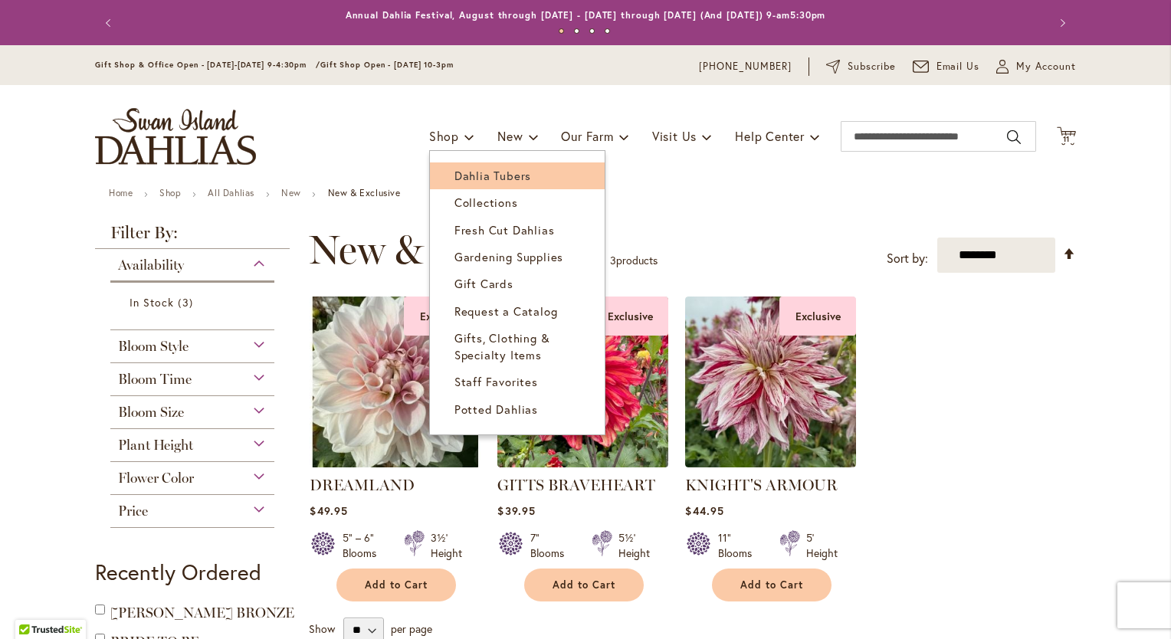
click at [478, 173] on span "Dahlia Tubers" at bounding box center [493, 175] width 77 height 15
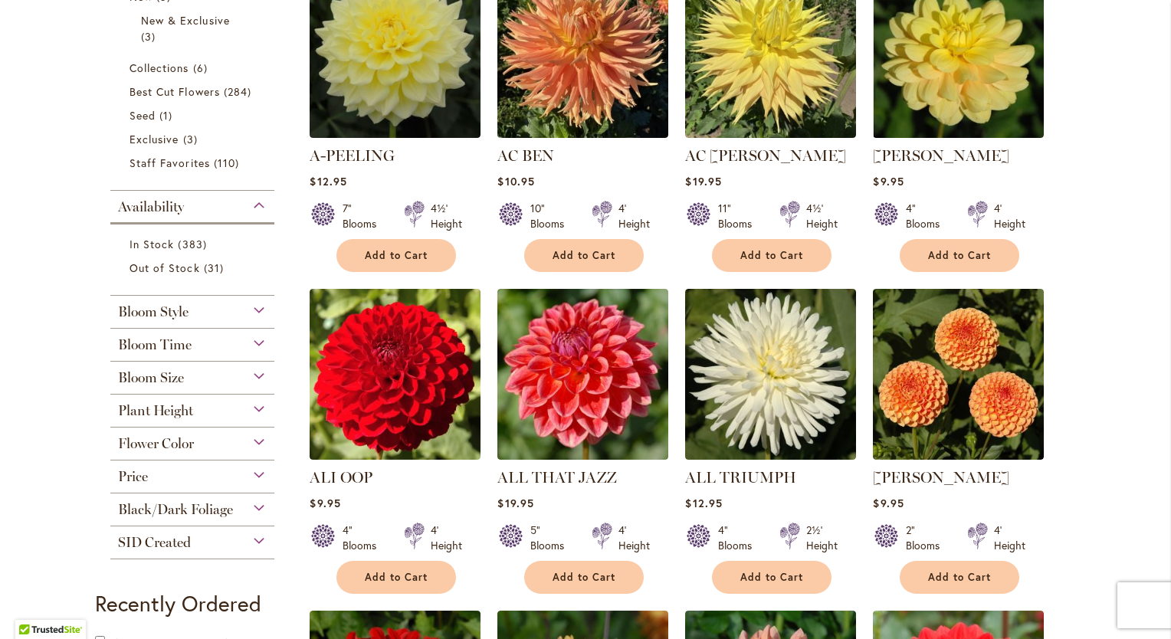
scroll to position [460, 0]
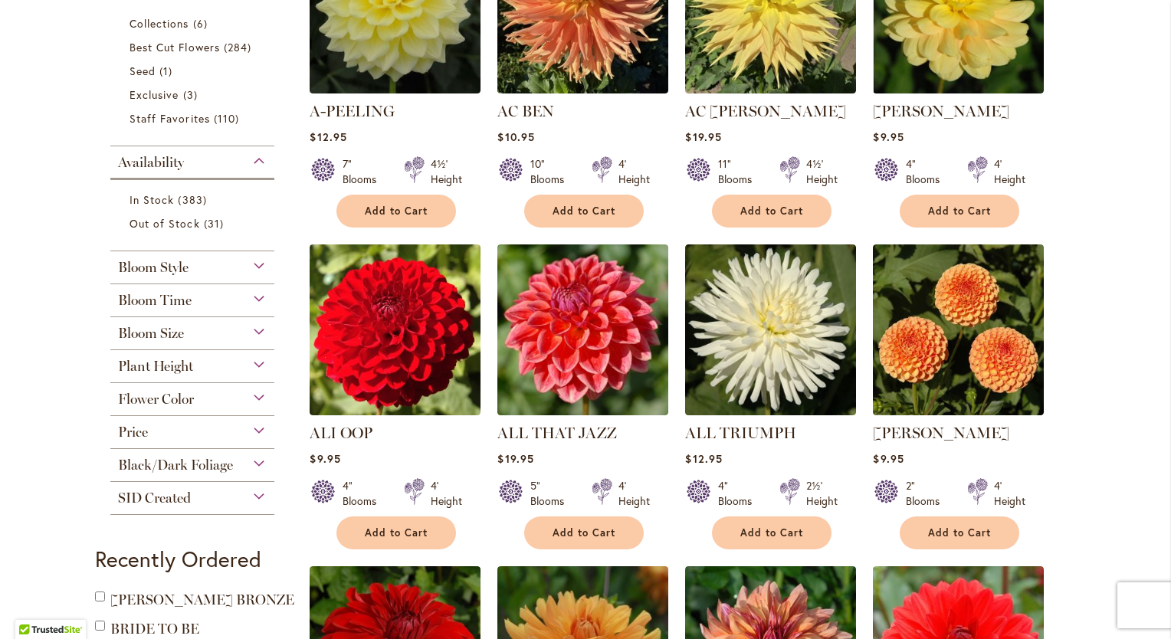
click at [258, 397] on div "Flower Color" at bounding box center [192, 395] width 164 height 25
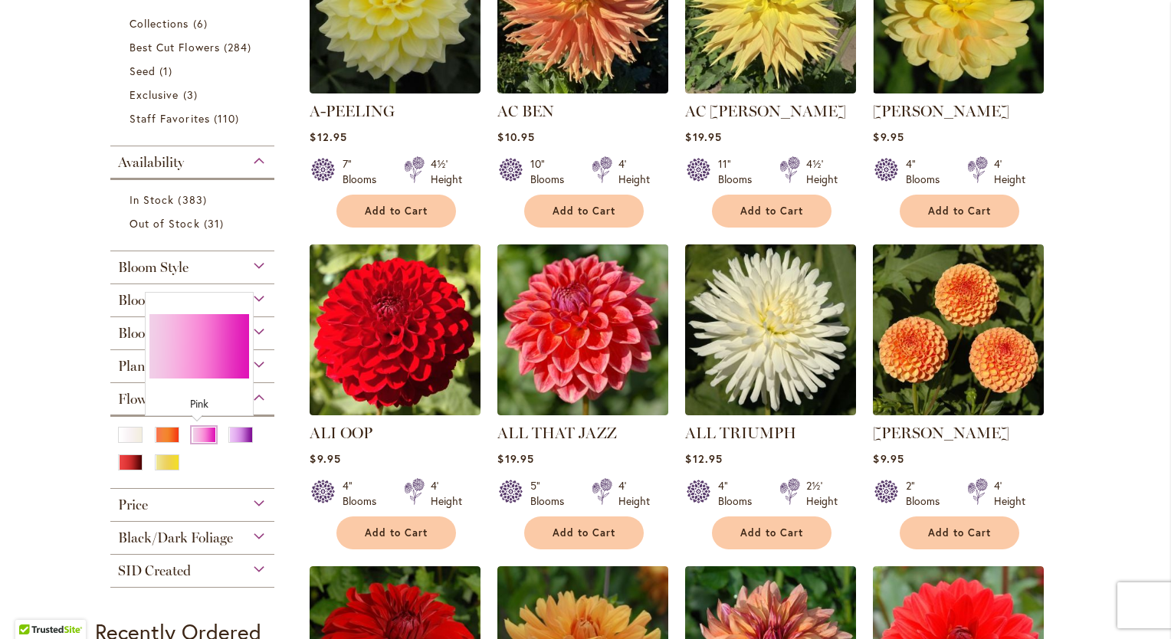
click at [199, 434] on div "Pink" at bounding box center [204, 435] width 25 height 16
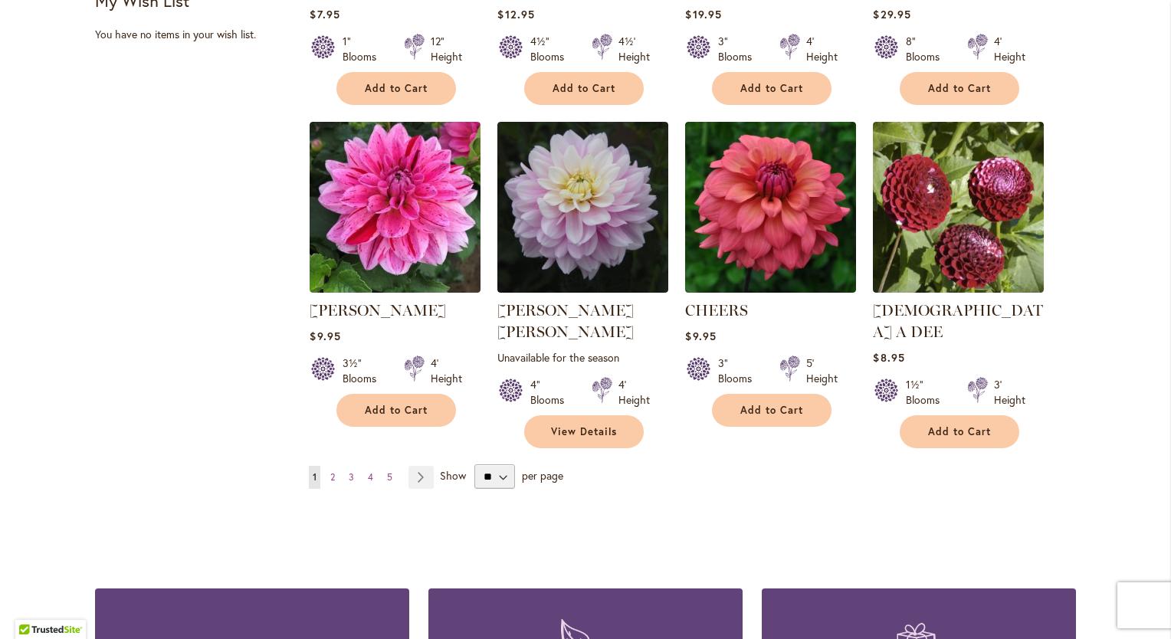
scroll to position [1227, 0]
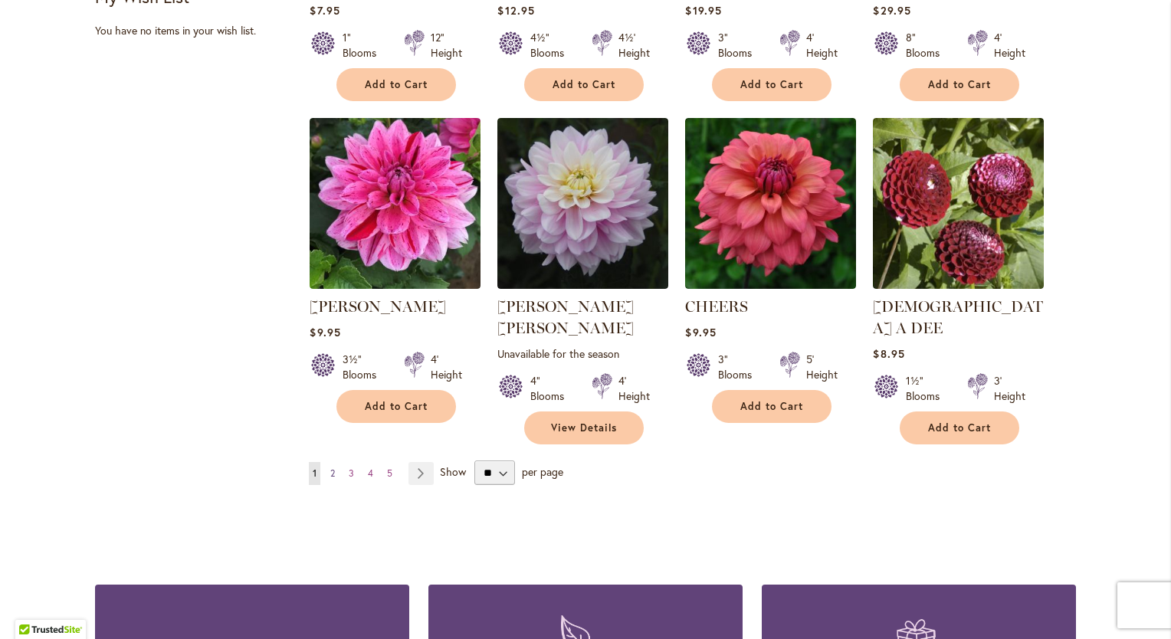
click at [327, 462] on link "Page 2" at bounding box center [333, 473] width 12 height 23
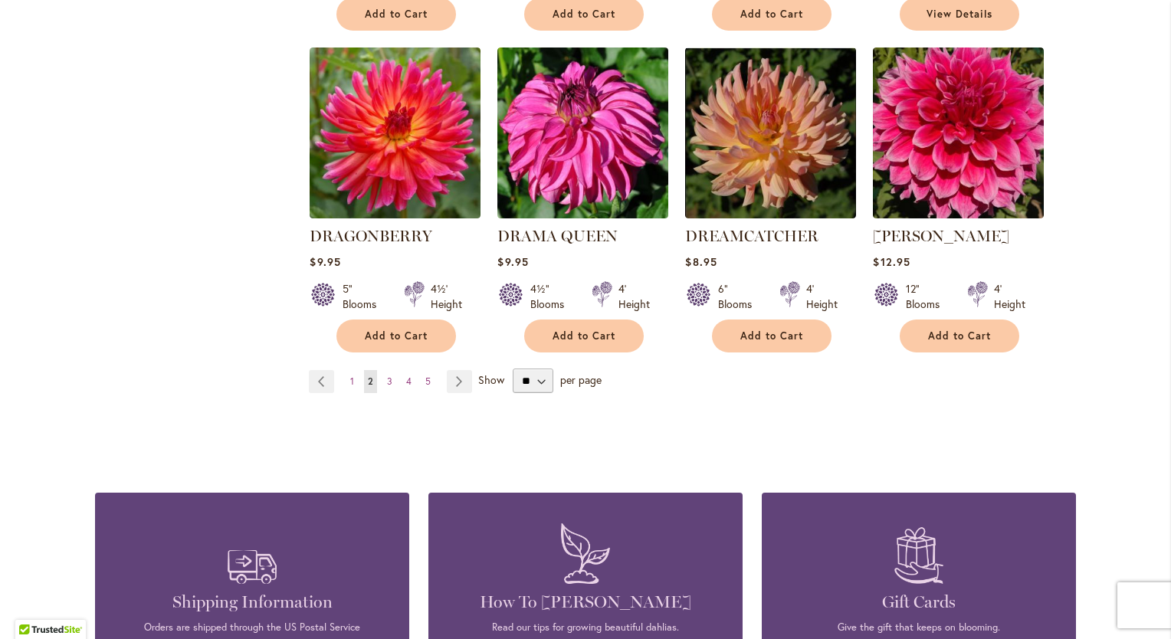
scroll to position [1303, 0]
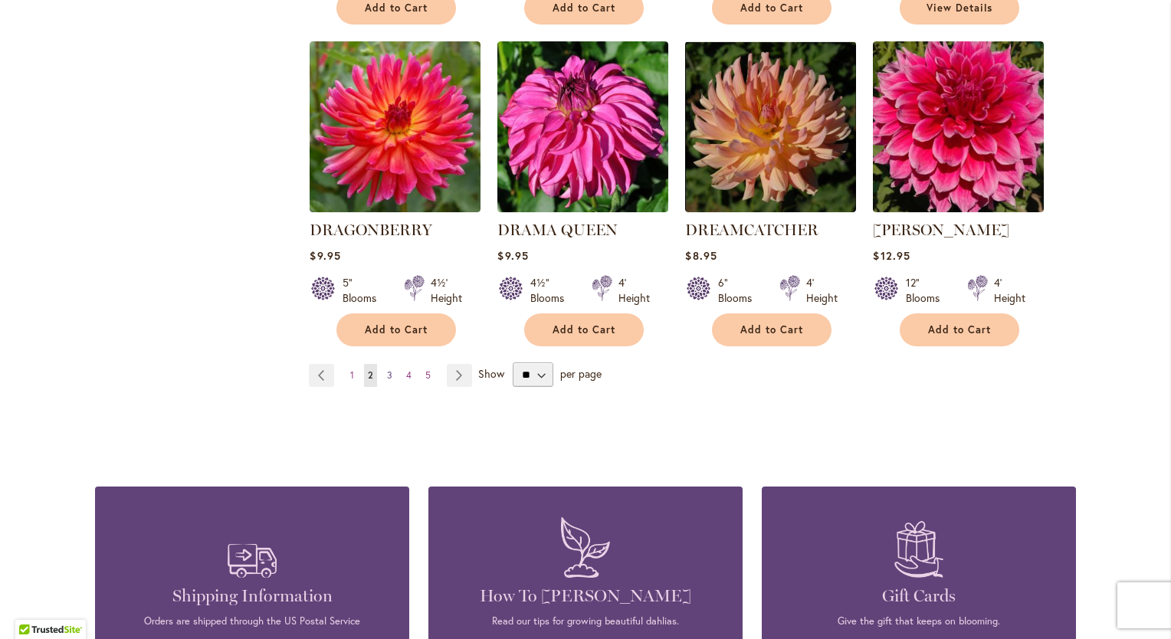
click at [383, 364] on link "Page 3" at bounding box center [389, 375] width 13 height 23
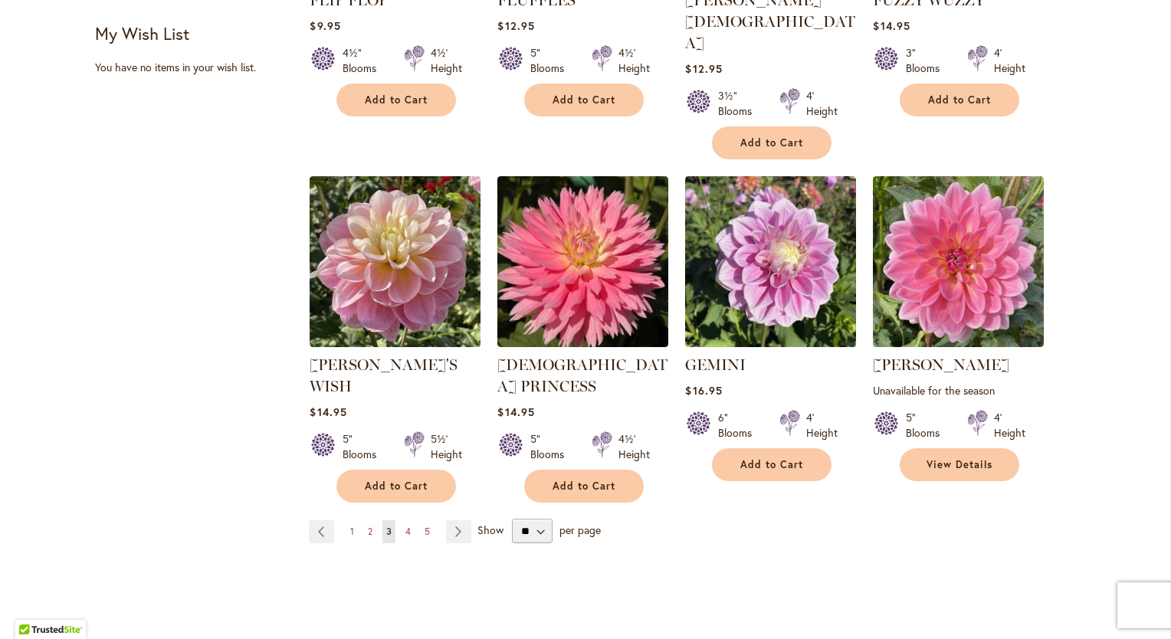
scroll to position [1227, 0]
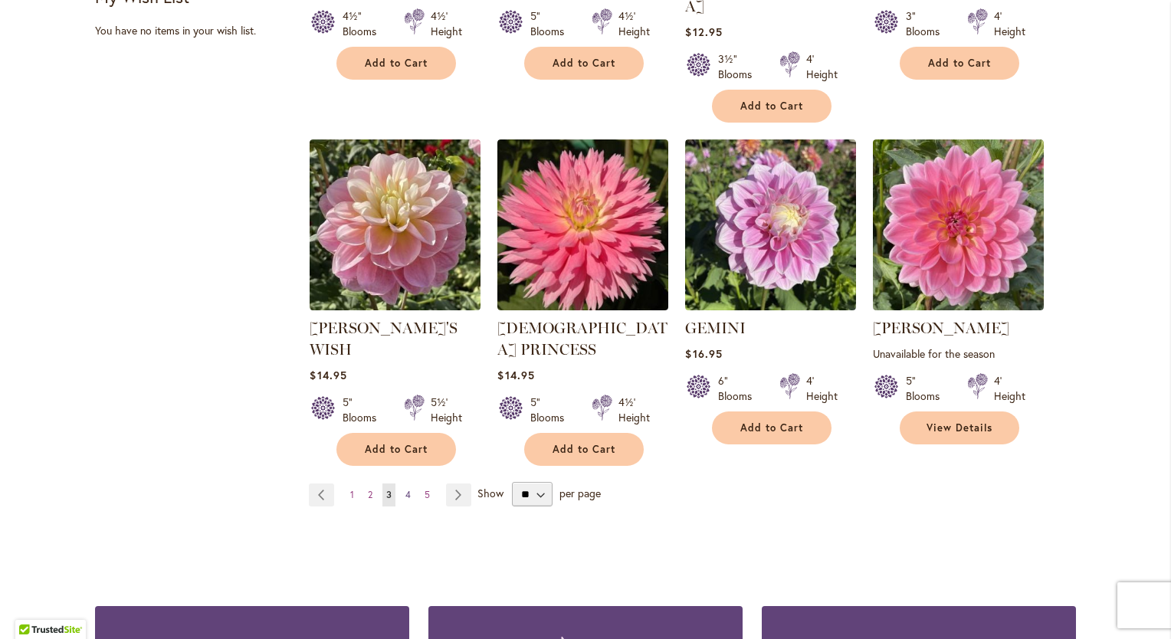
click at [406, 489] on span "4" at bounding box center [408, 495] width 5 height 12
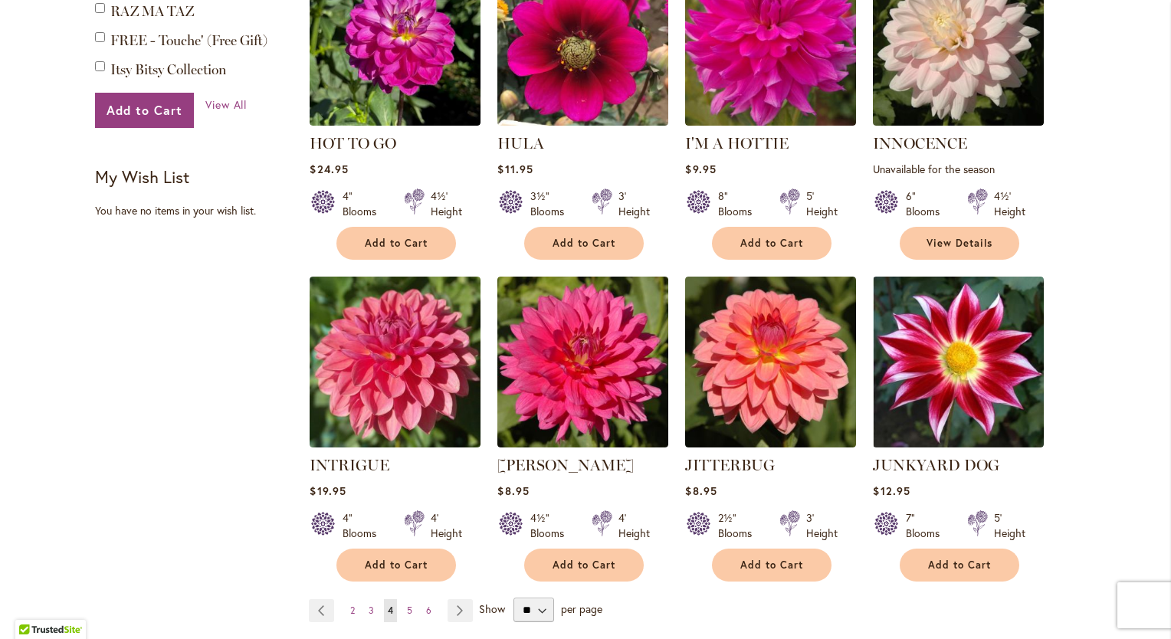
scroll to position [1073, 0]
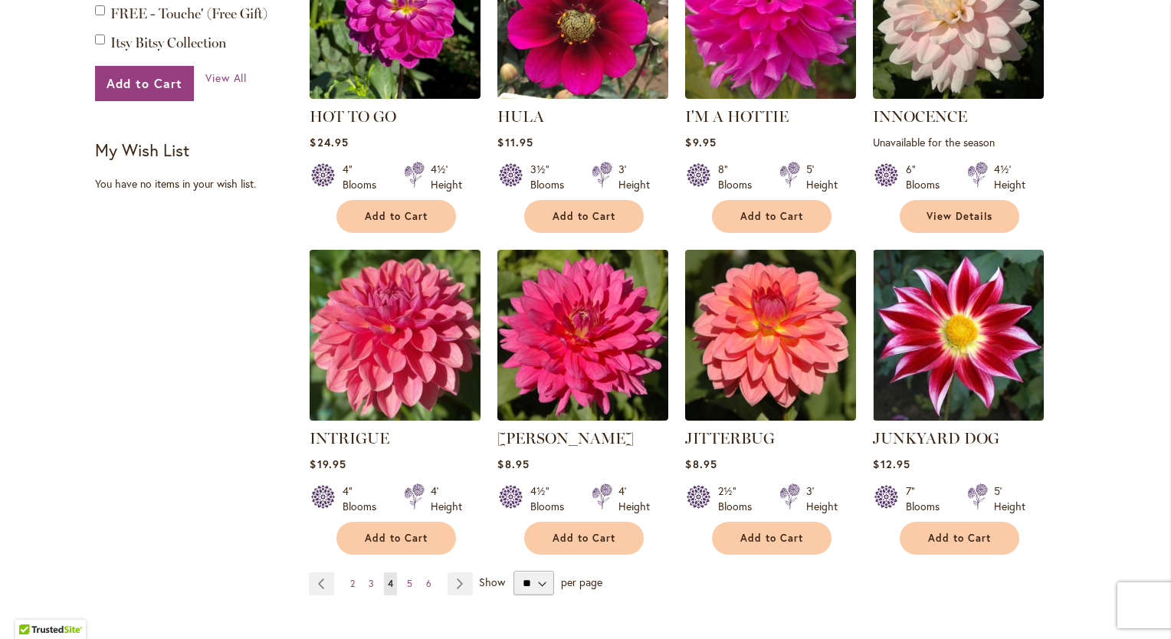
click at [343, 333] on img at bounding box center [395, 334] width 179 height 179
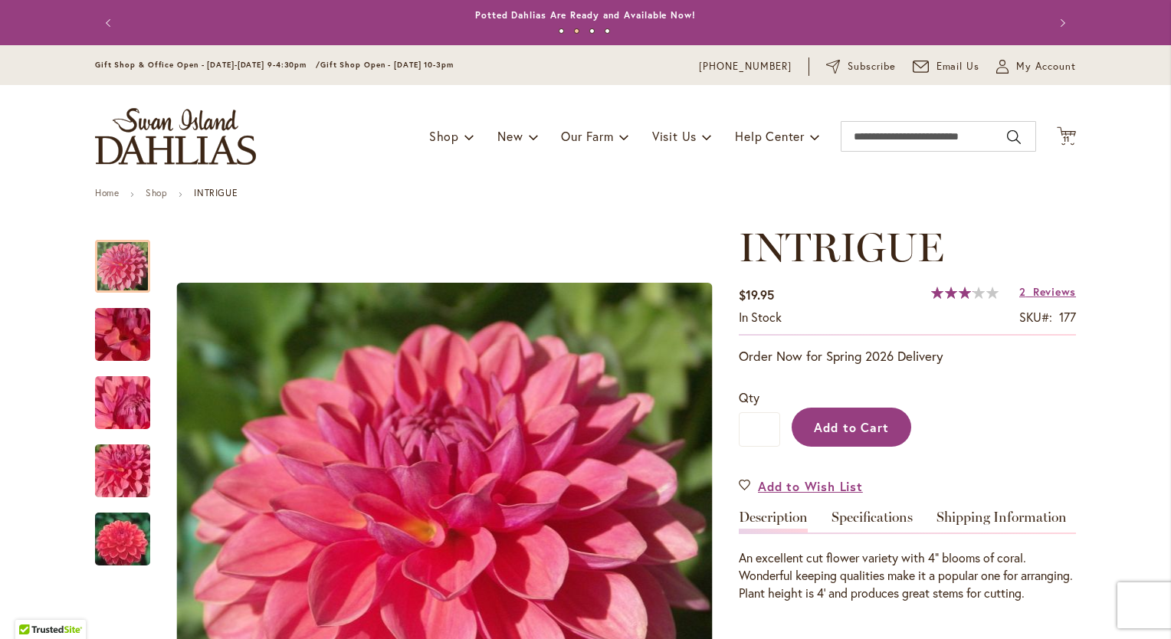
click at [849, 424] on span "Add to Cart" at bounding box center [852, 427] width 76 height 16
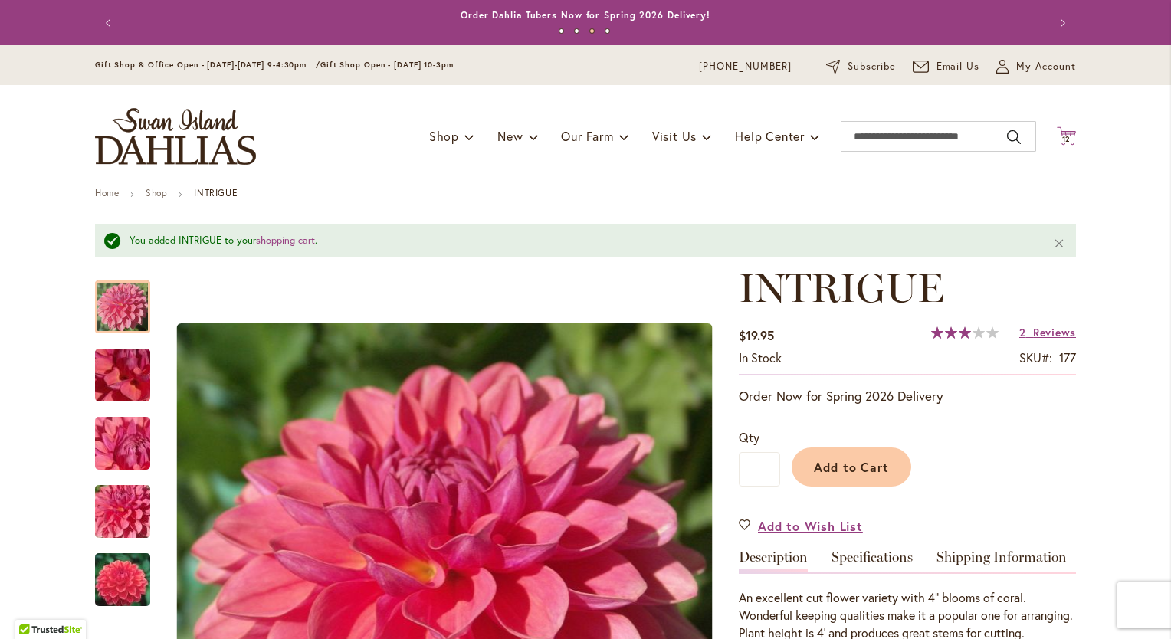
click at [1063, 133] on icon at bounding box center [1066, 136] width 19 height 18
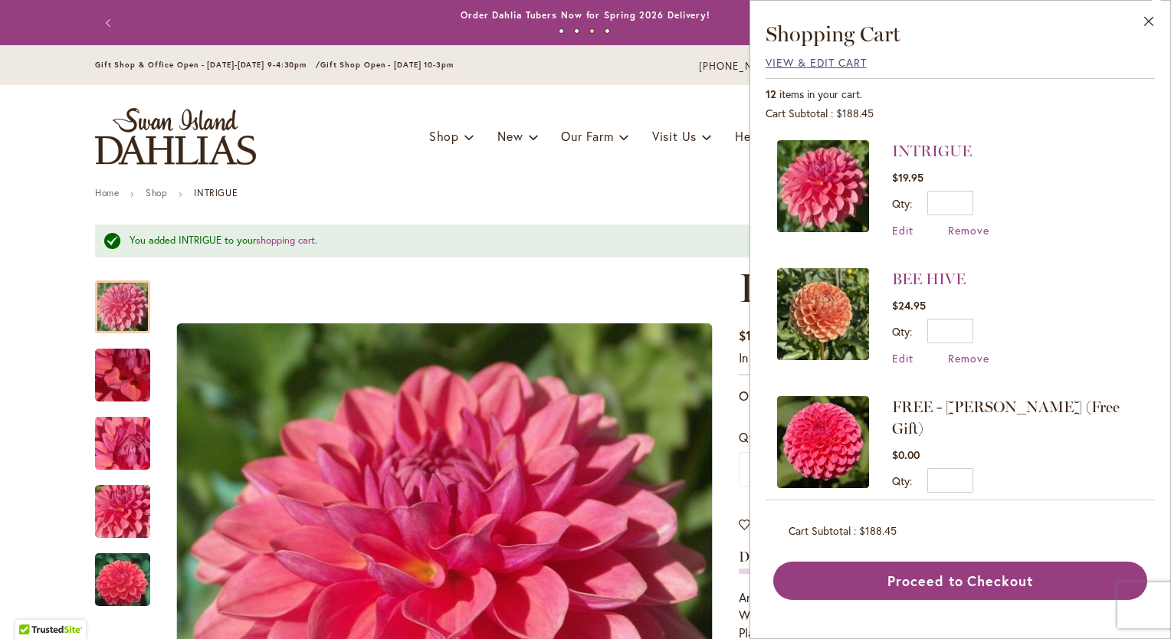
click at [802, 61] on span "View & Edit Cart" at bounding box center [816, 62] width 101 height 15
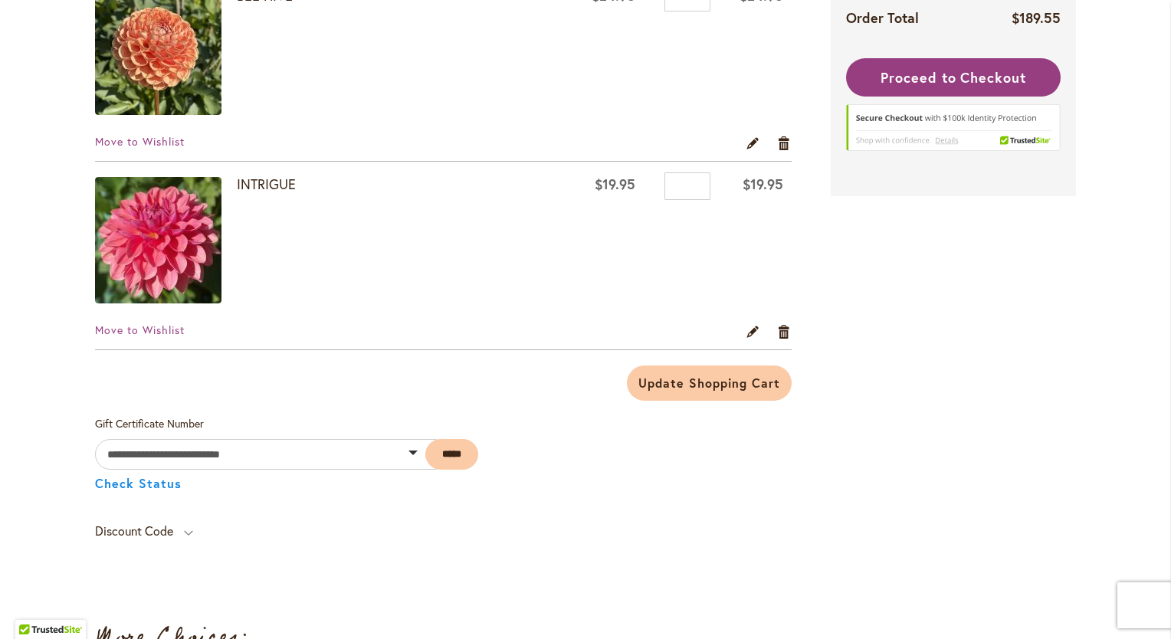
scroll to position [1917, 0]
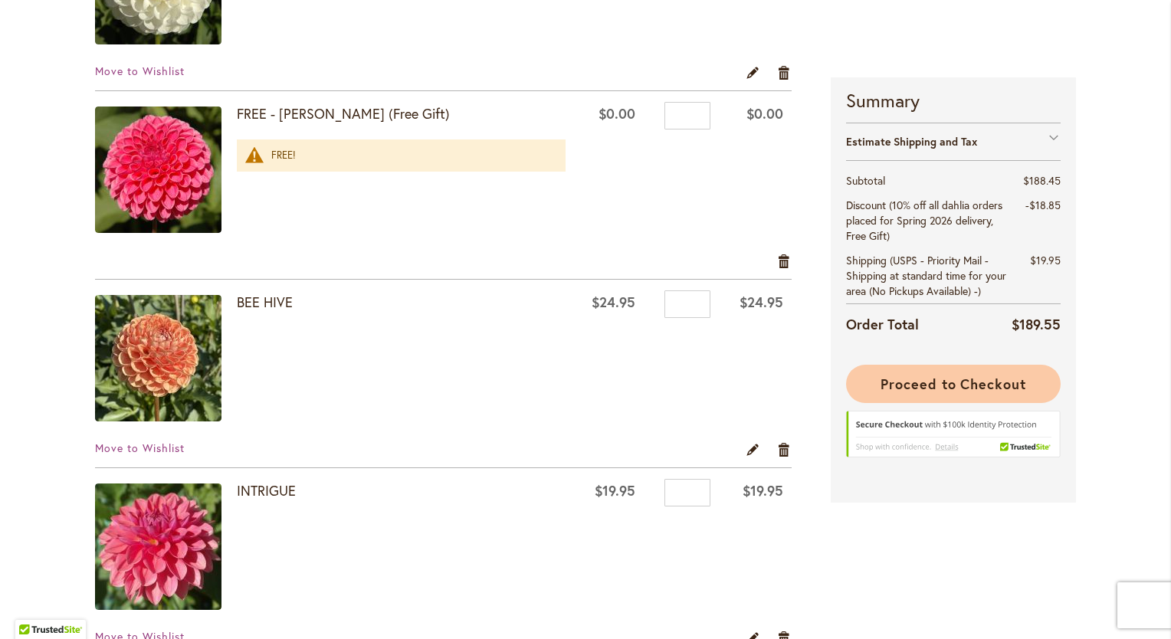
click at [904, 381] on span "Proceed to Checkout" at bounding box center [954, 384] width 146 height 18
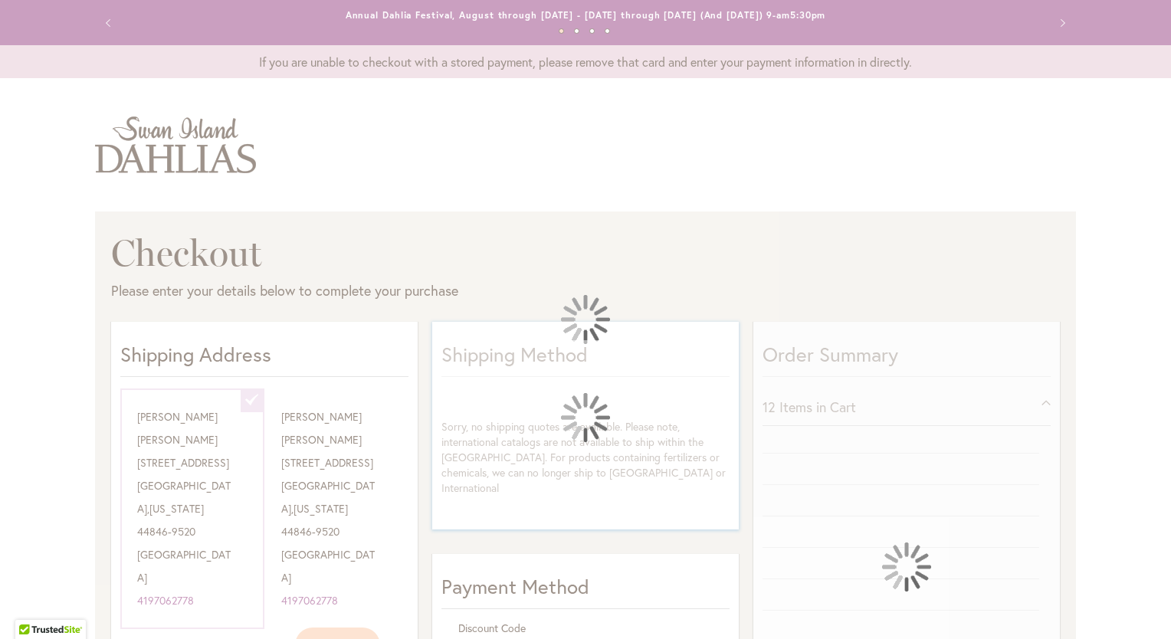
select select "**********"
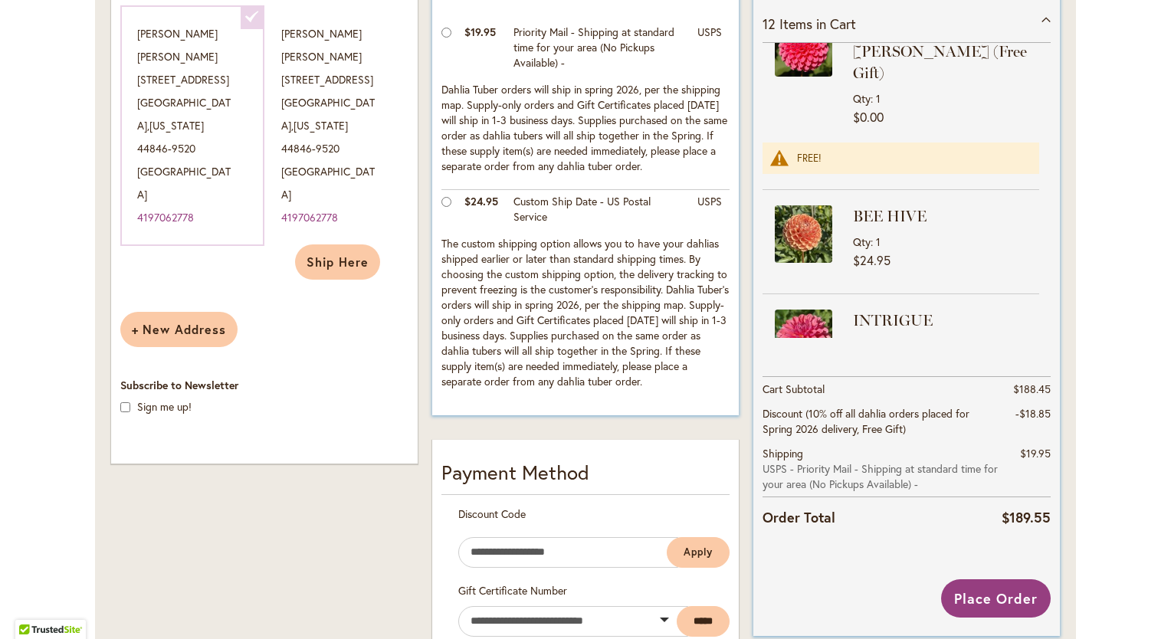
scroll to position [1004, 0]
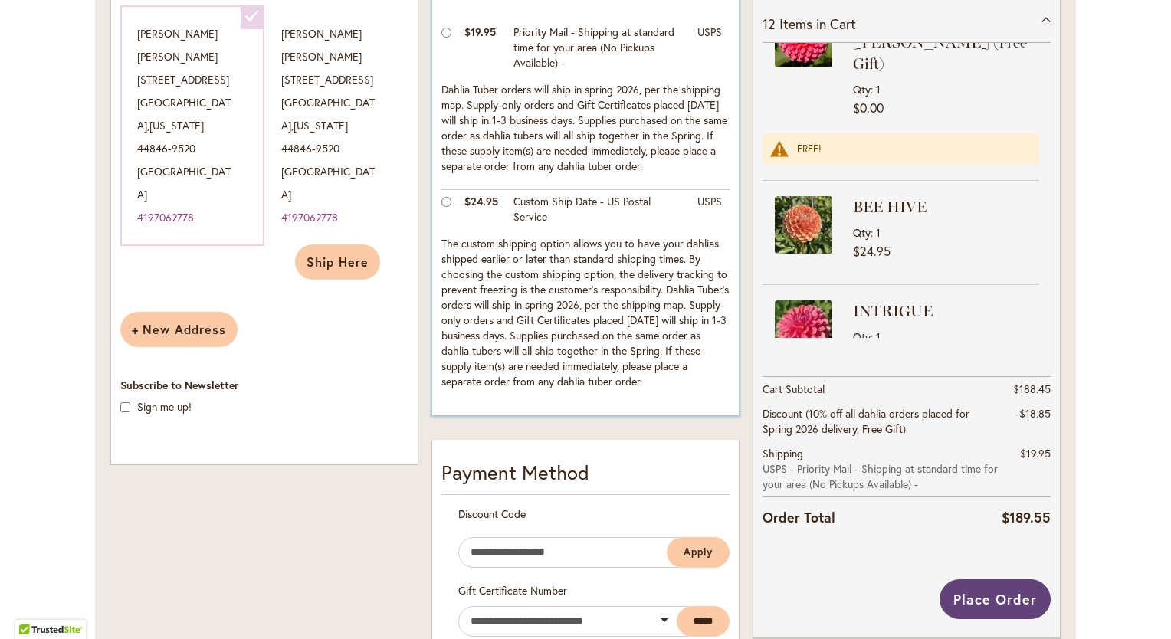
click at [978, 603] on span "Place Order" at bounding box center [996, 599] width 84 height 18
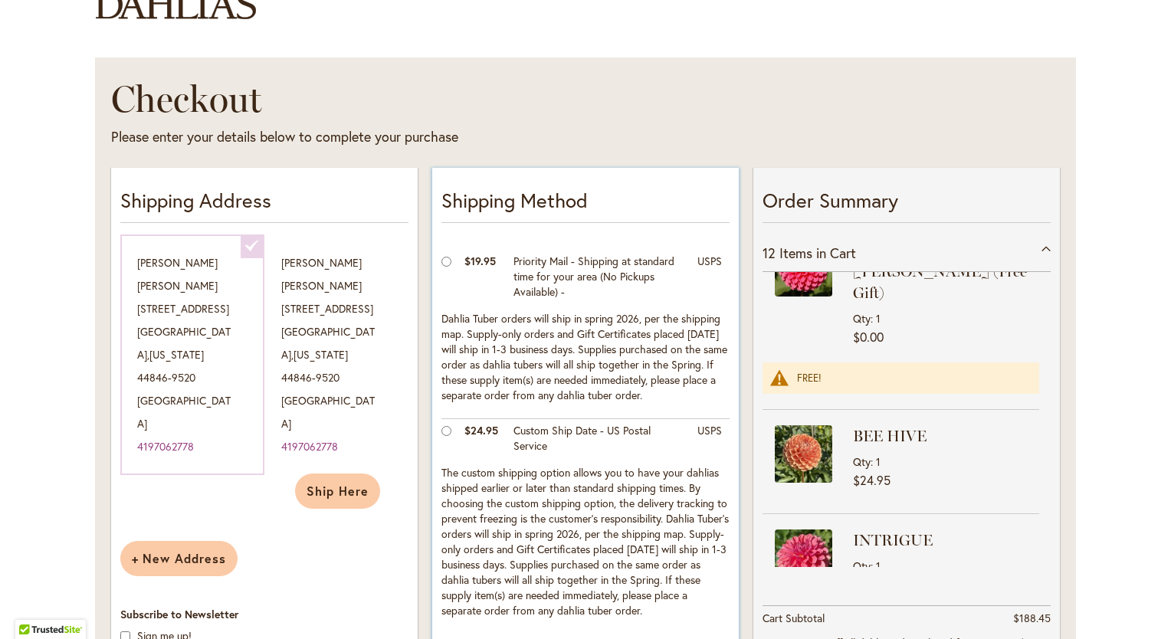
scroll to position [0, 0]
